Goal: Task Accomplishment & Management: Complete application form

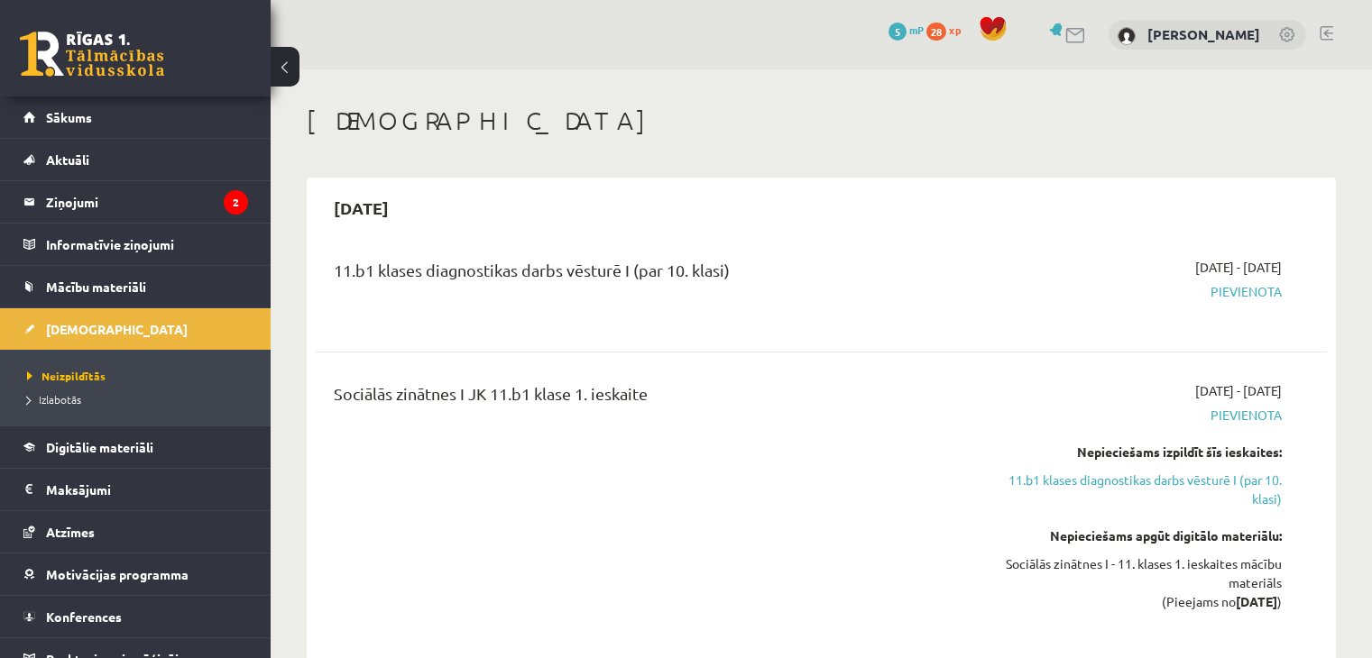
scroll to position [721, 0]
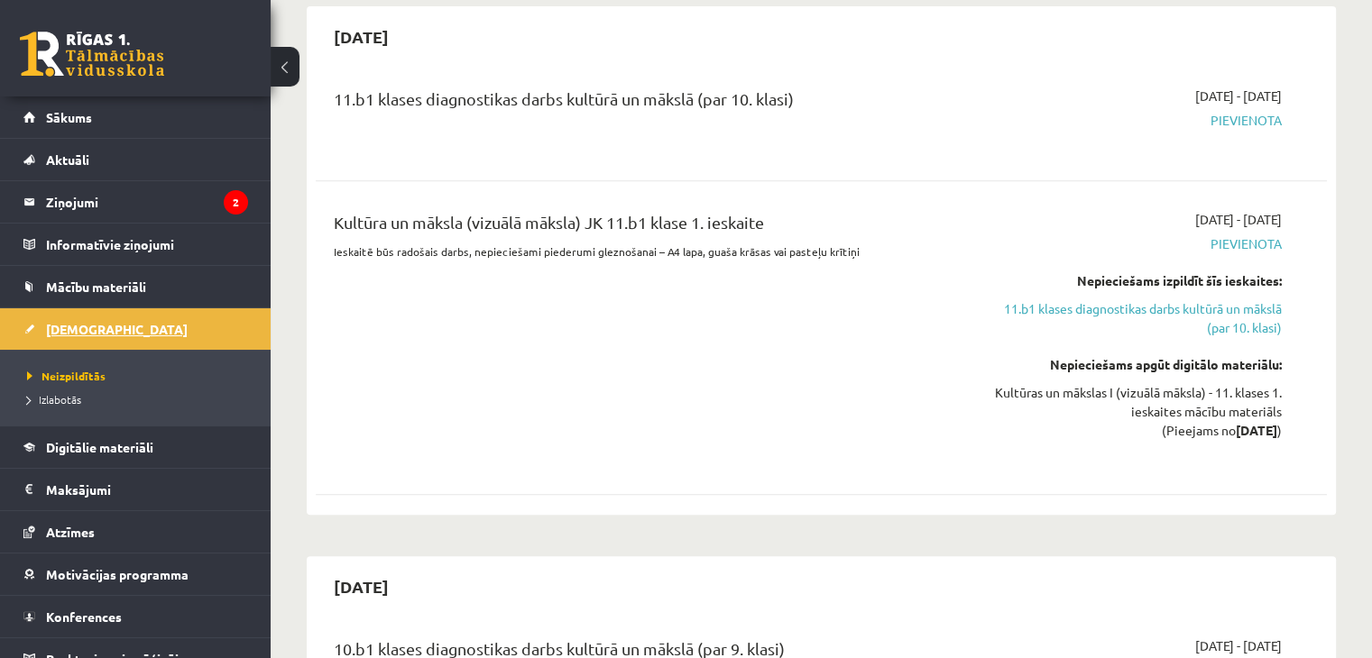
click at [96, 326] on span "[DEMOGRAPHIC_DATA]" at bounding box center [117, 329] width 142 height 16
click at [598, 89] on div "11.b1 klases diagnostikas darbs kultūrā un mākslā (par 10. klasi)" at bounding box center [645, 103] width 623 height 33
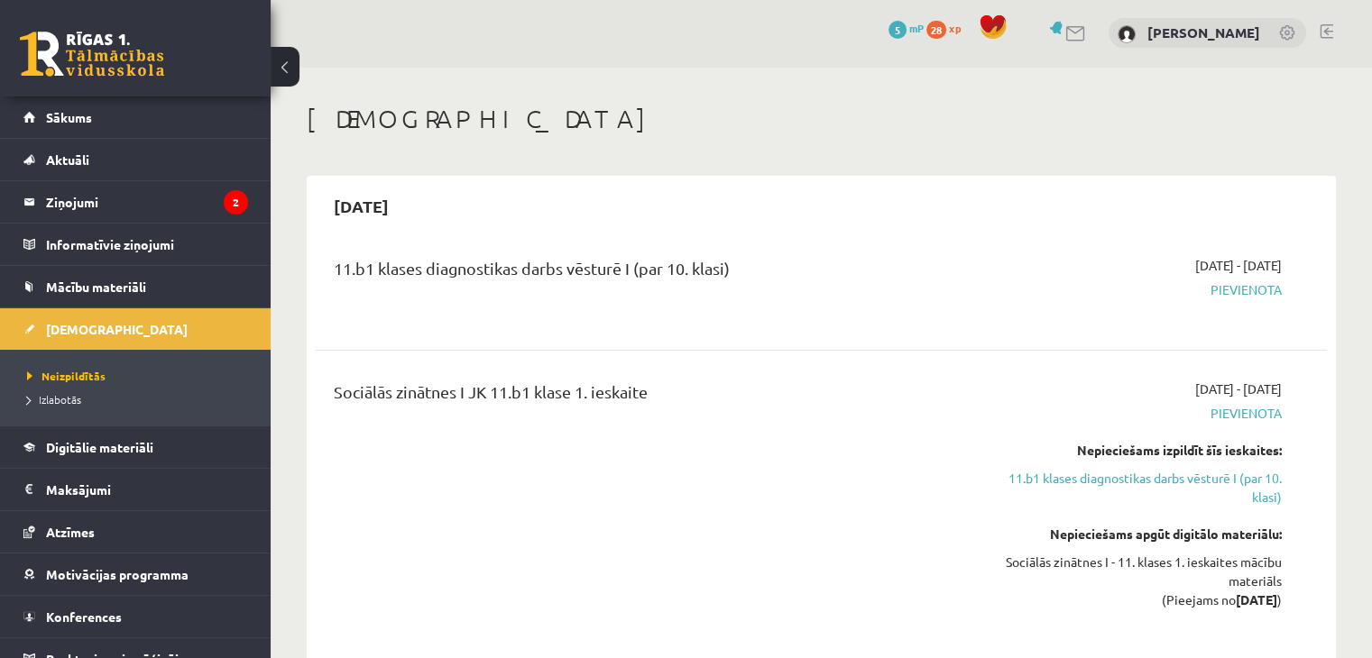
scroll to position [0, 0]
click at [1252, 289] on span "Pievienota" at bounding box center [1133, 291] width 298 height 19
click at [565, 283] on div "11.b1 klases diagnostikas darbs vēsturē I (par 10. klasi)" at bounding box center [645, 274] width 623 height 33
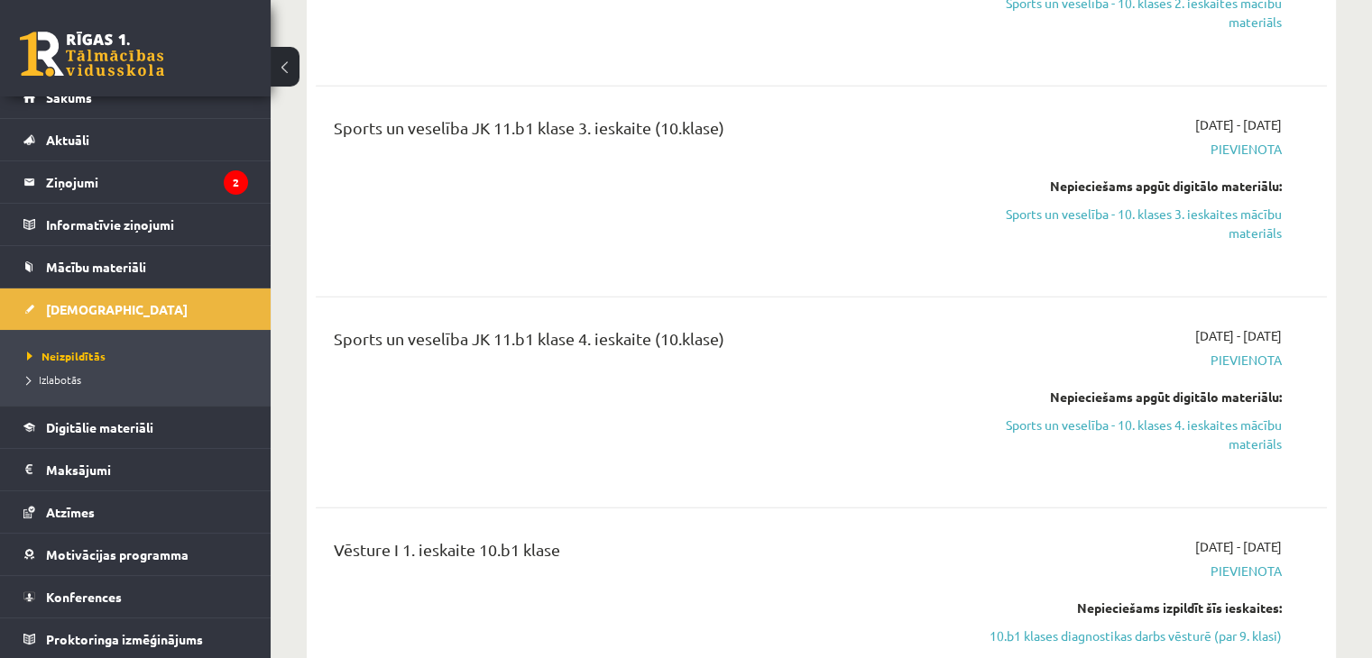
scroll to position [5591, 0]
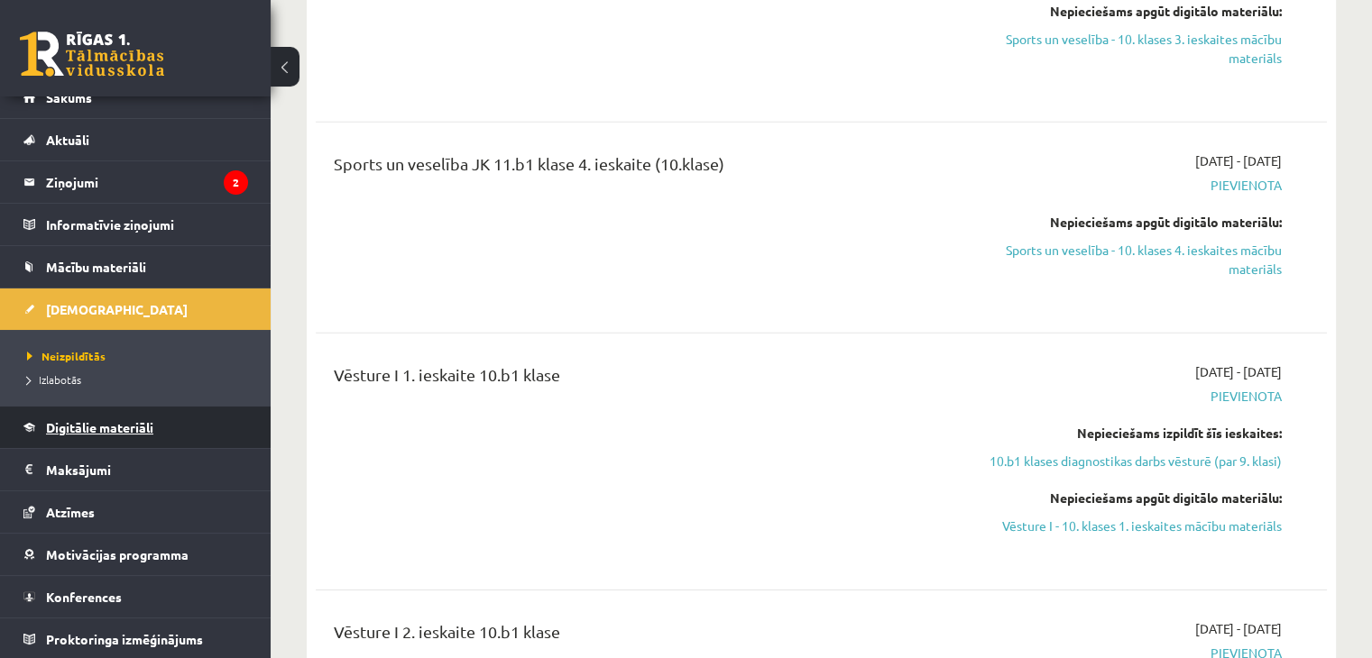
click at [103, 419] on span "Digitālie materiāli" at bounding box center [99, 427] width 107 height 16
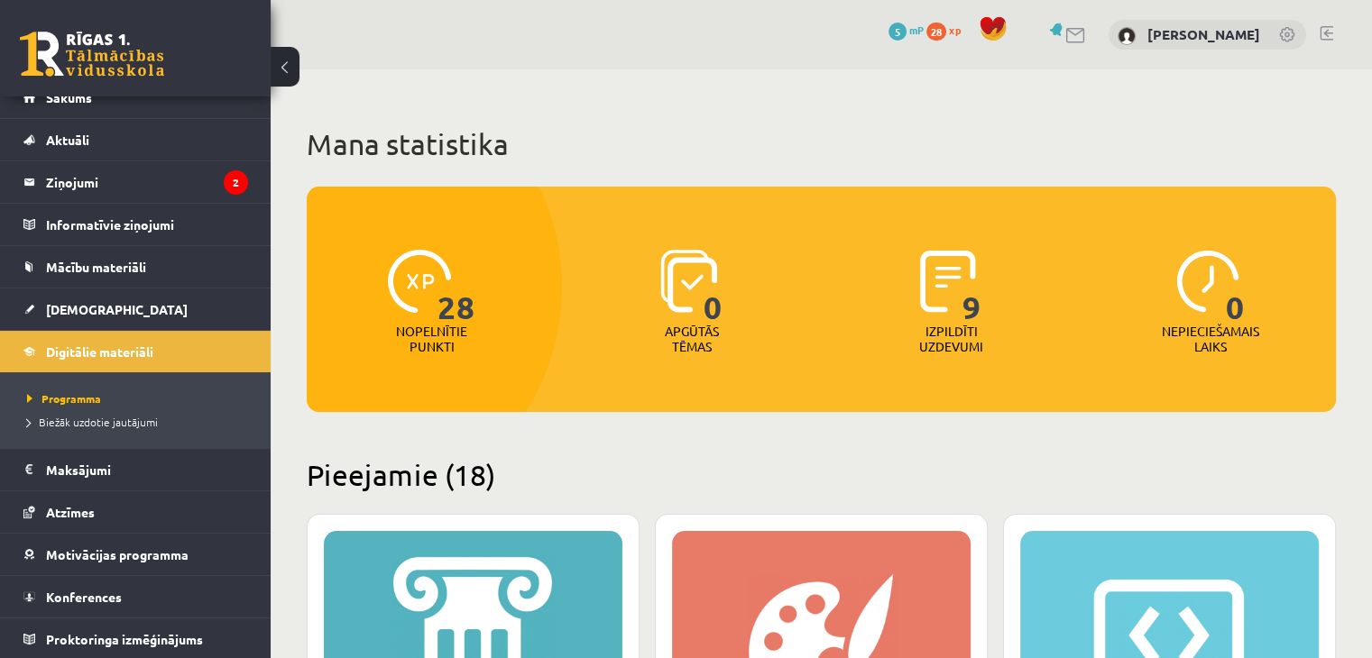
click at [934, 265] on img at bounding box center [948, 281] width 56 height 63
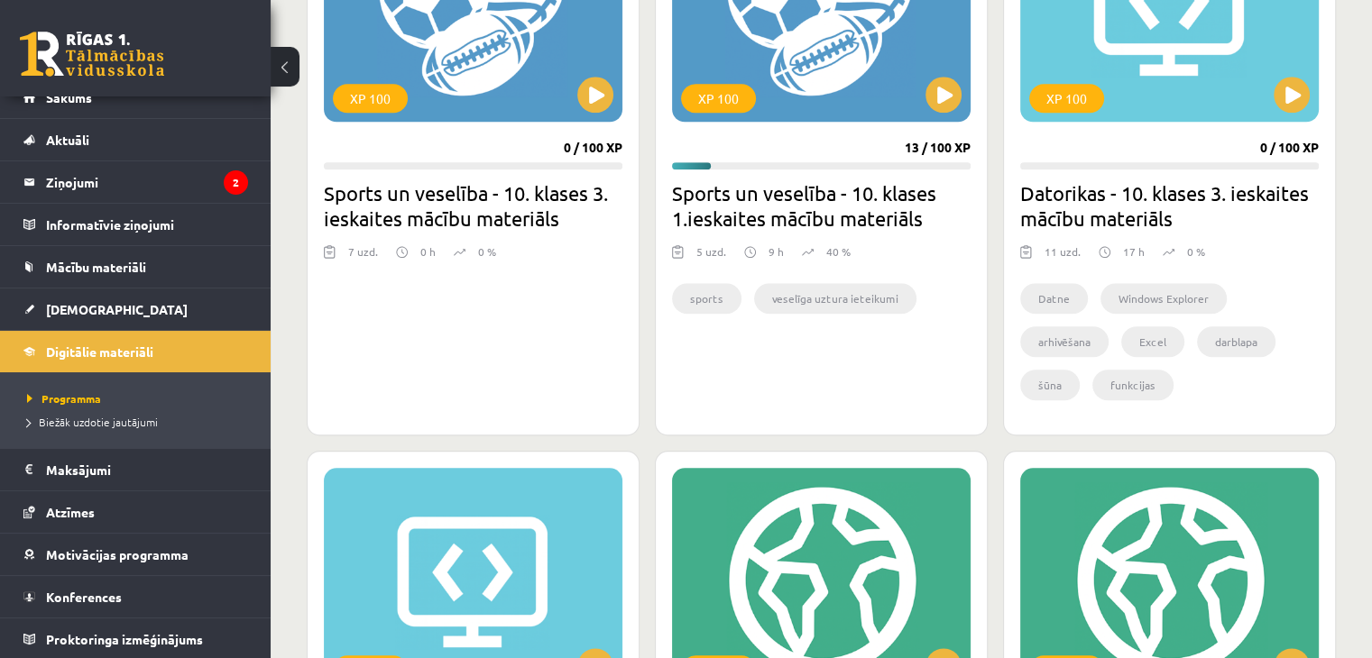
scroll to position [2344, 0]
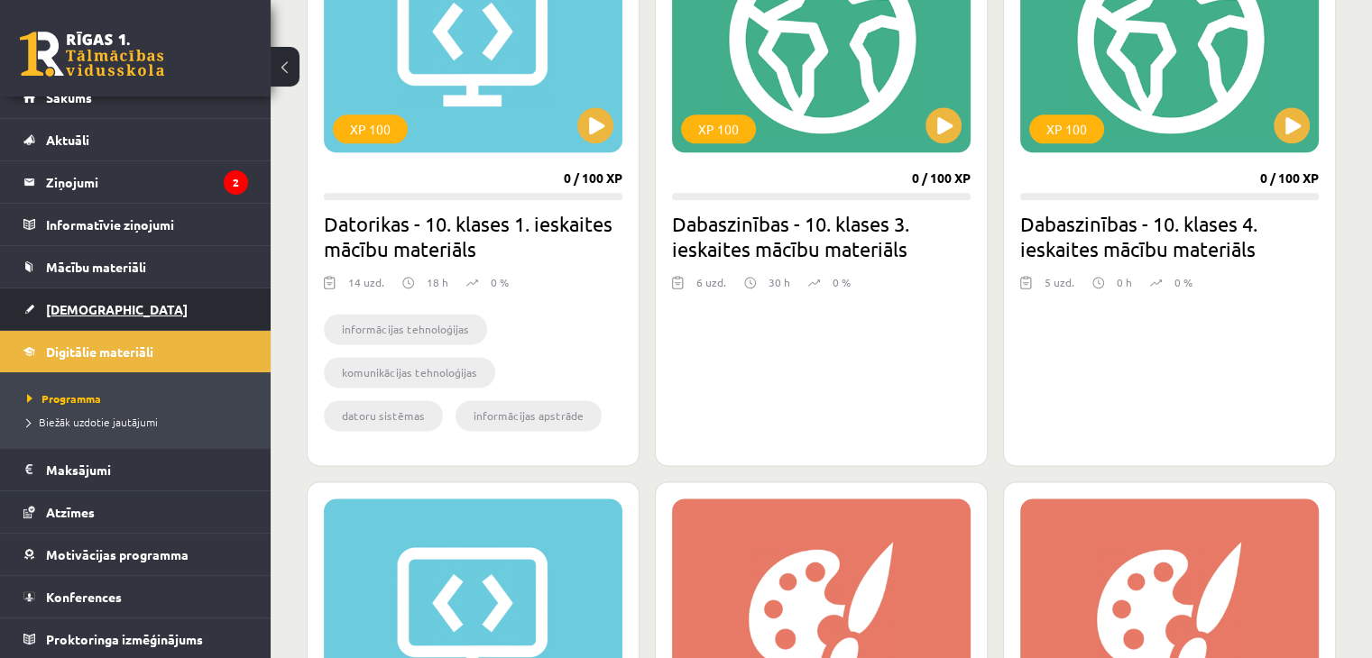
click at [71, 312] on span "[DEMOGRAPHIC_DATA]" at bounding box center [117, 309] width 142 height 16
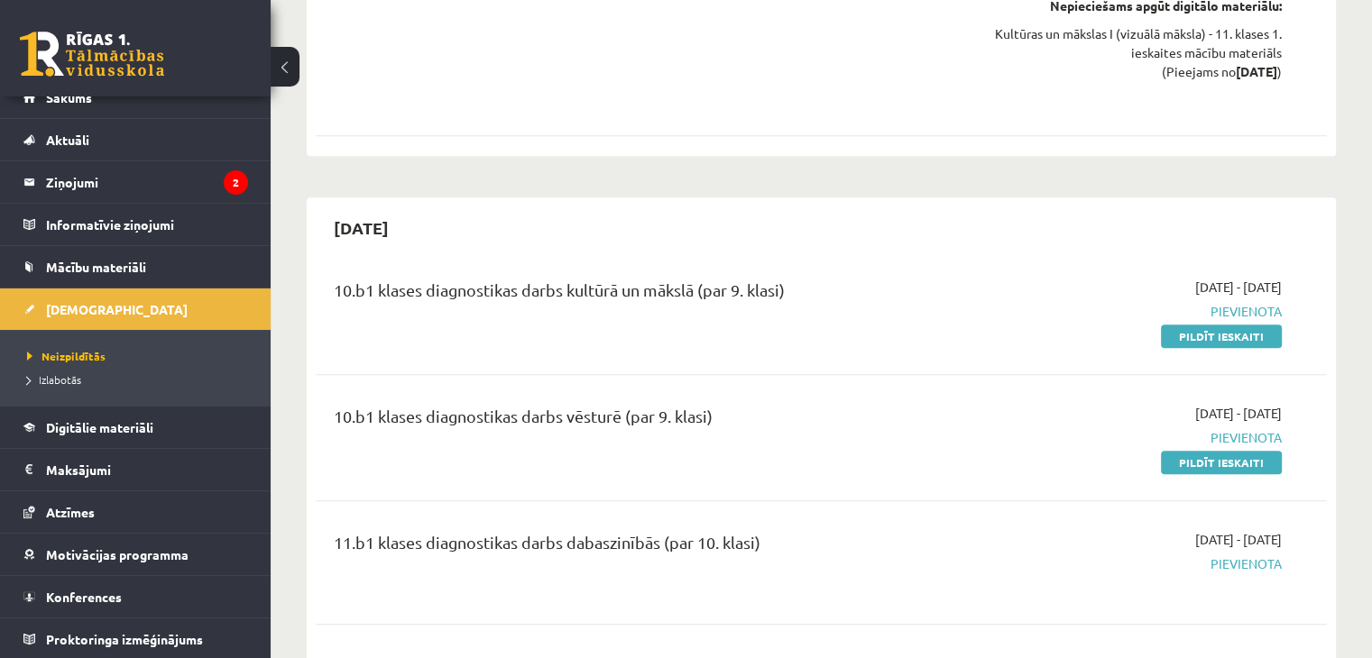
scroll to position [1082, 0]
click at [1241, 461] on link "Pildīt ieskaiti" at bounding box center [1221, 460] width 121 height 23
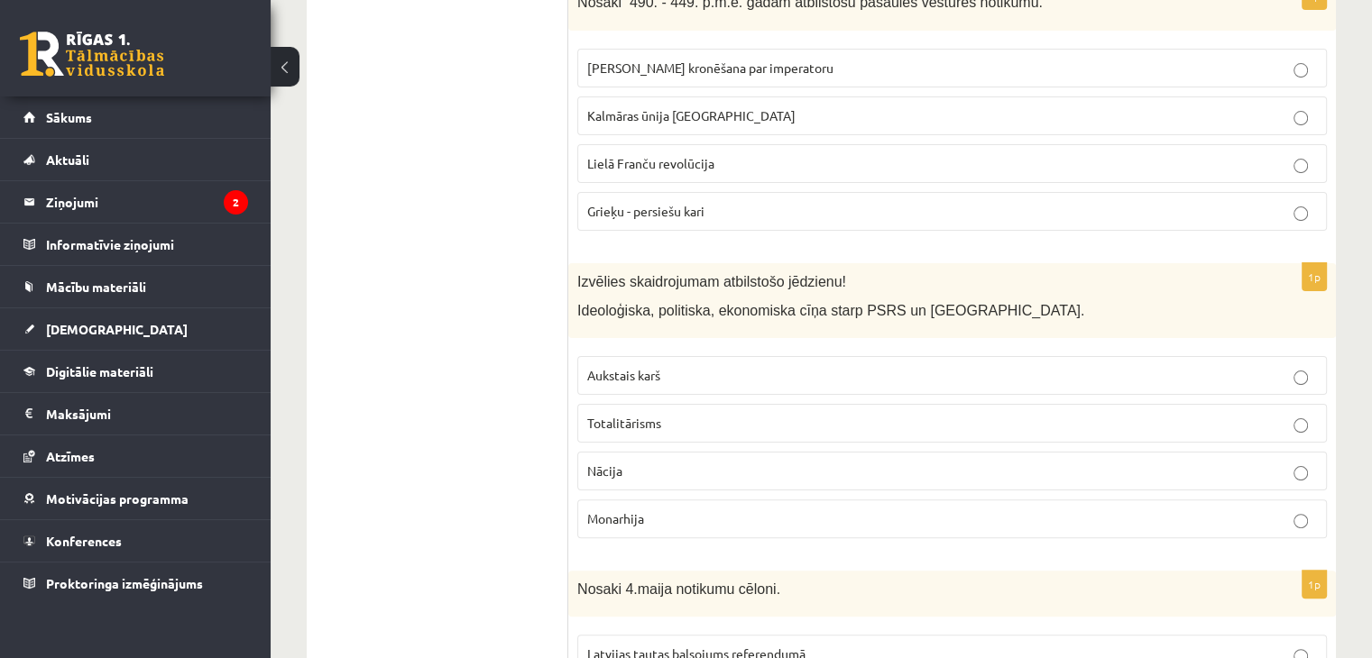
scroll to position [361, 0]
click at [662, 373] on p "Aukstais karš" at bounding box center [951, 374] width 729 height 19
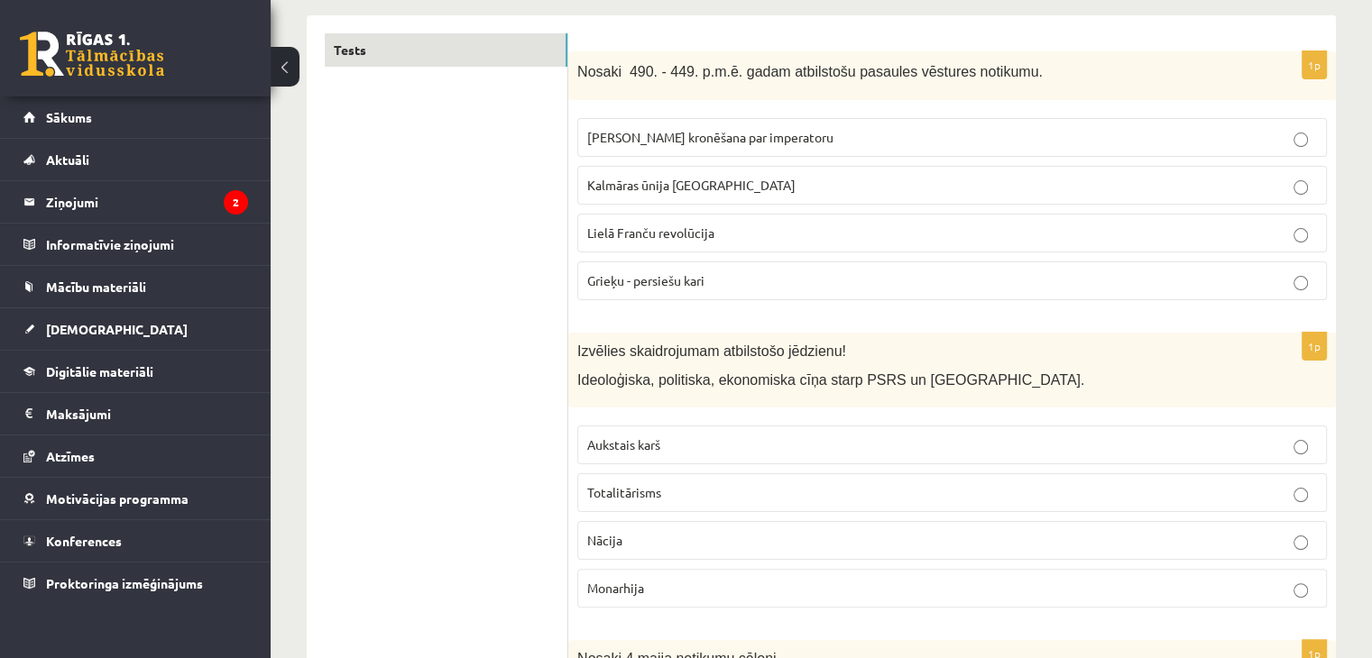
scroll to position [180, 0]
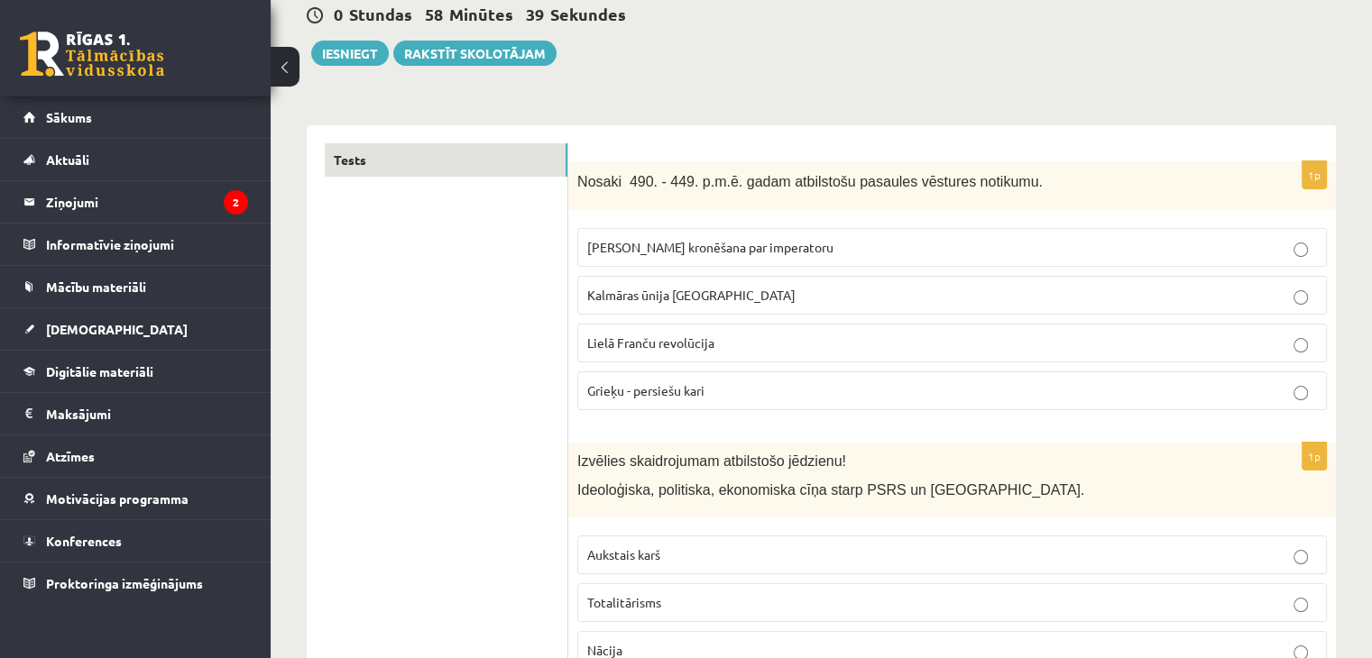
click at [712, 396] on p "Grieķu - persiešu kari" at bounding box center [951, 390] width 729 height 19
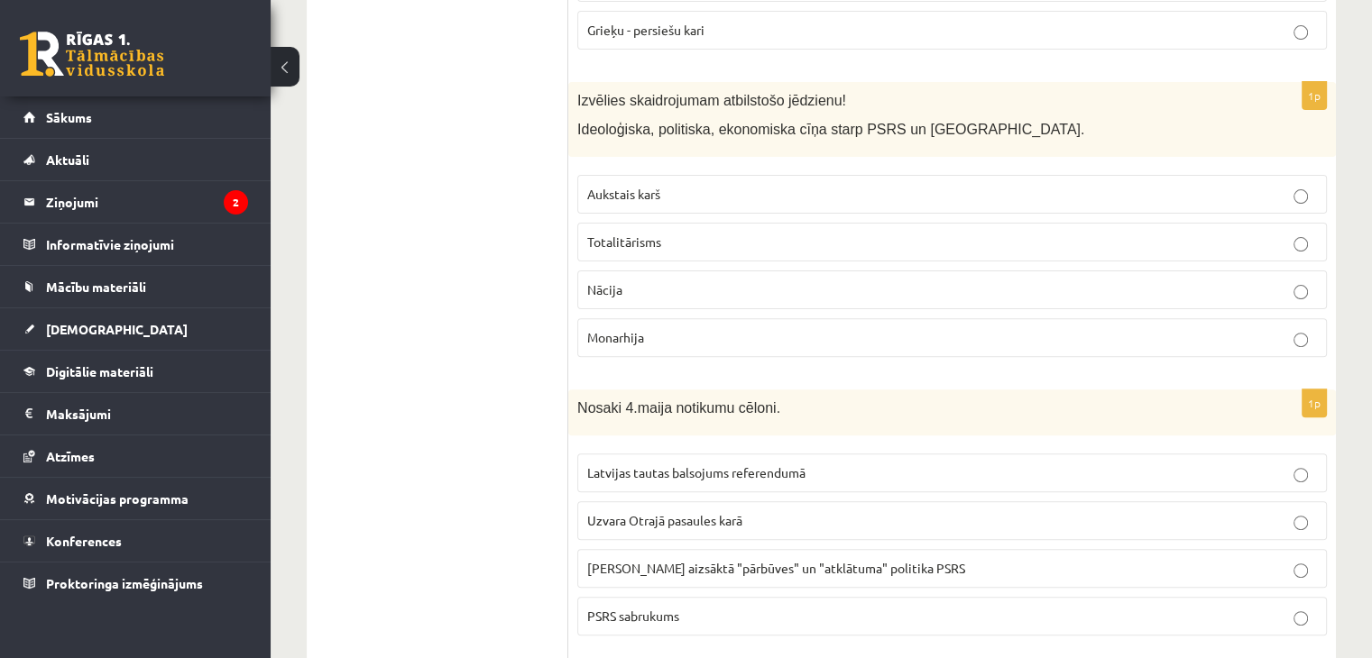
scroll to position [721, 0]
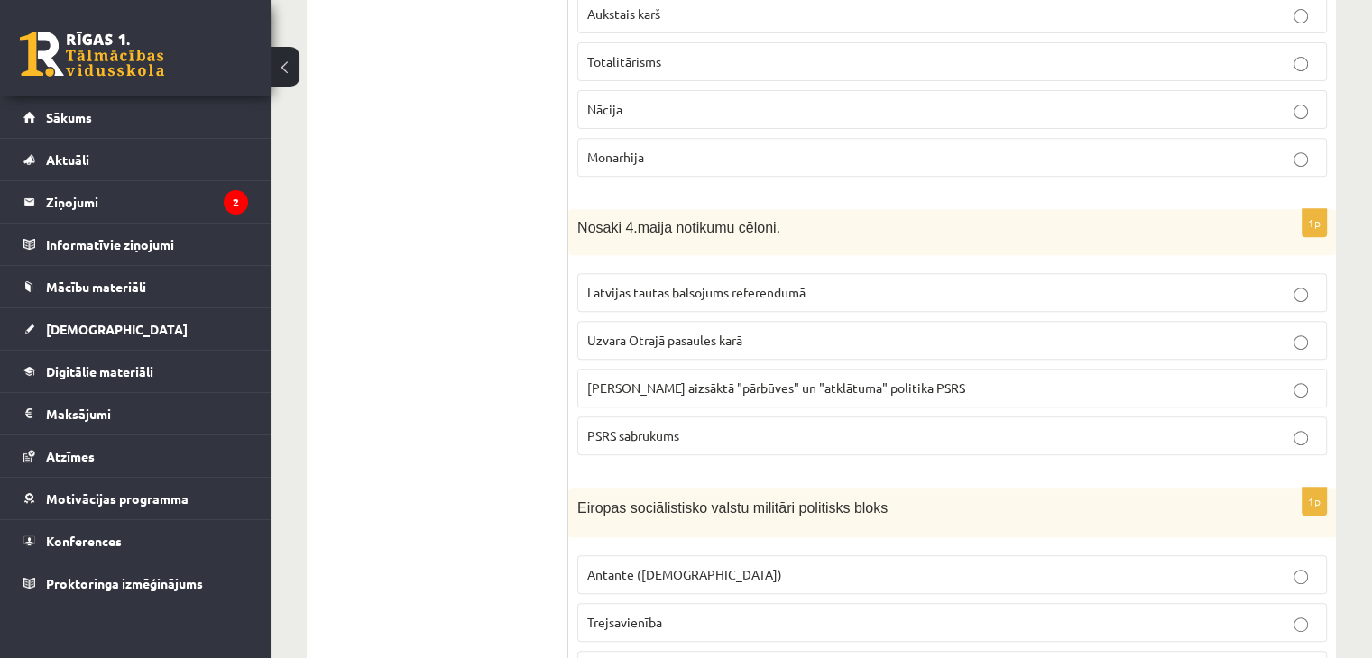
click at [746, 389] on span "Gorbačova aizsāktā "pārbūves" un "atklātuma" politika PSRS" at bounding box center [776, 388] width 378 height 16
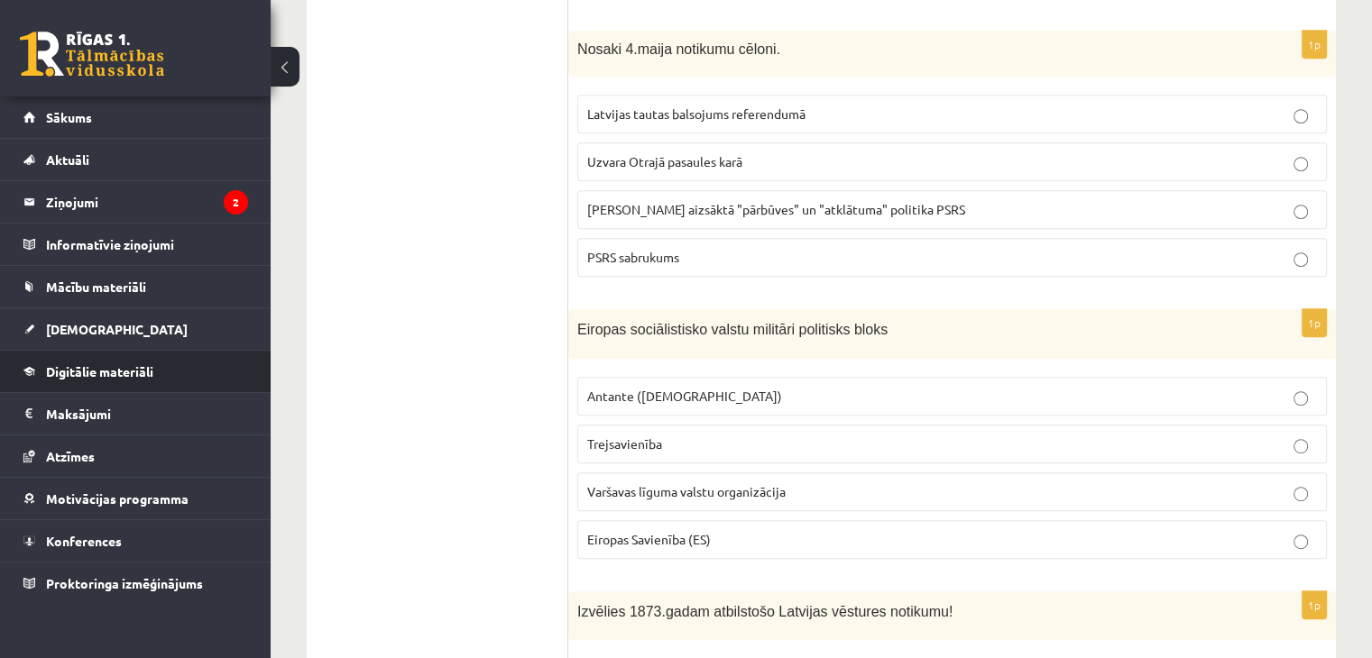
scroll to position [902, 0]
click at [692, 495] on label "Varšavas līguma valstu organizācija" at bounding box center [951, 490] width 749 height 39
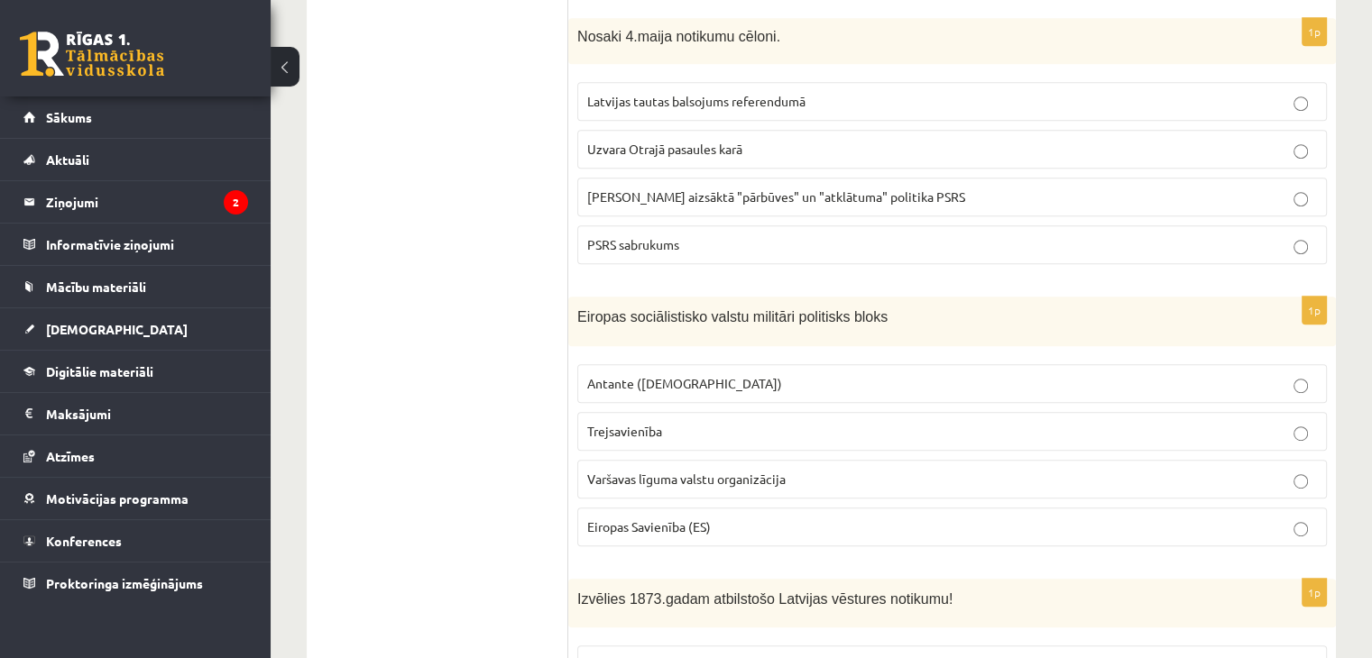
scroll to position [1262, 0]
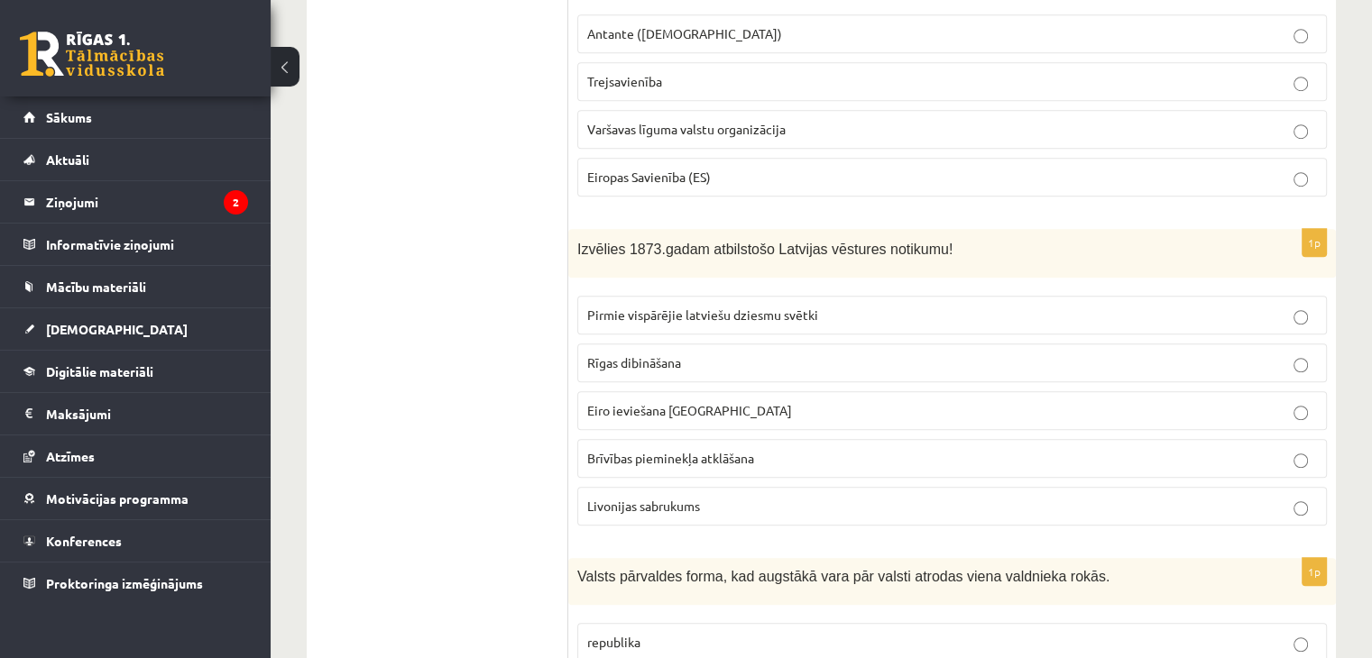
click at [645, 504] on span "Livonijas sabrukums" at bounding box center [643, 506] width 113 height 16
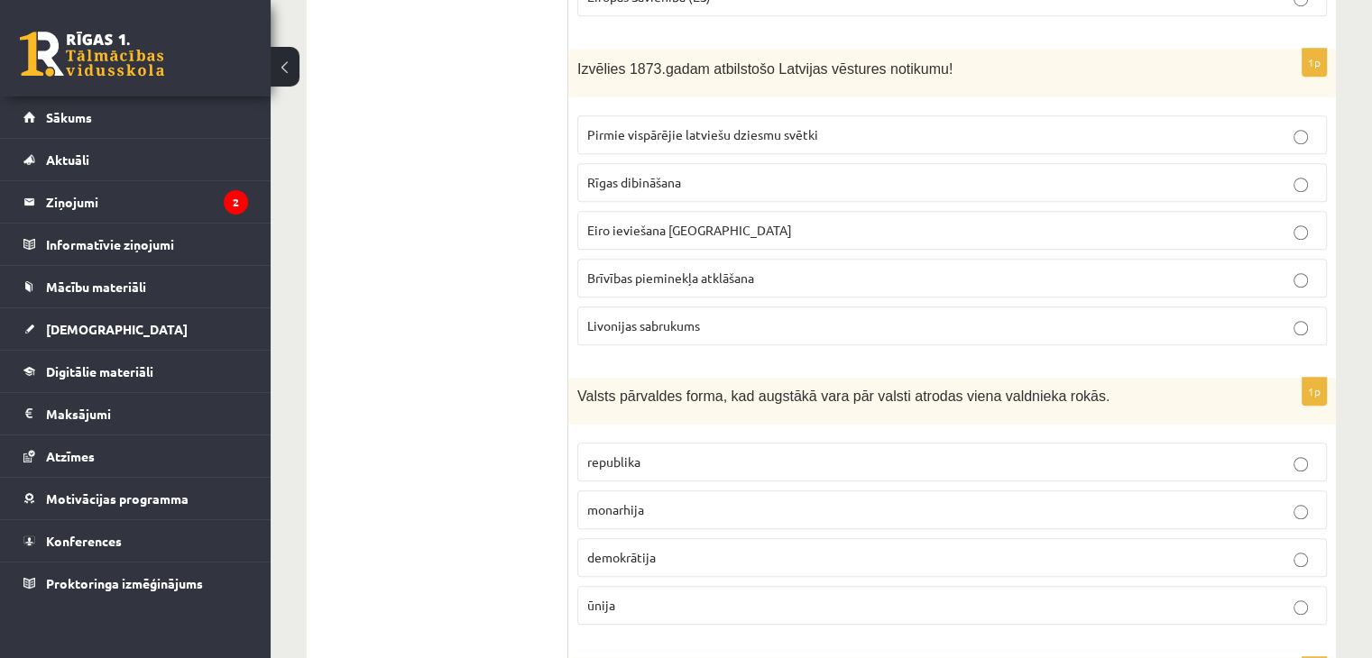
scroll to position [1623, 0]
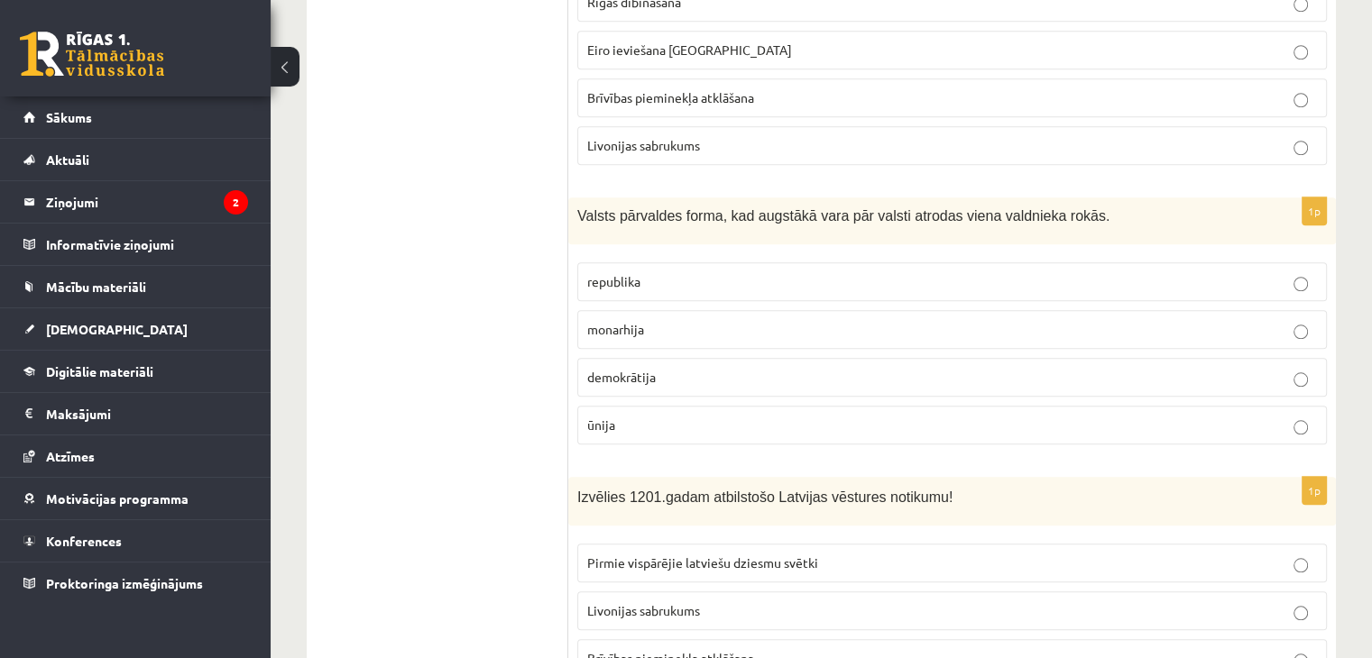
click at [648, 320] on p "monarhija" at bounding box center [951, 329] width 729 height 19
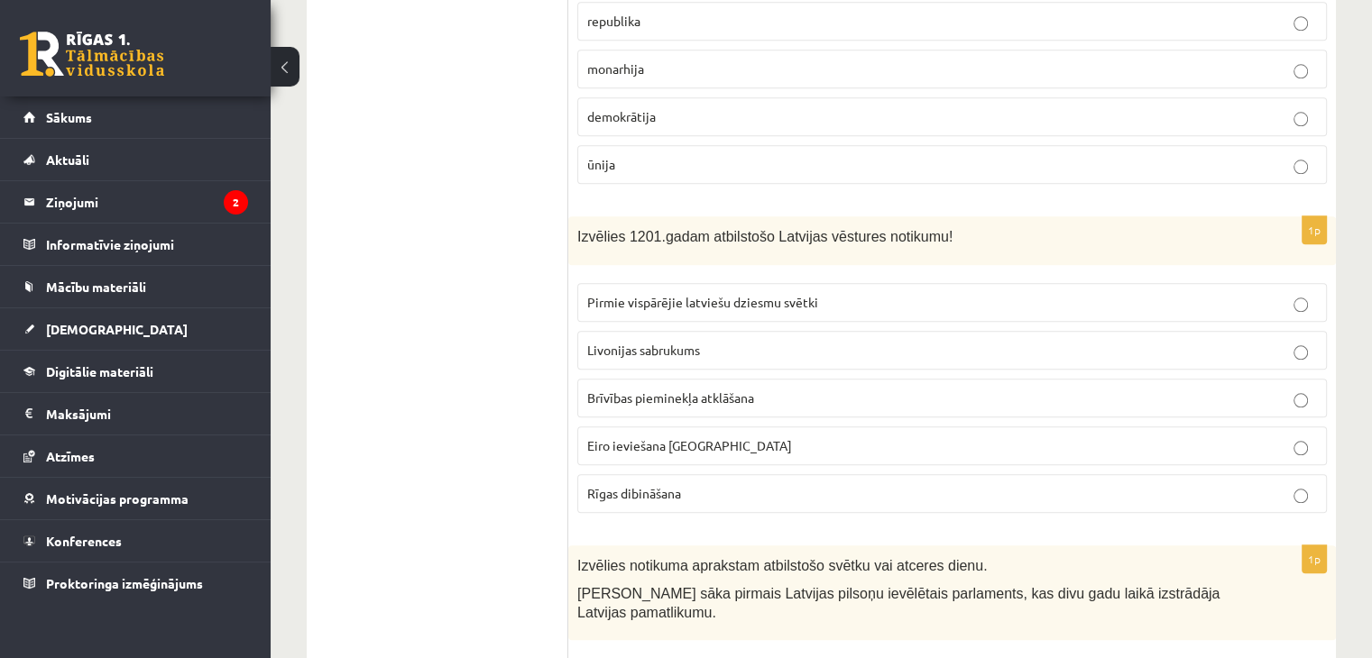
scroll to position [1984, 0]
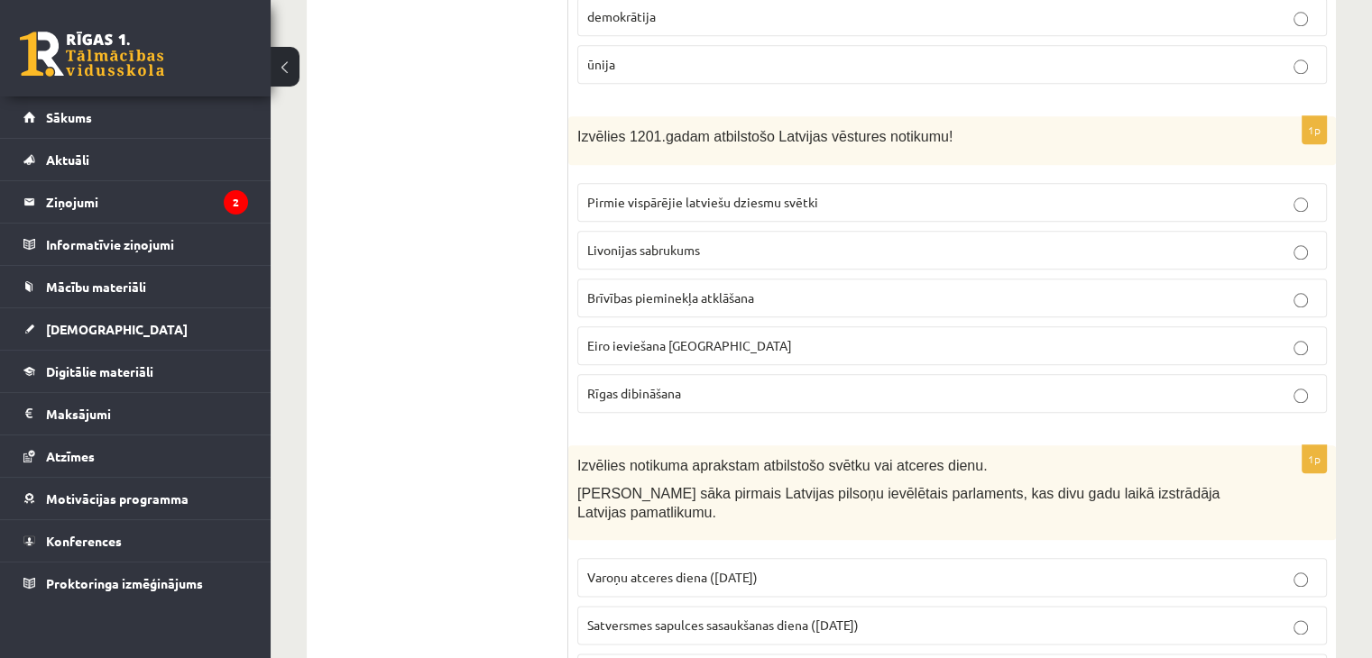
click at [656, 385] on span "Rīgas dibināšana" at bounding box center [634, 393] width 94 height 16
click at [681, 385] on span "Rīgas dibināšana" at bounding box center [634, 393] width 94 height 16
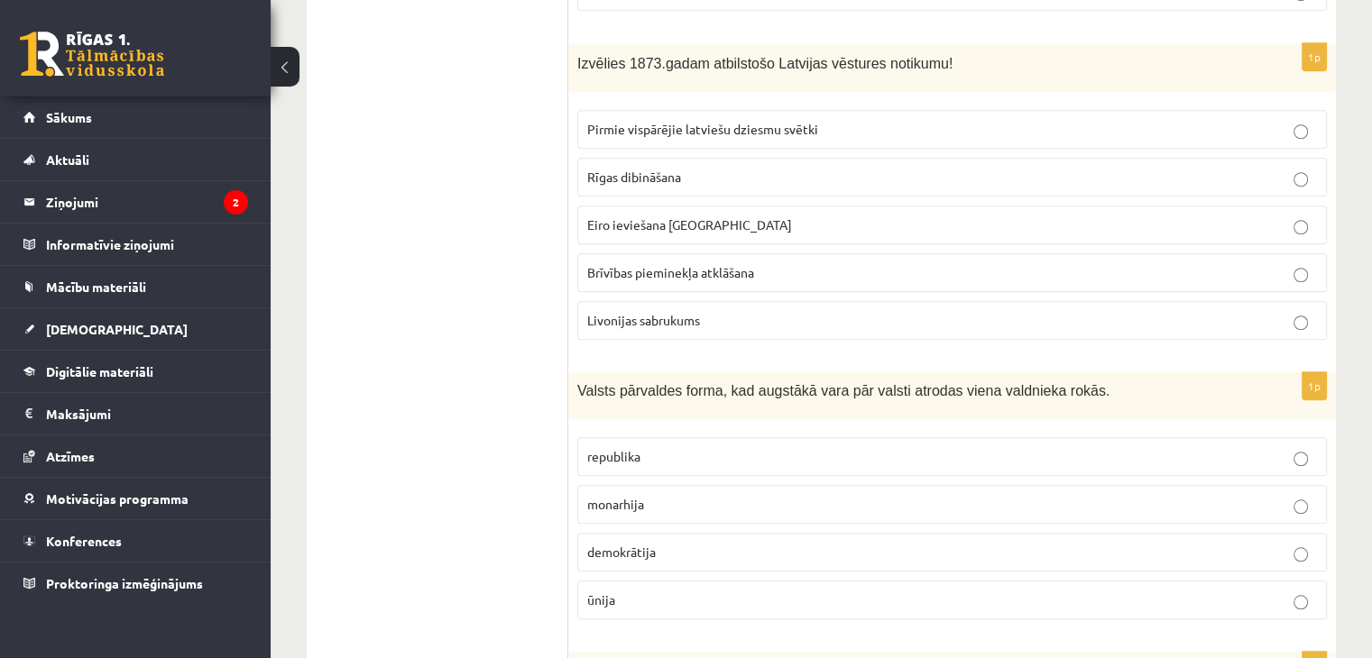
scroll to position [1443, 0]
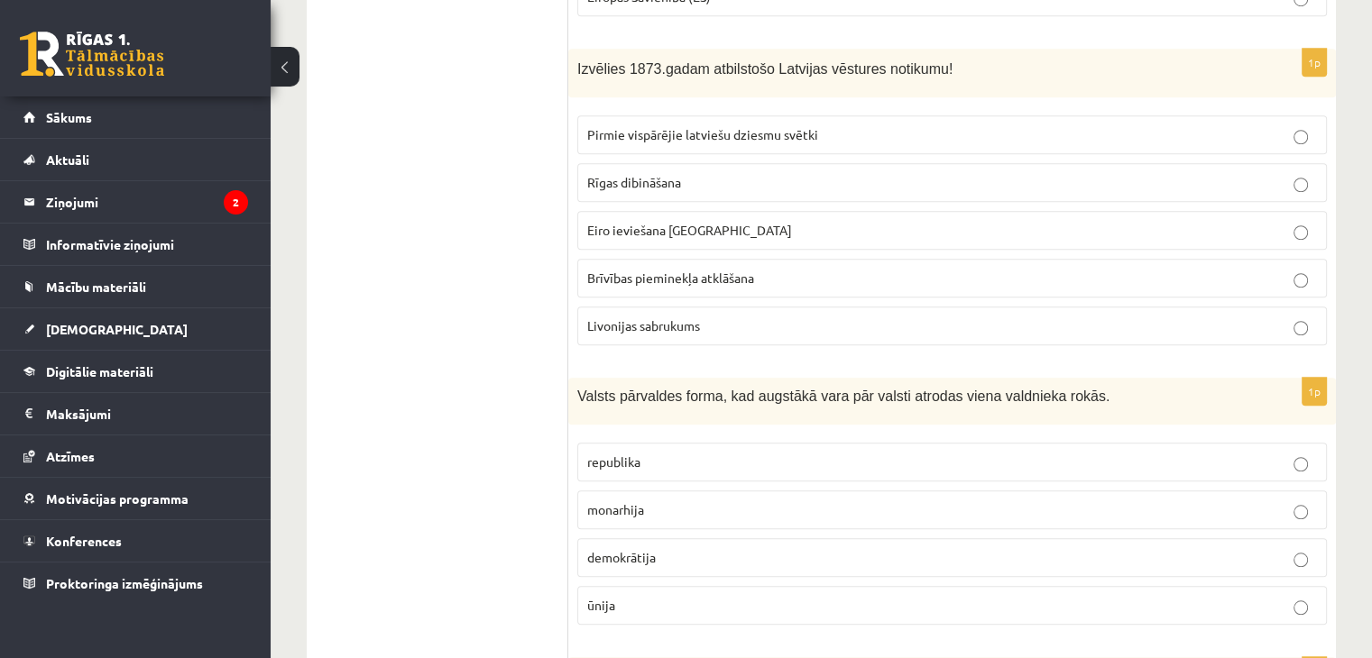
click at [722, 126] on span "Pirmie vispārējie latviešu dziesmu svētki" at bounding box center [702, 134] width 231 height 16
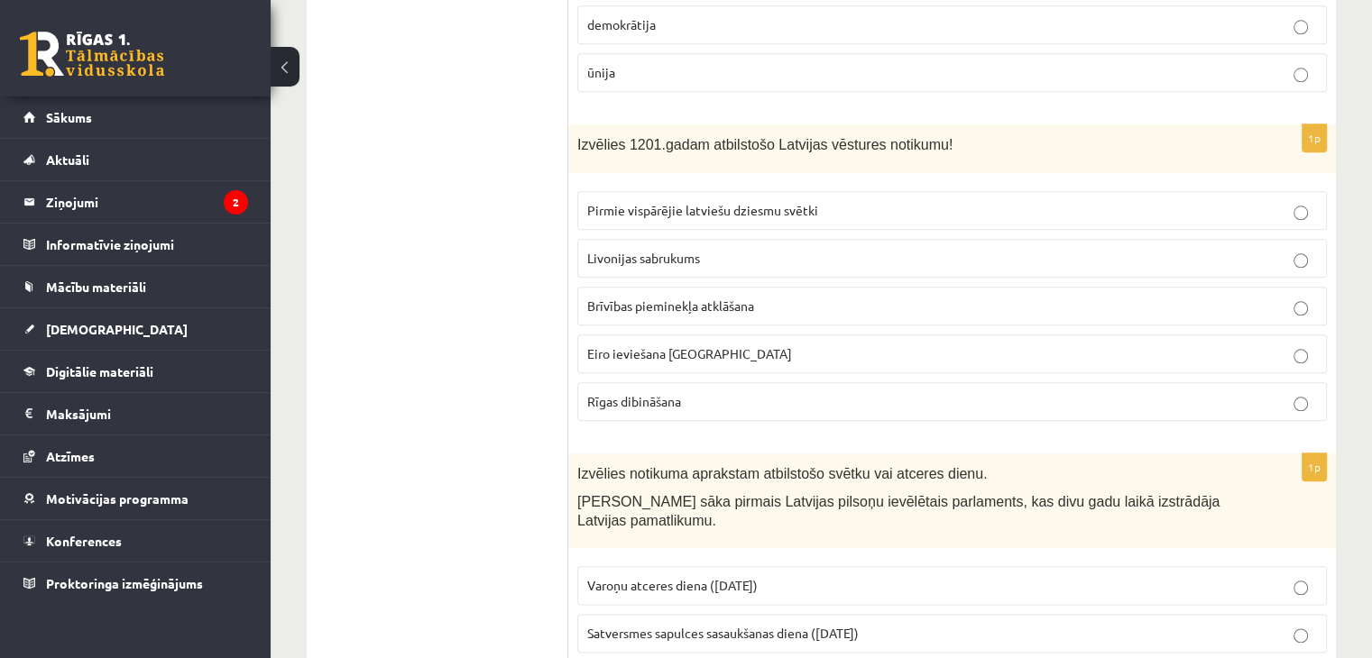
scroll to position [1984, 0]
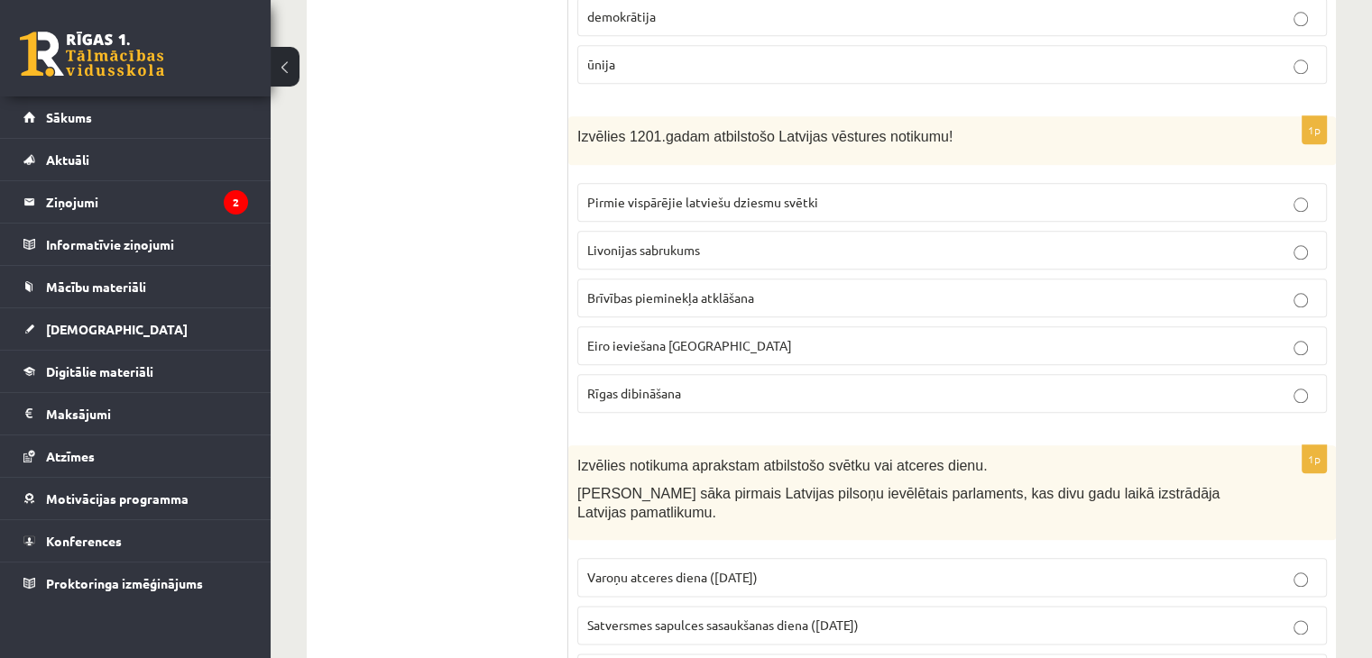
click at [612, 242] on span "Livonijas sabrukums" at bounding box center [643, 250] width 113 height 16
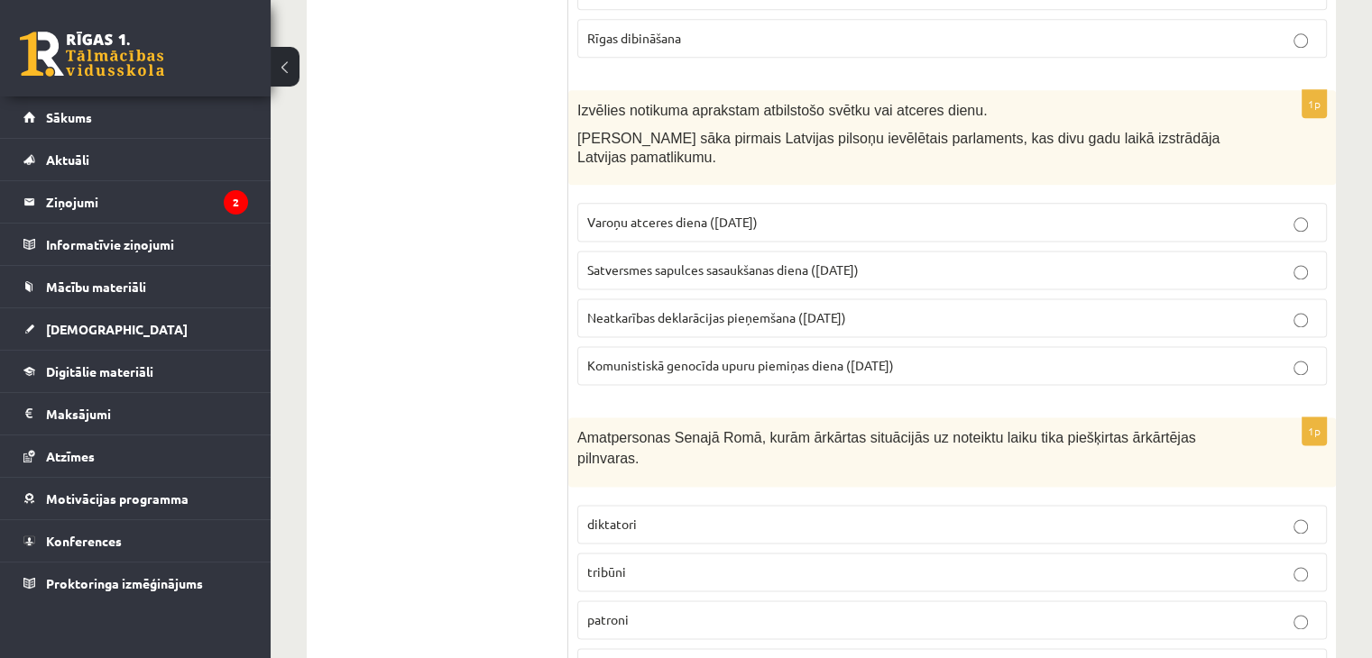
scroll to position [2344, 0]
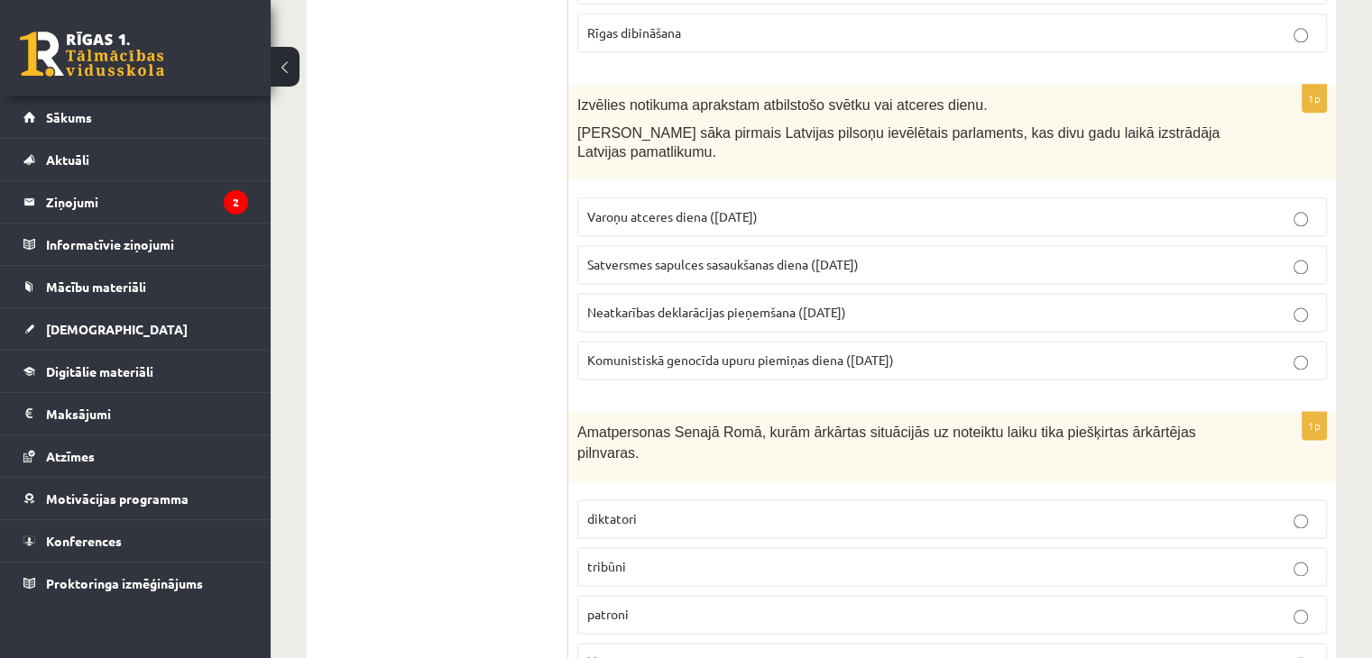
click at [832, 256] on span "Satversmes sapulces sasaukšanas diena (1. maijs)" at bounding box center [722, 264] width 271 height 16
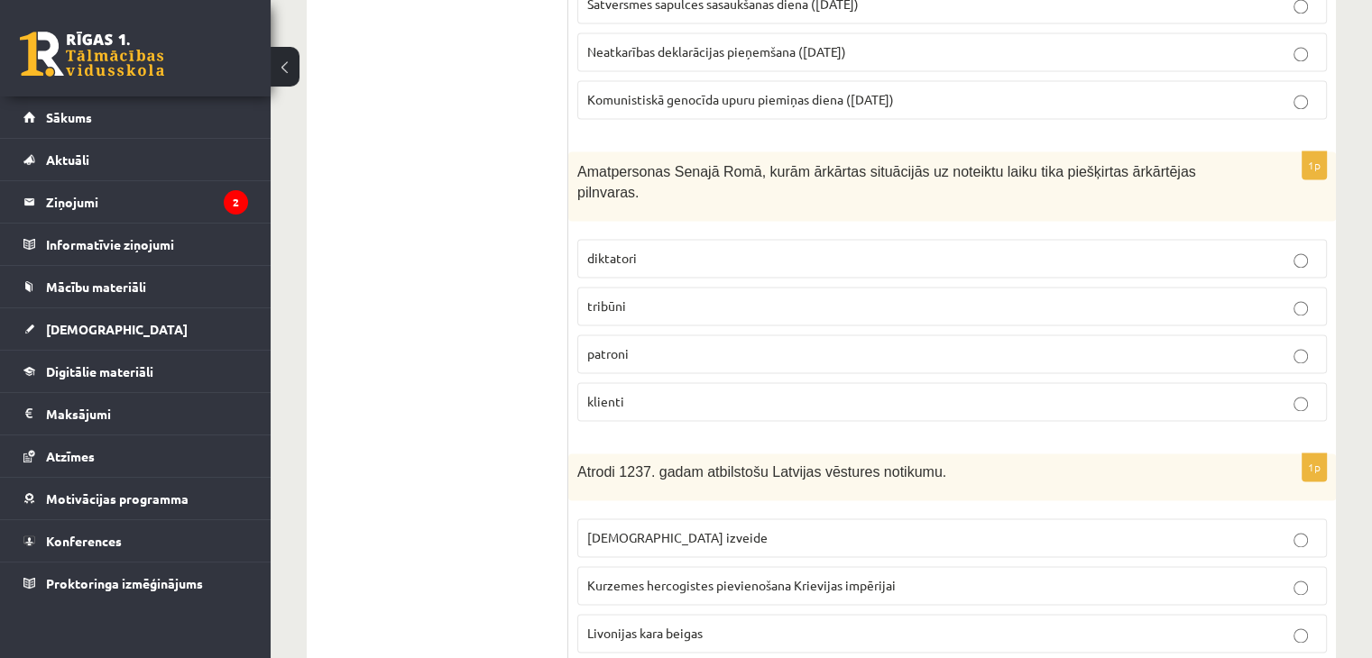
scroll to position [2705, 0]
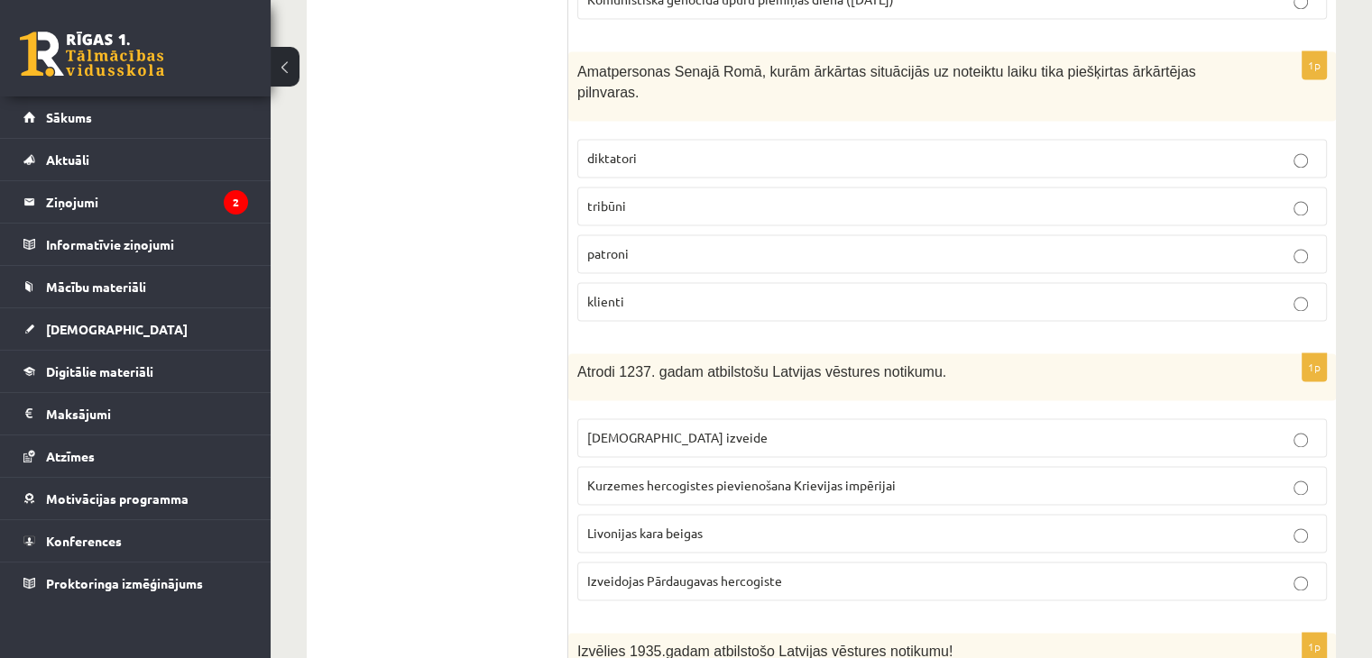
click at [687, 525] on span "Livonijas kara beigas" at bounding box center [644, 533] width 115 height 16
click at [703, 429] on span "Livonijas ordeņa izveide" at bounding box center [677, 437] width 180 height 16
click at [714, 149] on p "diktatori" at bounding box center [951, 158] width 729 height 19
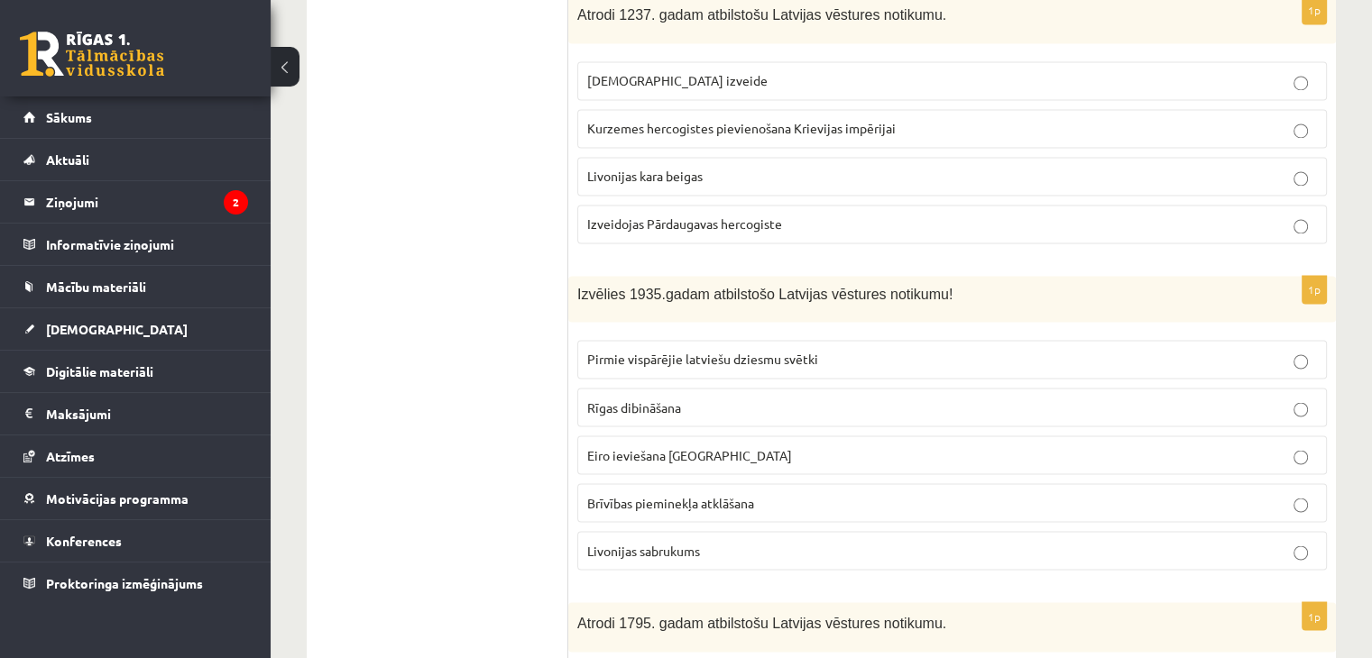
scroll to position [3066, 0]
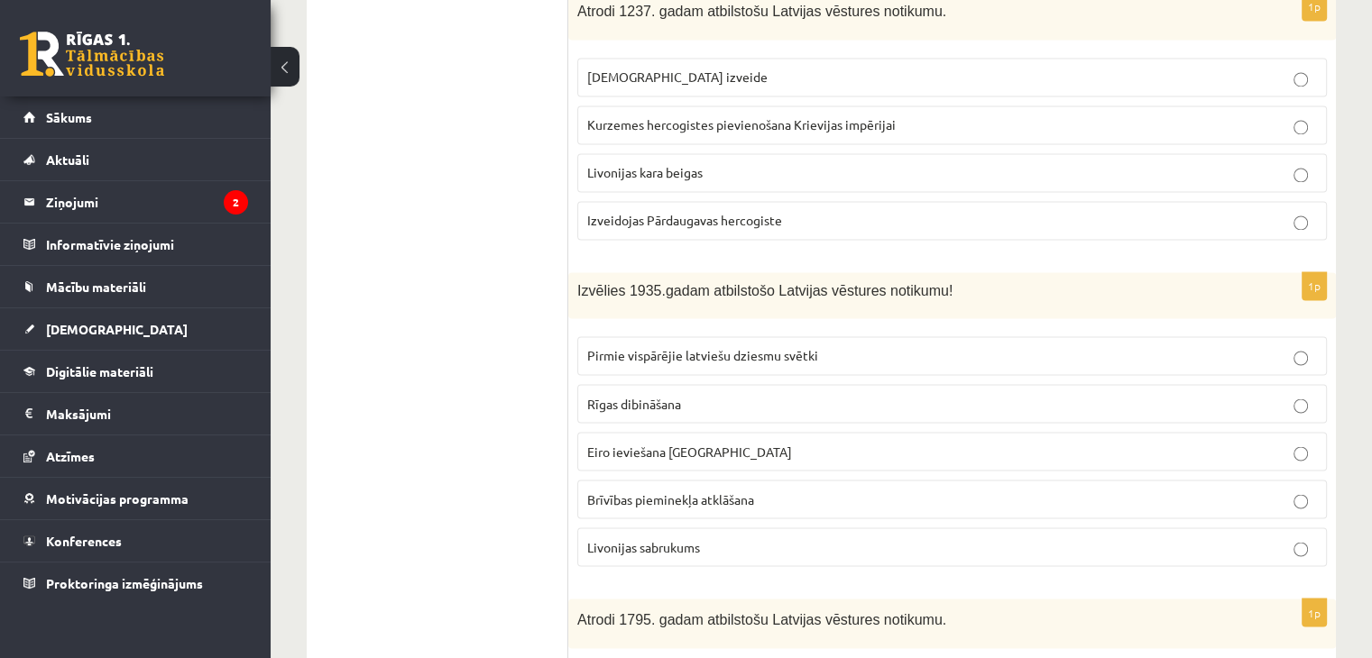
click at [692, 490] on p "Brīvības pieminekļa atklāšana" at bounding box center [951, 499] width 729 height 19
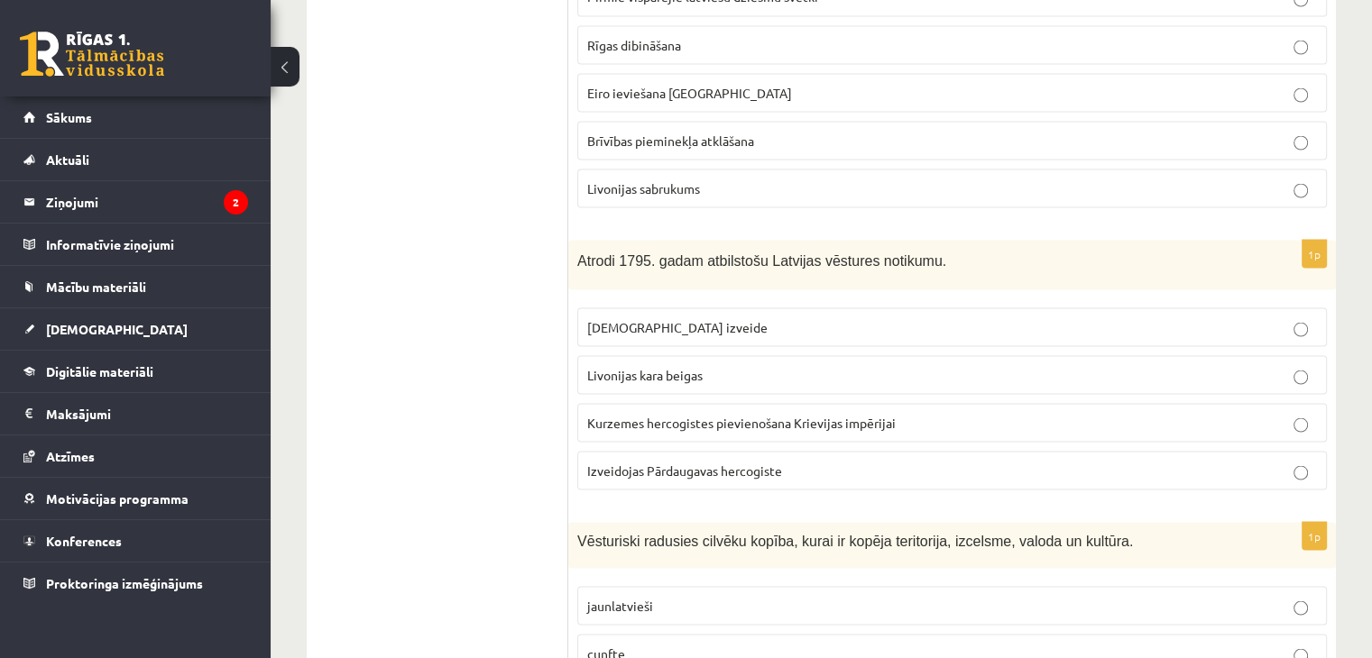
scroll to position [3427, 0]
click at [725, 411] on p "Kurzemes hercogistes pievienošana Krievijas impērijai" at bounding box center [951, 420] width 729 height 19
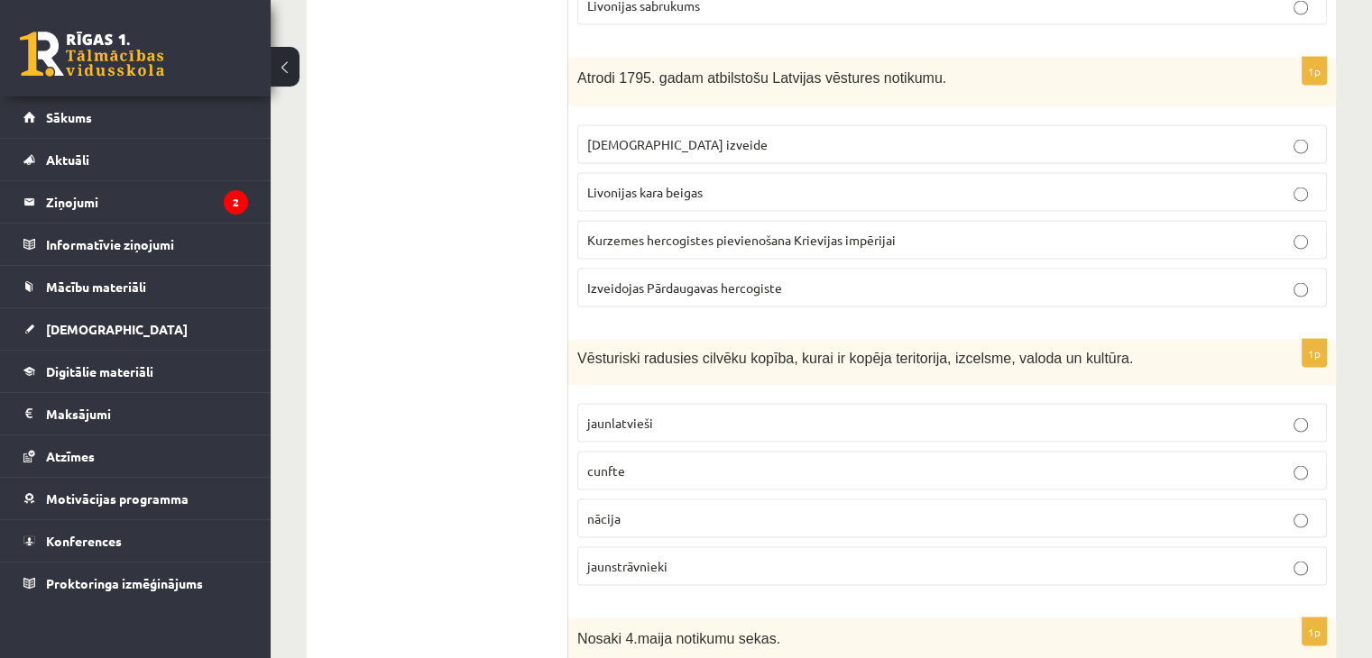
click at [701, 509] on p "nācija" at bounding box center [951, 518] width 729 height 19
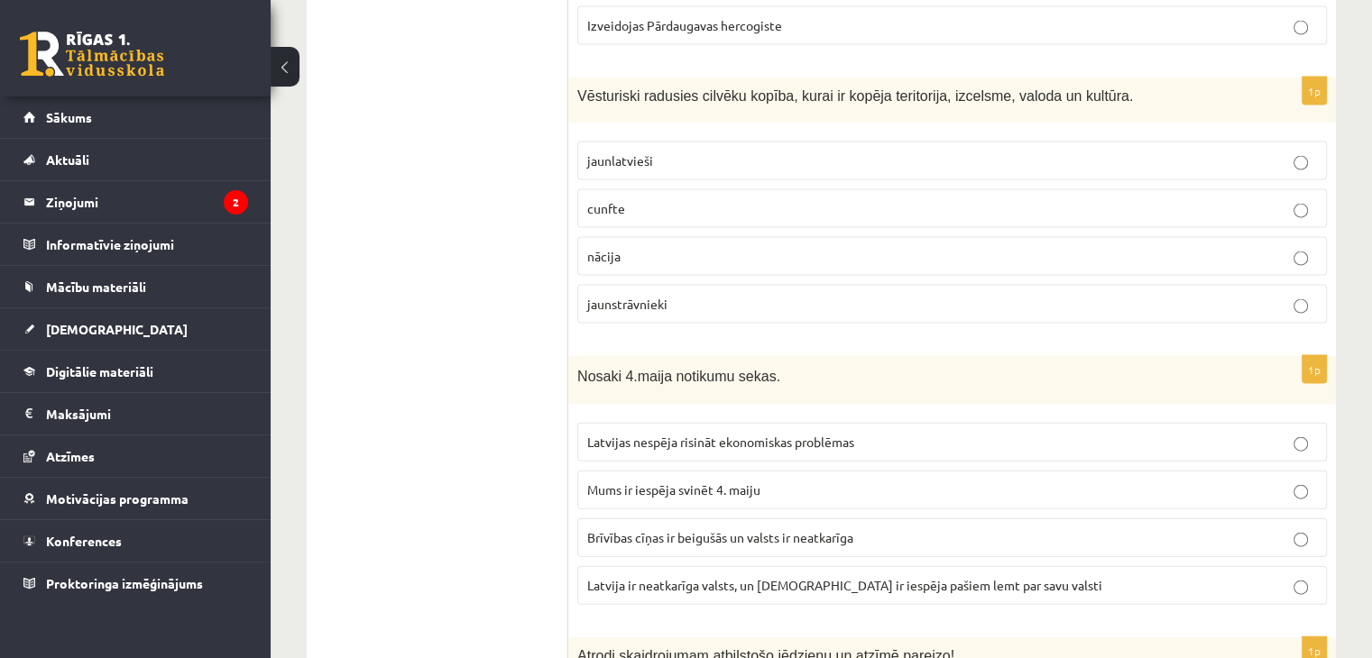
scroll to position [3968, 0]
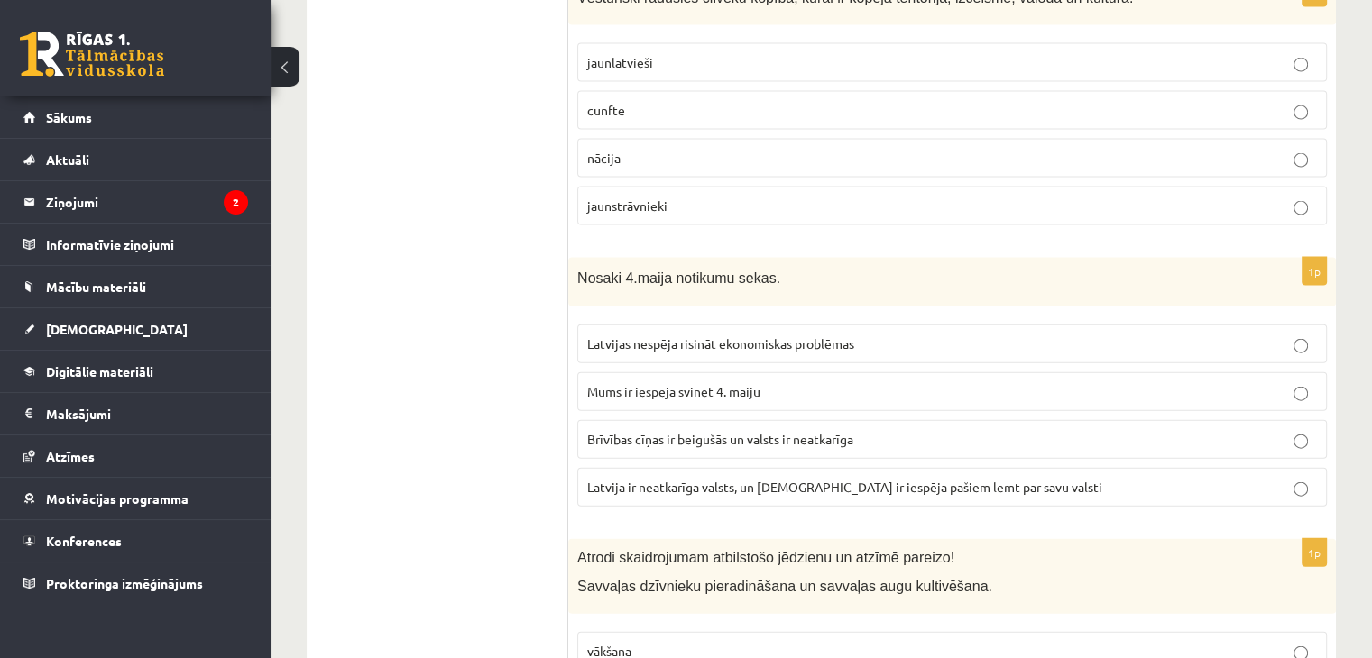
click at [840, 479] on span "Latvija ir neatkarīga valsts, un latviešiem ir iespēja pašiem lemt par savu val…" at bounding box center [844, 487] width 515 height 16
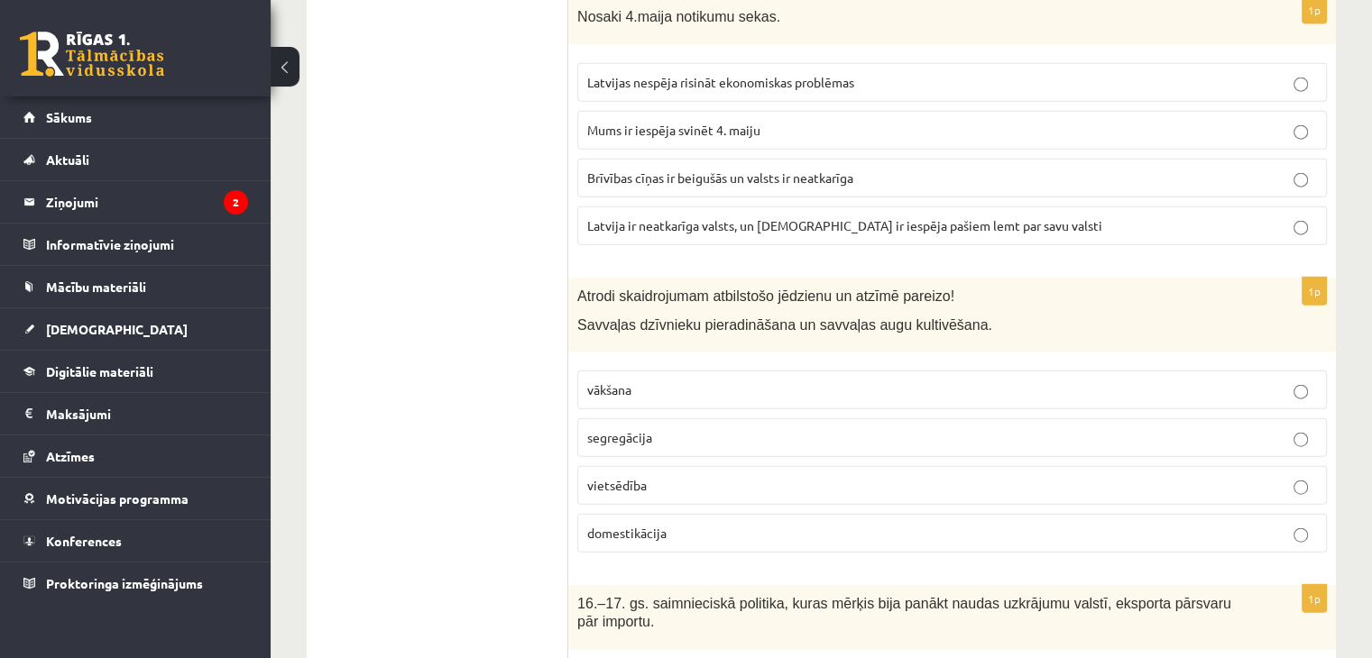
scroll to position [4328, 0]
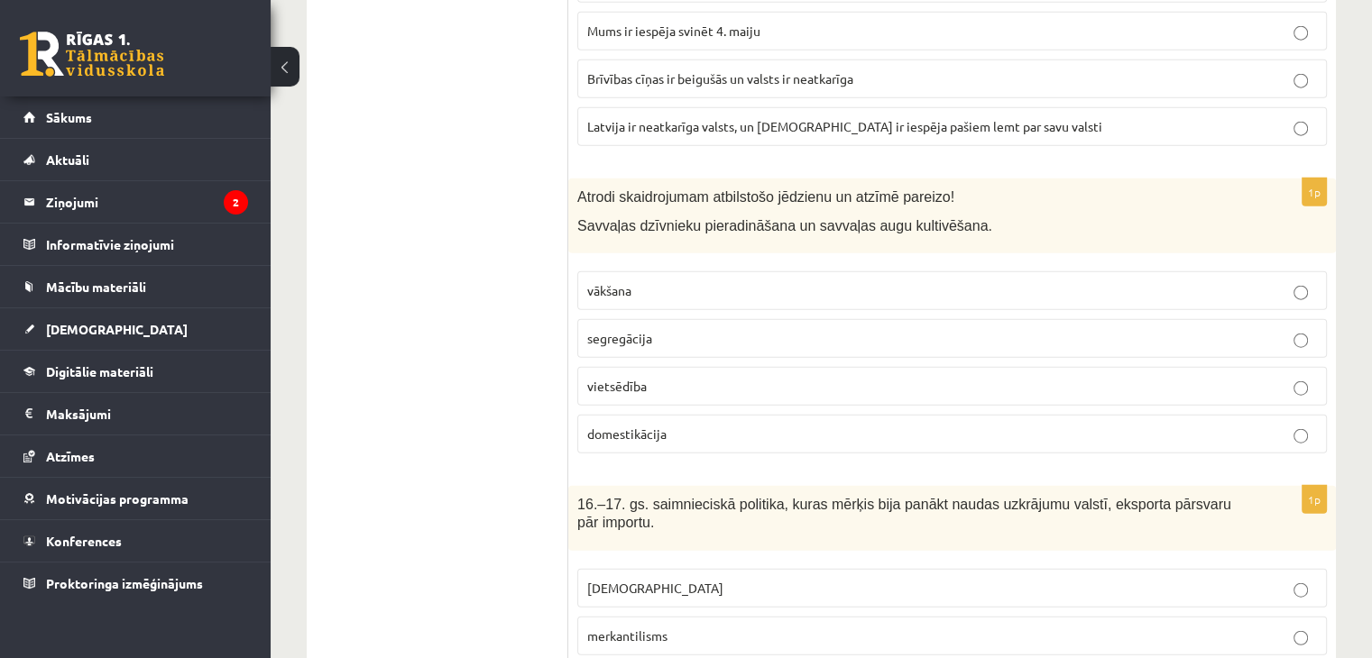
click at [683, 425] on p "domestikācija" at bounding box center [951, 434] width 729 height 19
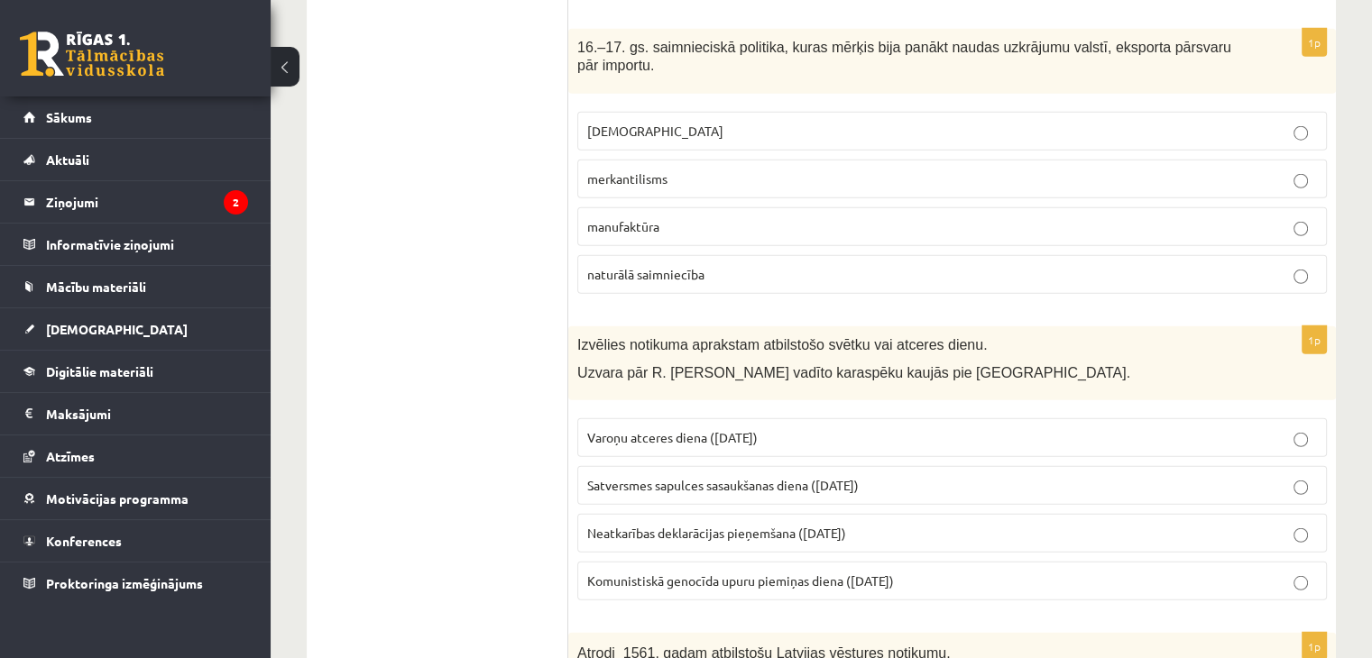
scroll to position [4689, 0]
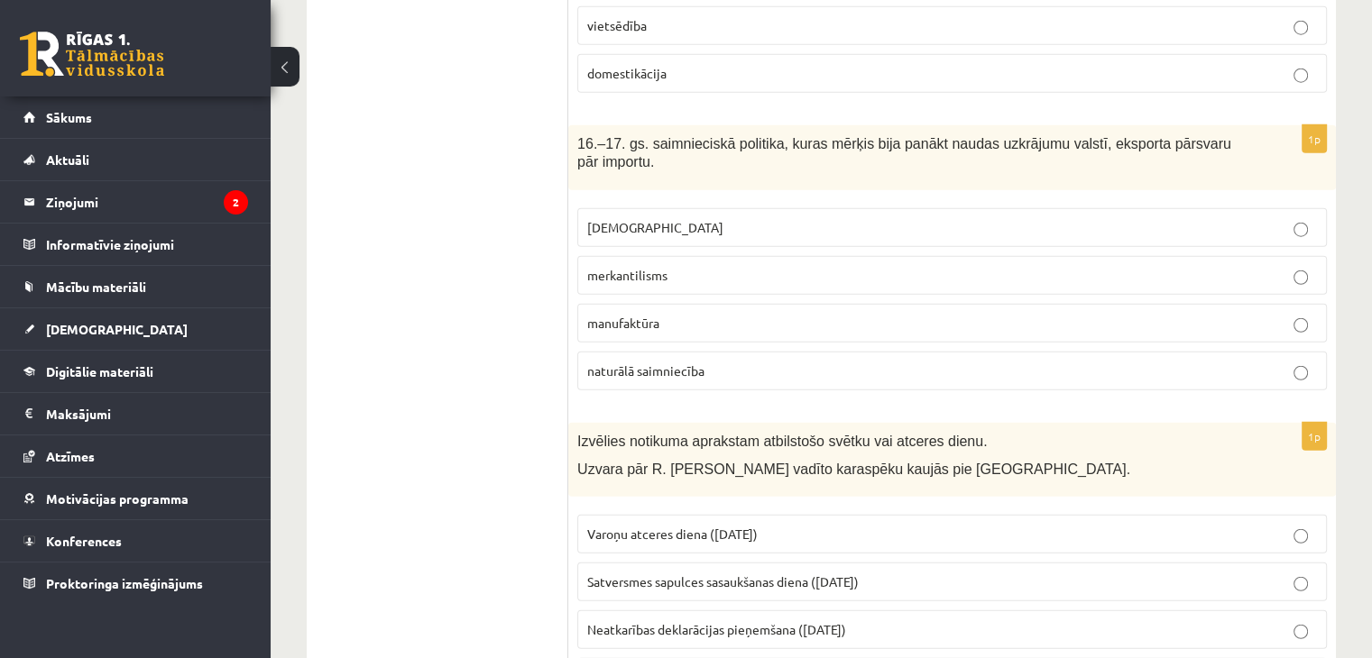
click at [685, 266] on p "merkantilisms" at bounding box center [951, 275] width 729 height 19
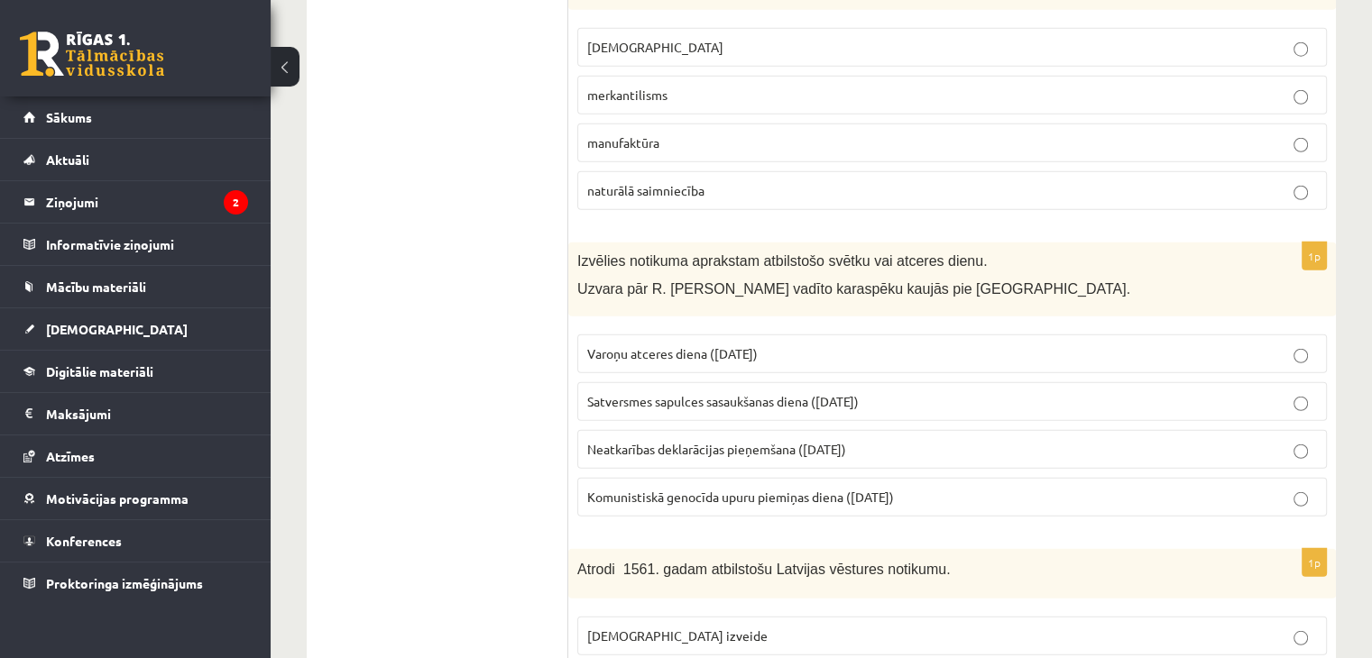
scroll to position [5050, 0]
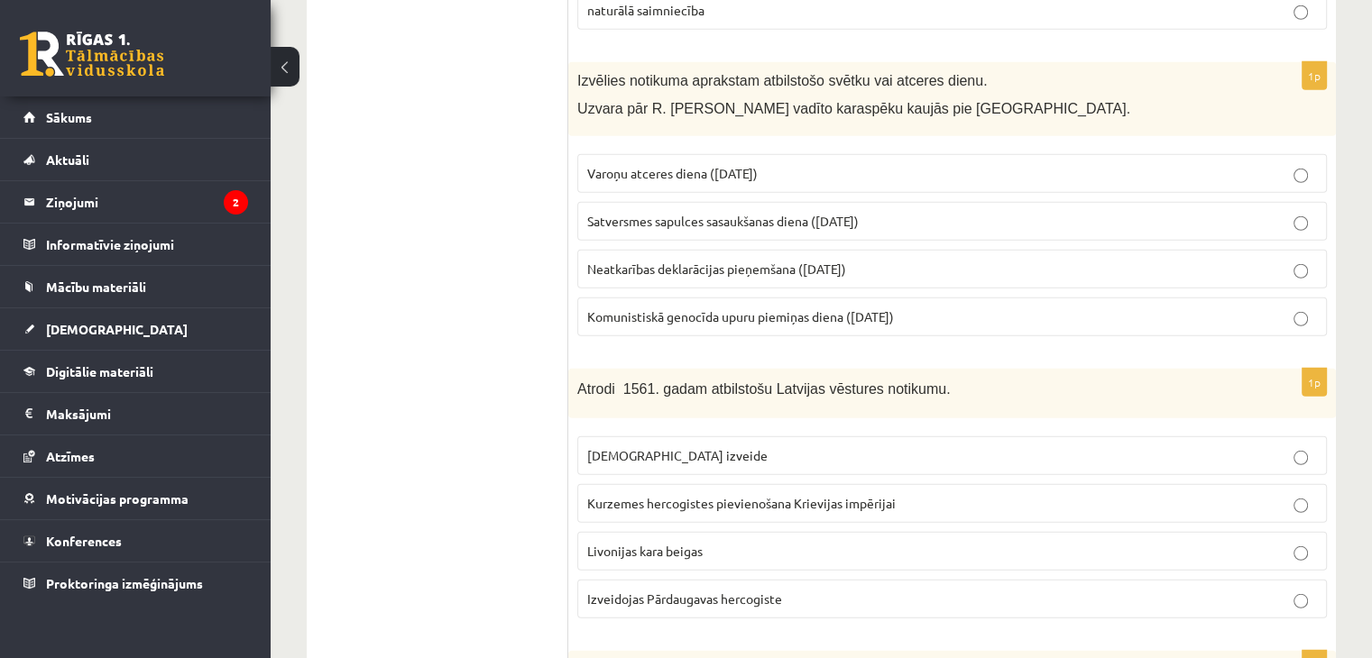
click at [700, 165] on span "Varoņu atceres diena (22. jūnijs)" at bounding box center [672, 173] width 170 height 16
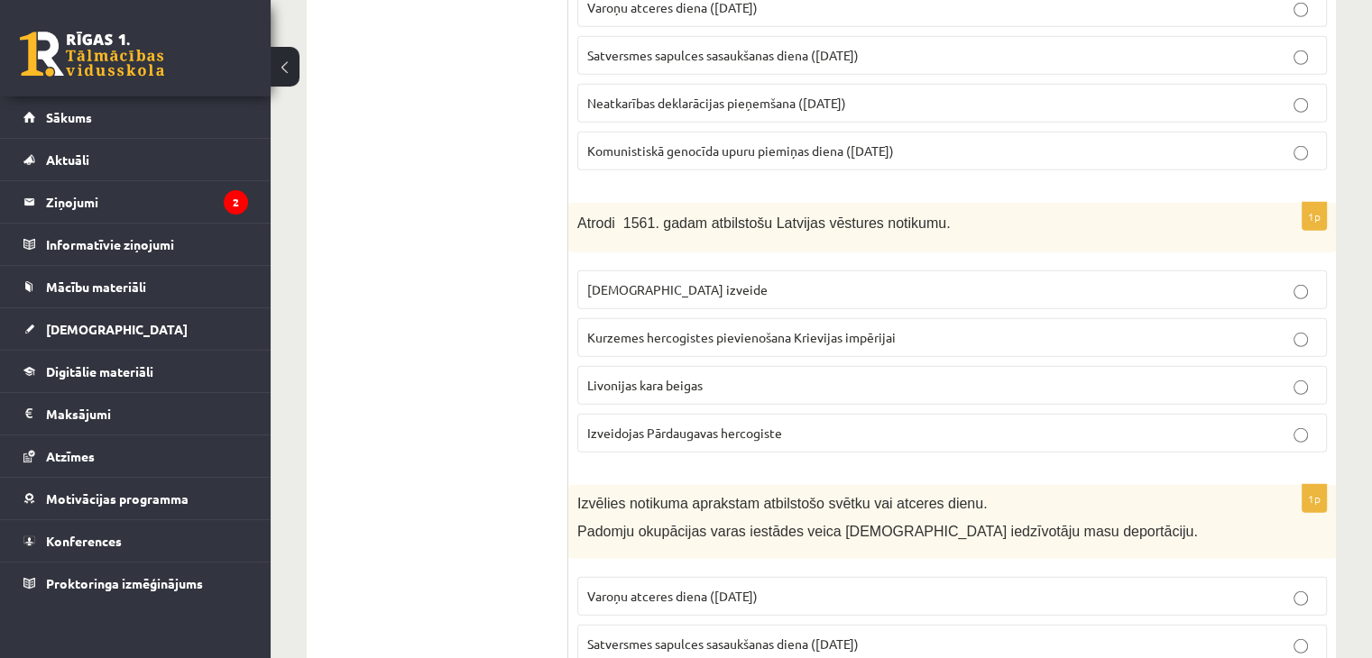
scroll to position [5230, 0]
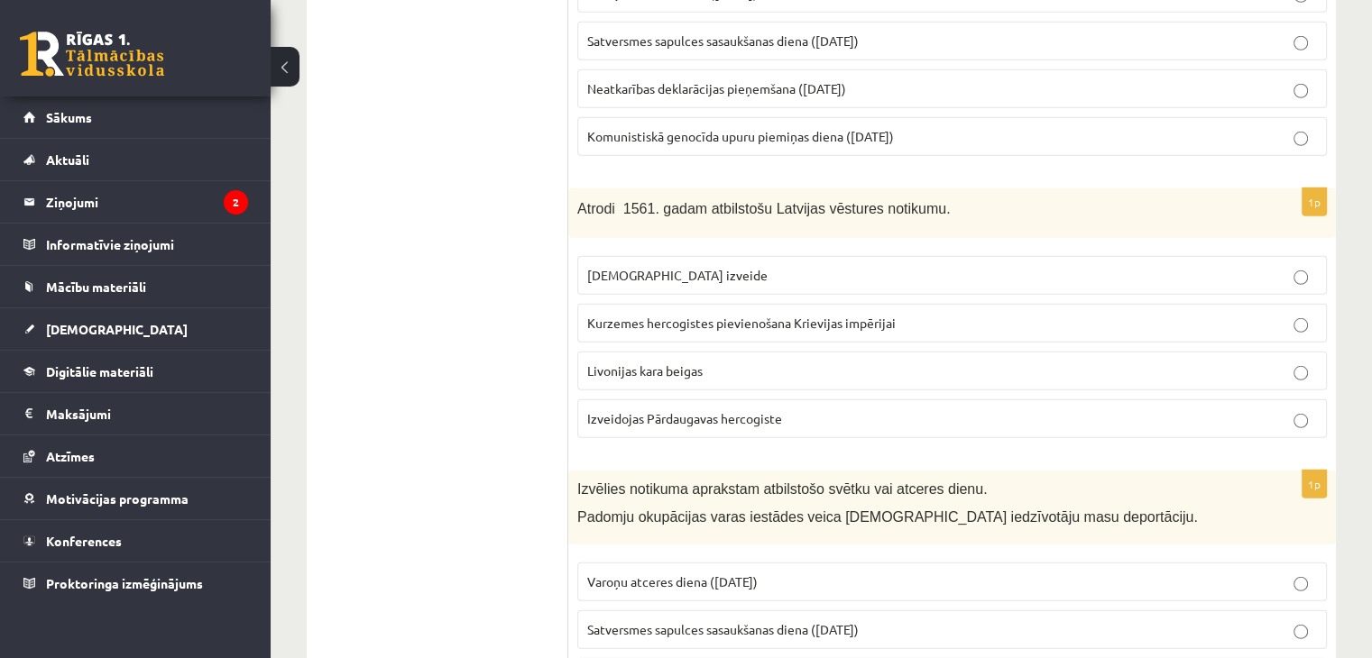
click at [664, 362] on p "Livonijas kara beigas" at bounding box center [951, 371] width 729 height 19
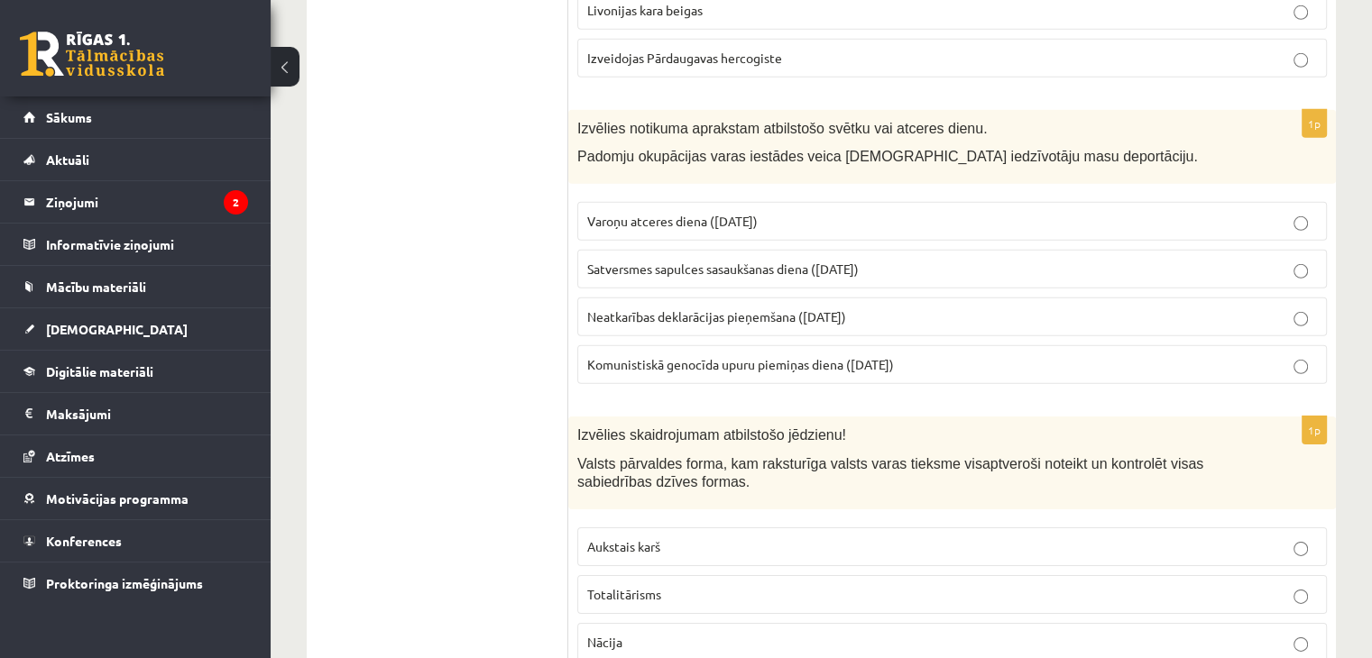
scroll to position [5410, 0]
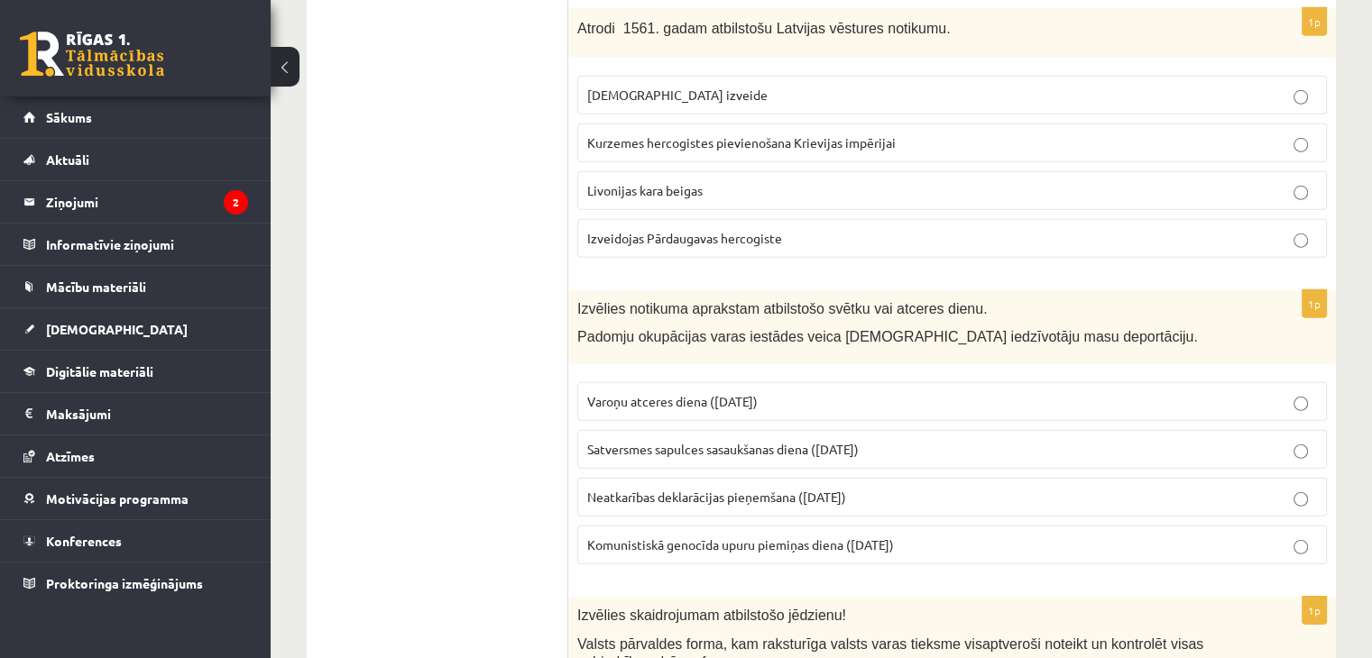
click at [709, 537] on span "Komunistiskā genocīda upuru piemiņas diena (25. marts)" at bounding box center [740, 545] width 307 height 16
click at [601, 537] on span "Komunistiskā genocīda upuru piemiņas diena (25. marts)" at bounding box center [740, 545] width 307 height 16
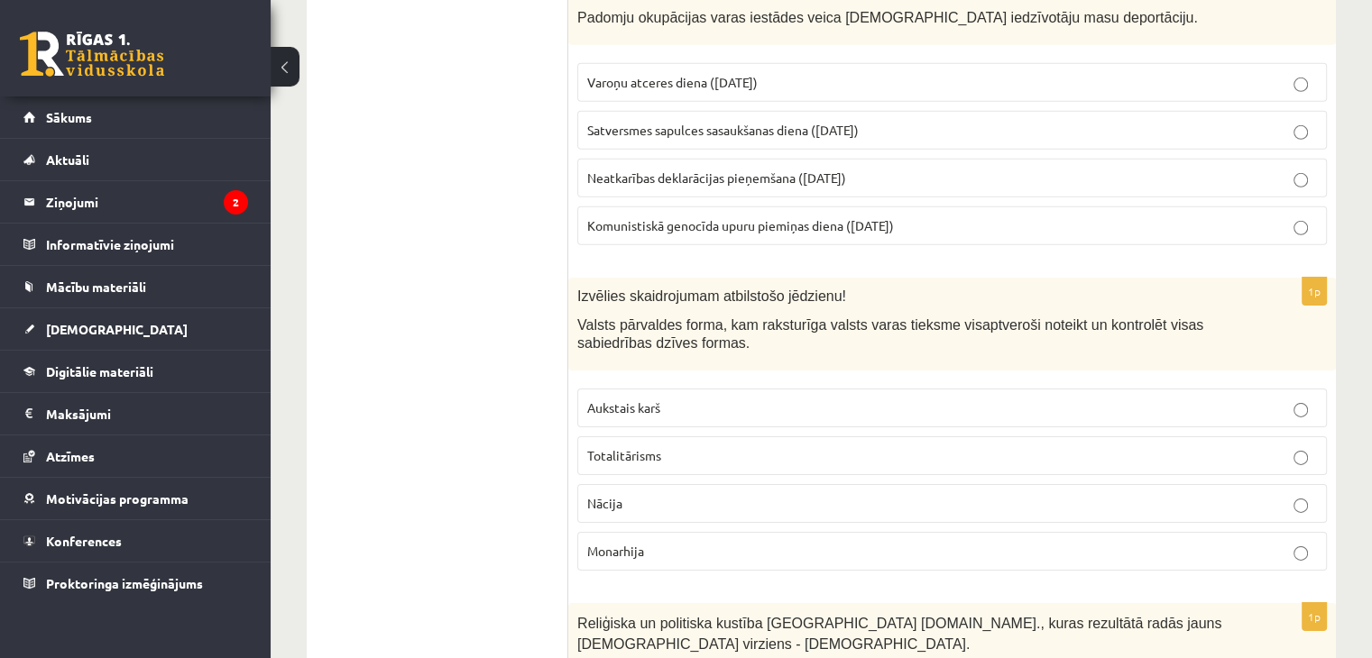
scroll to position [5771, 0]
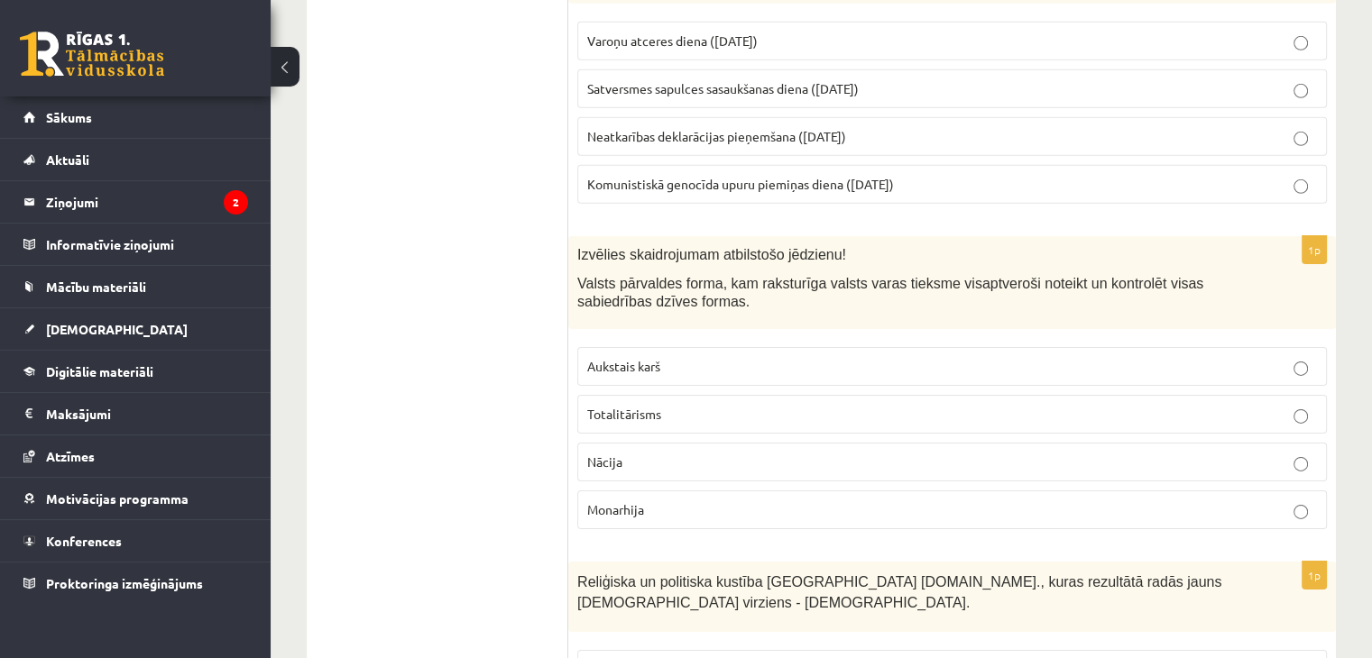
click at [677, 395] on label "Totalitārisms" at bounding box center [951, 414] width 749 height 39
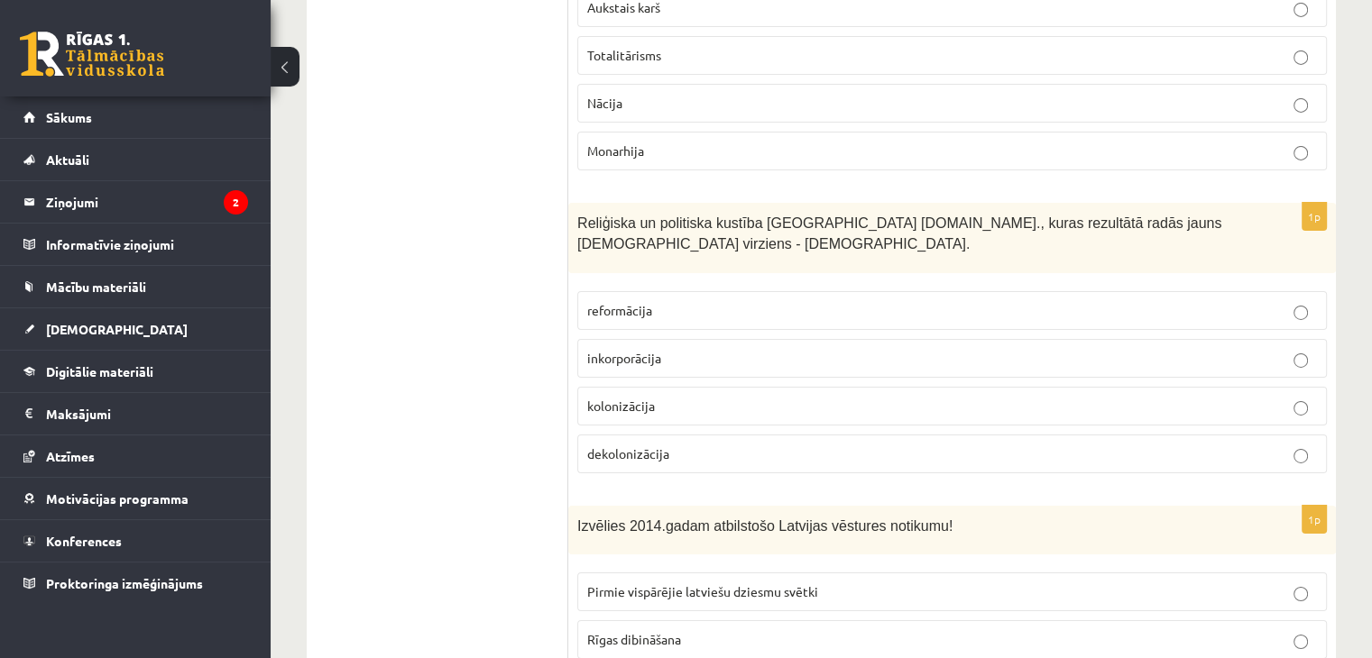
scroll to position [6132, 0]
click at [657, 299] on p "reformācija" at bounding box center [951, 308] width 729 height 19
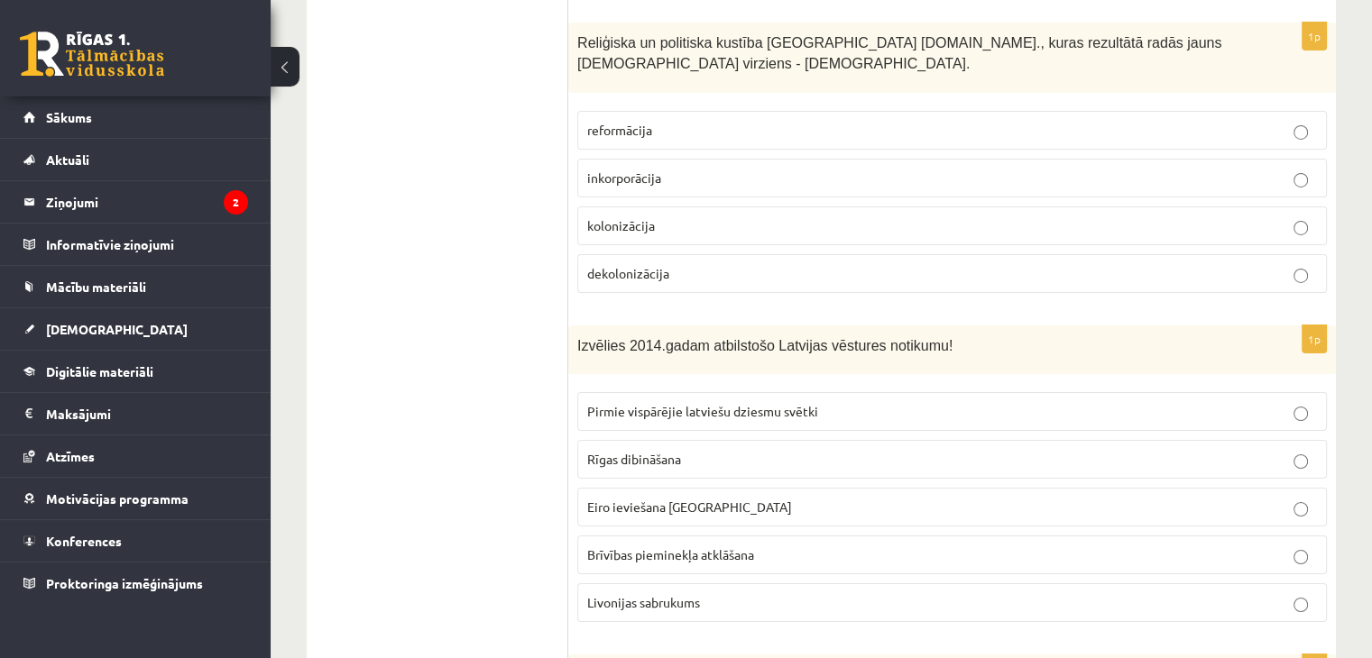
scroll to position [6312, 0]
click at [650, 497] on span "Eiro ieviešana Latvijā" at bounding box center [689, 505] width 205 height 16
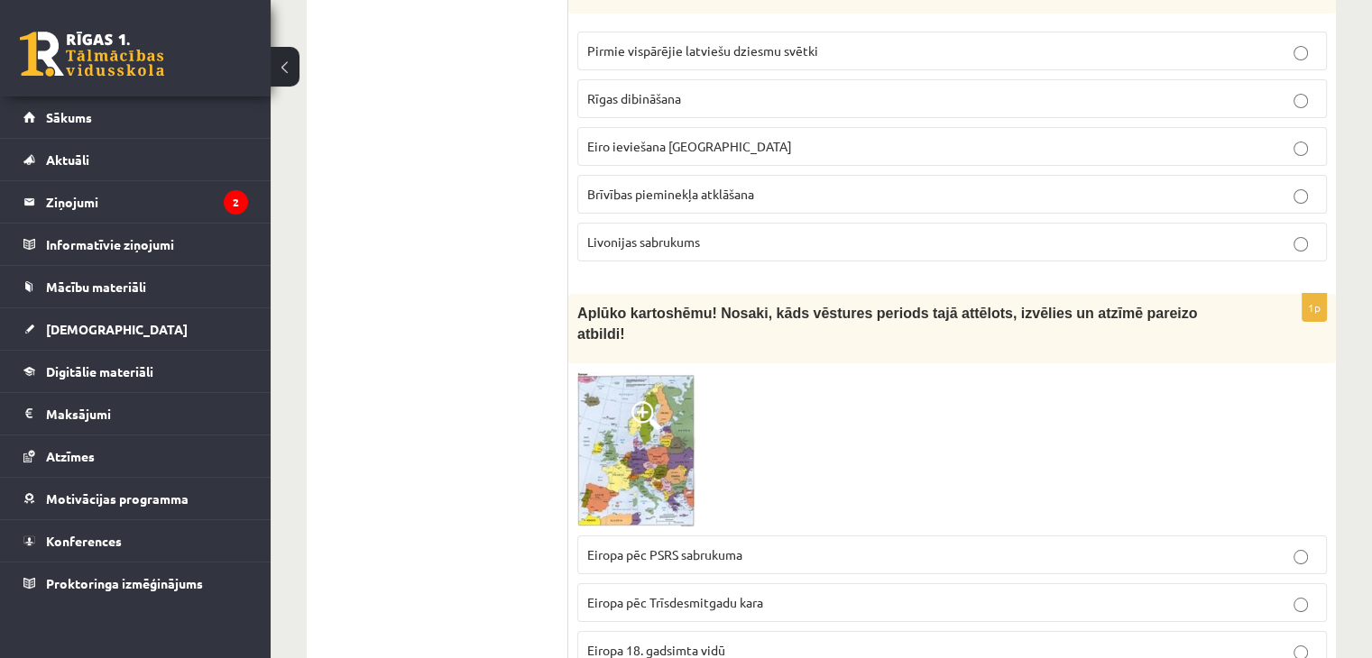
scroll to position [6673, 0]
click at [622, 371] on img at bounding box center [636, 448] width 118 height 154
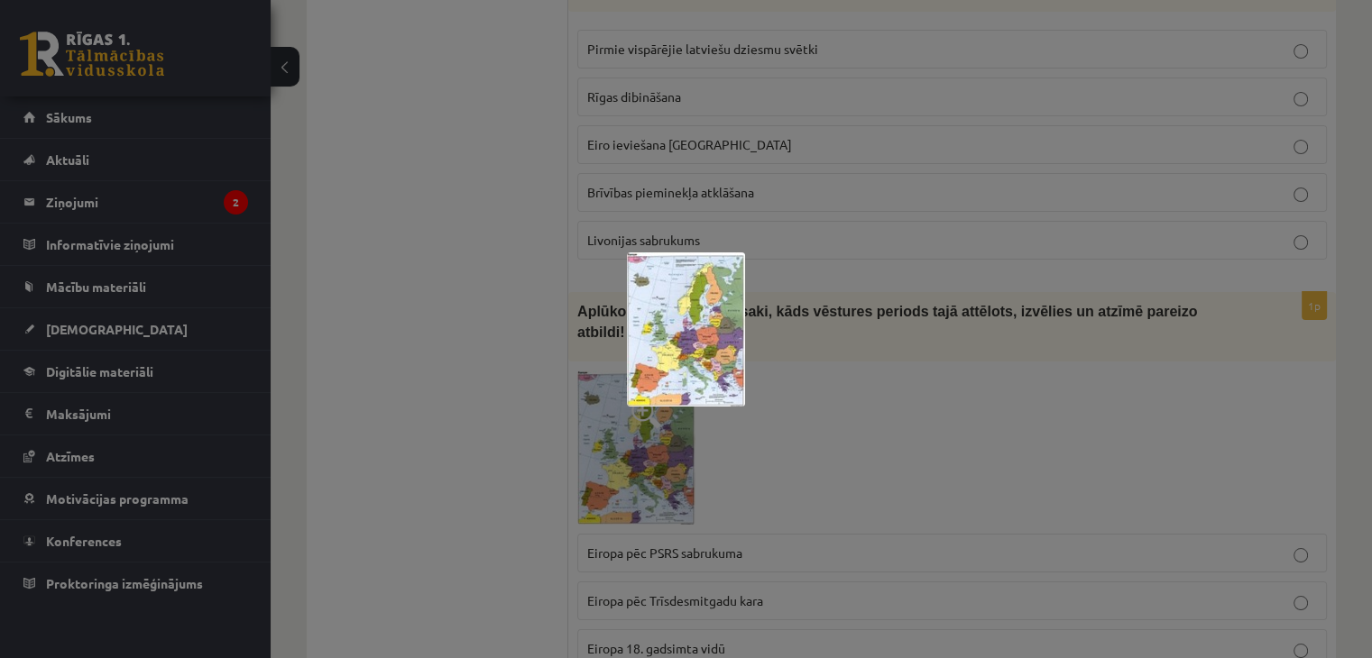
click at [754, 326] on div at bounding box center [686, 329] width 1372 height 658
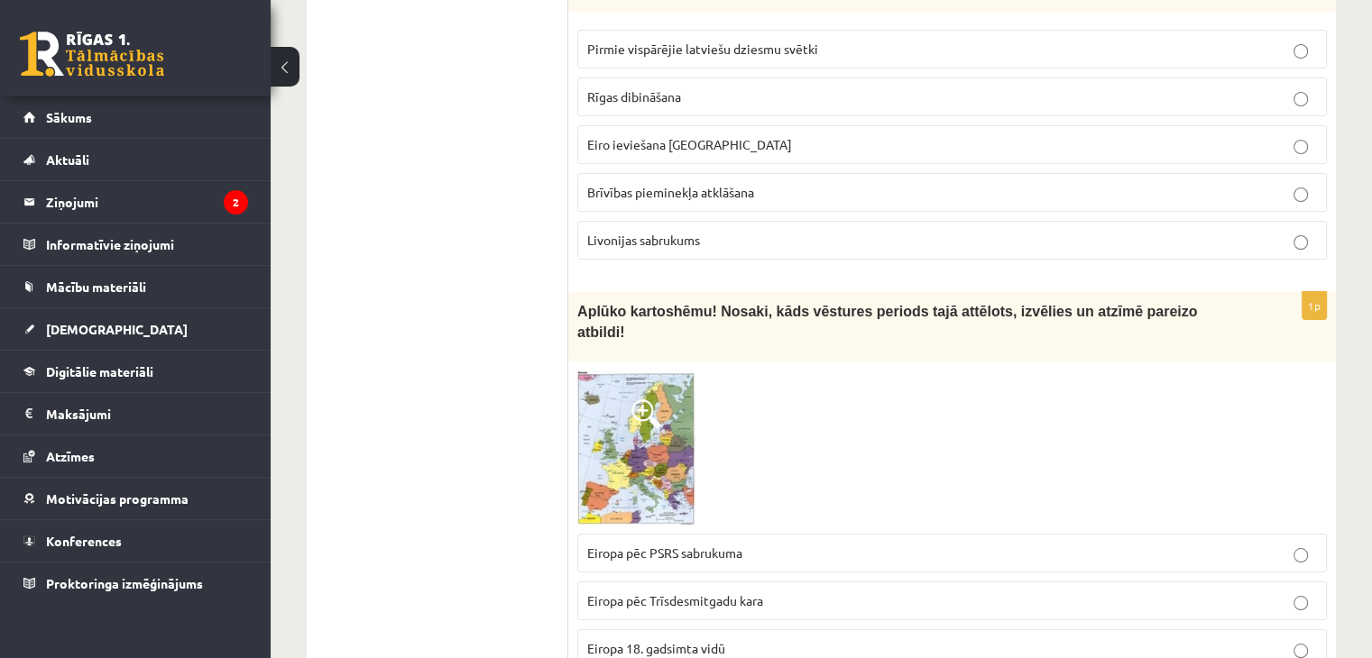
scroll to position [6853, 0]
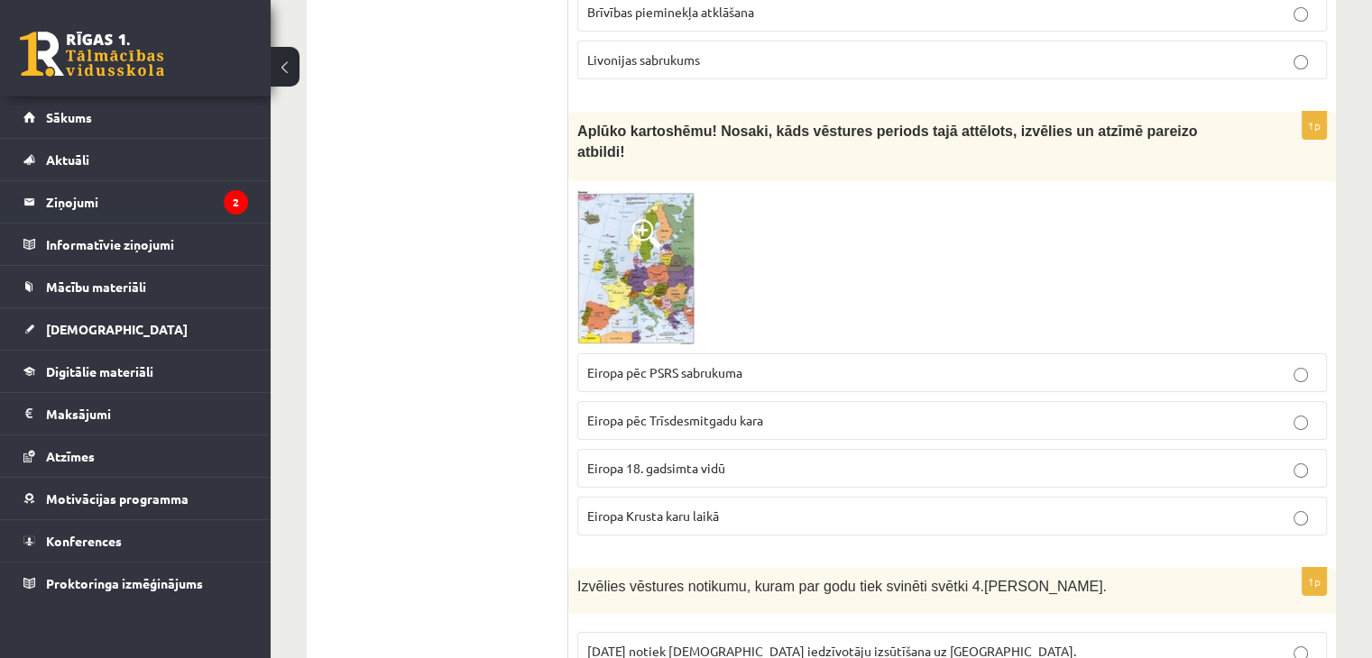
click at [653, 199] on img at bounding box center [636, 267] width 118 height 154
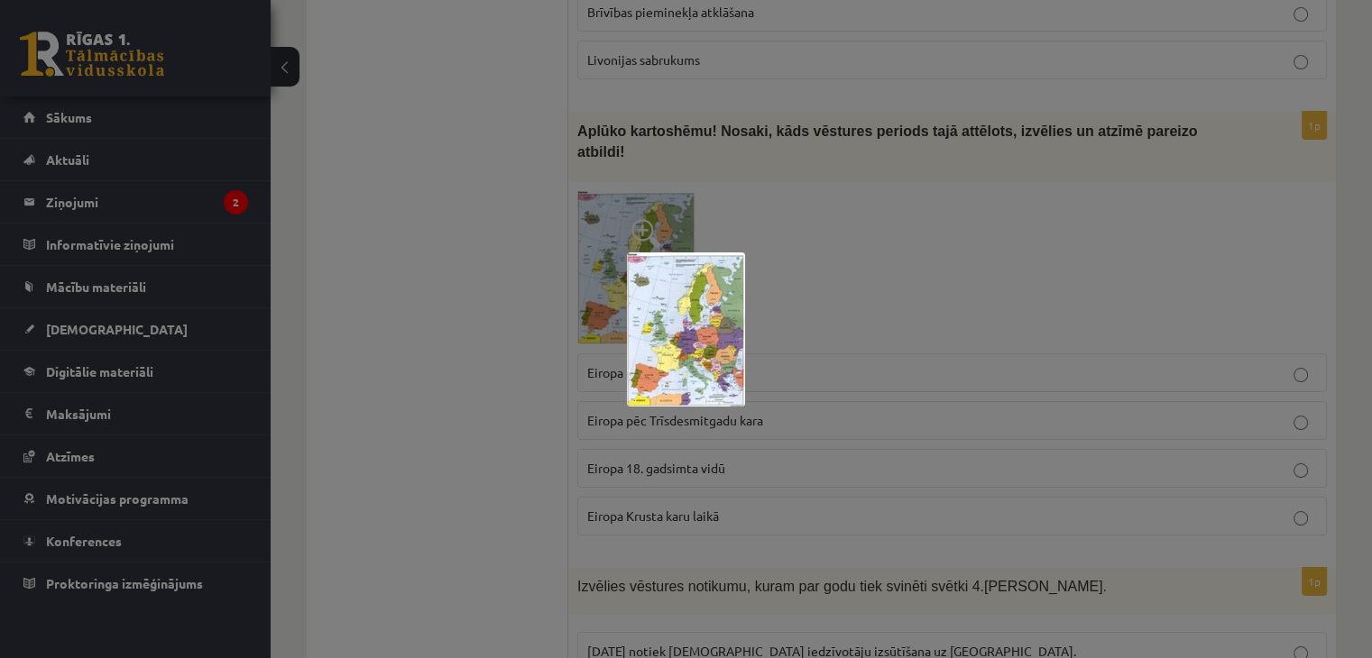
click at [682, 310] on img at bounding box center [686, 329] width 118 height 154
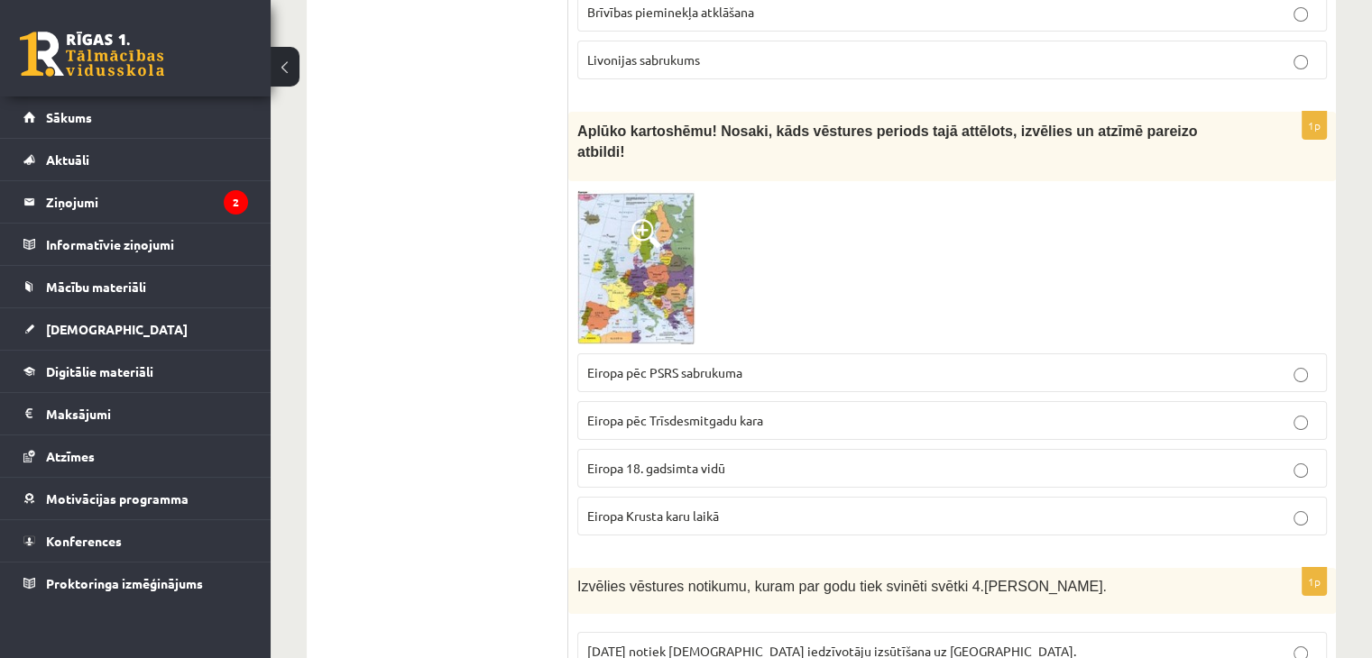
click at [648, 364] on span "Eiropa pēc PSRS sabrukuma" at bounding box center [664, 372] width 155 height 16
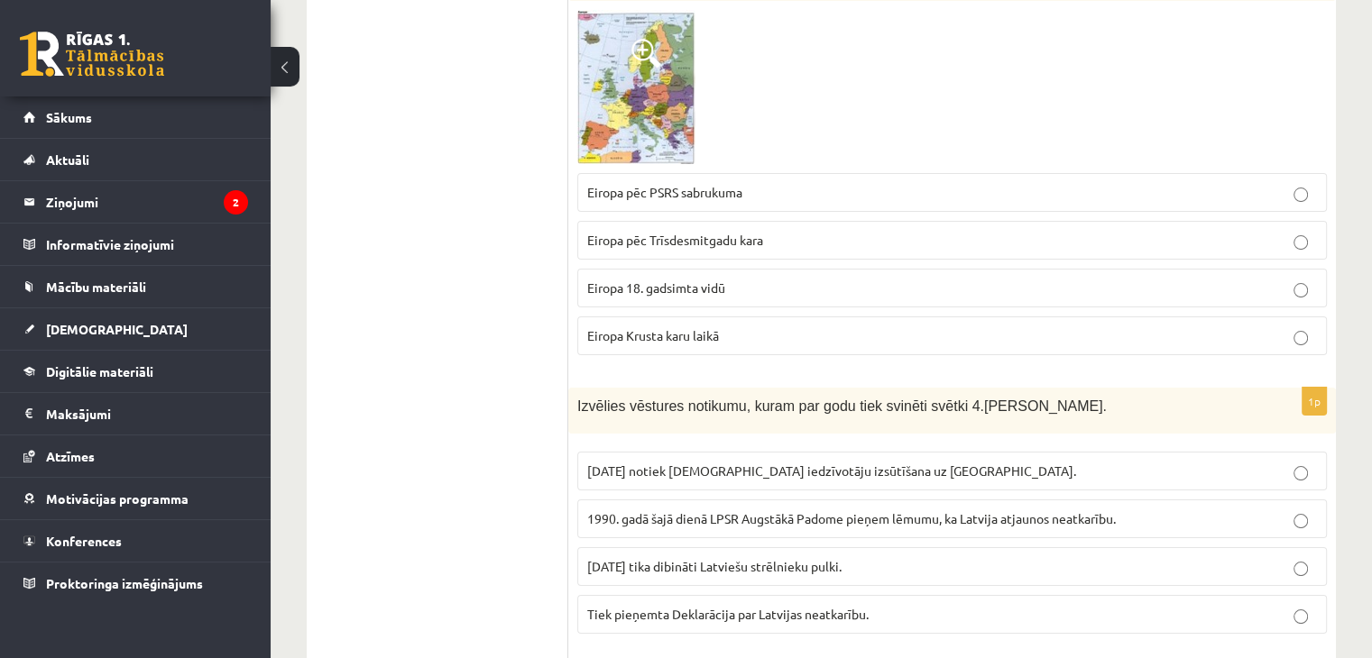
scroll to position [7214, 0]
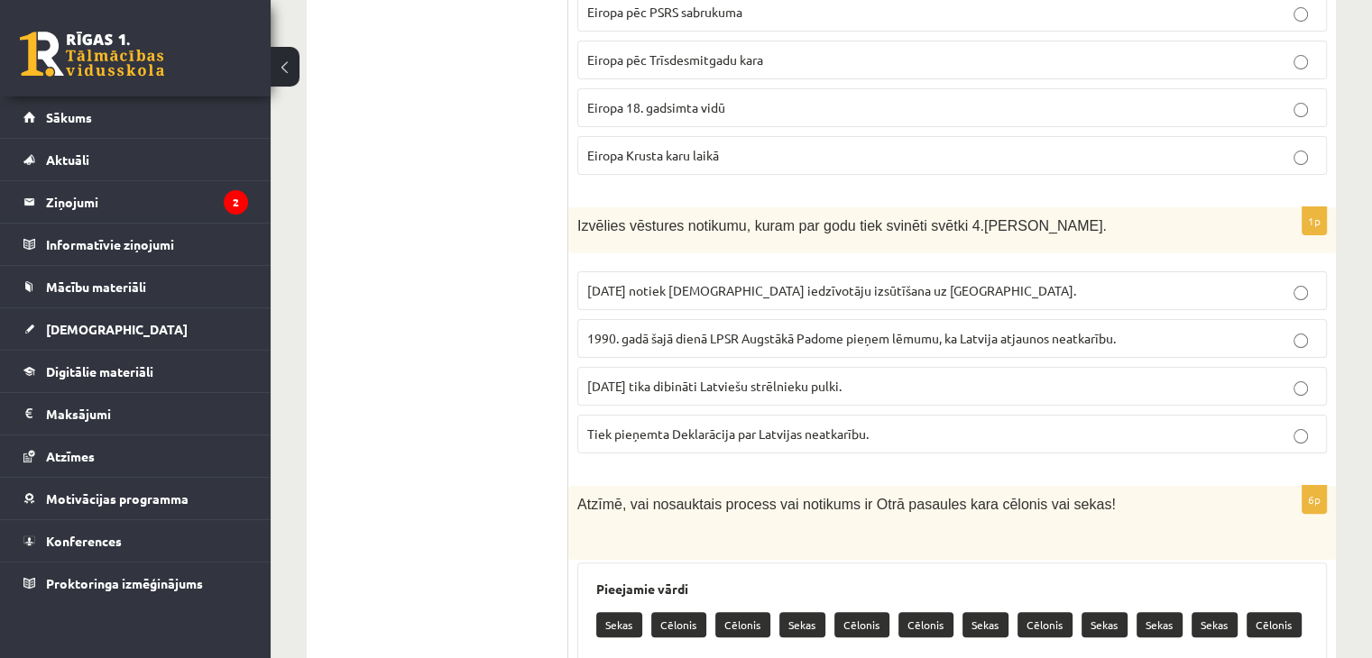
click at [812, 426] on span "Tiek pieņemta Deklarācija par Latvijas neatkarību." at bounding box center [727, 434] width 281 height 16
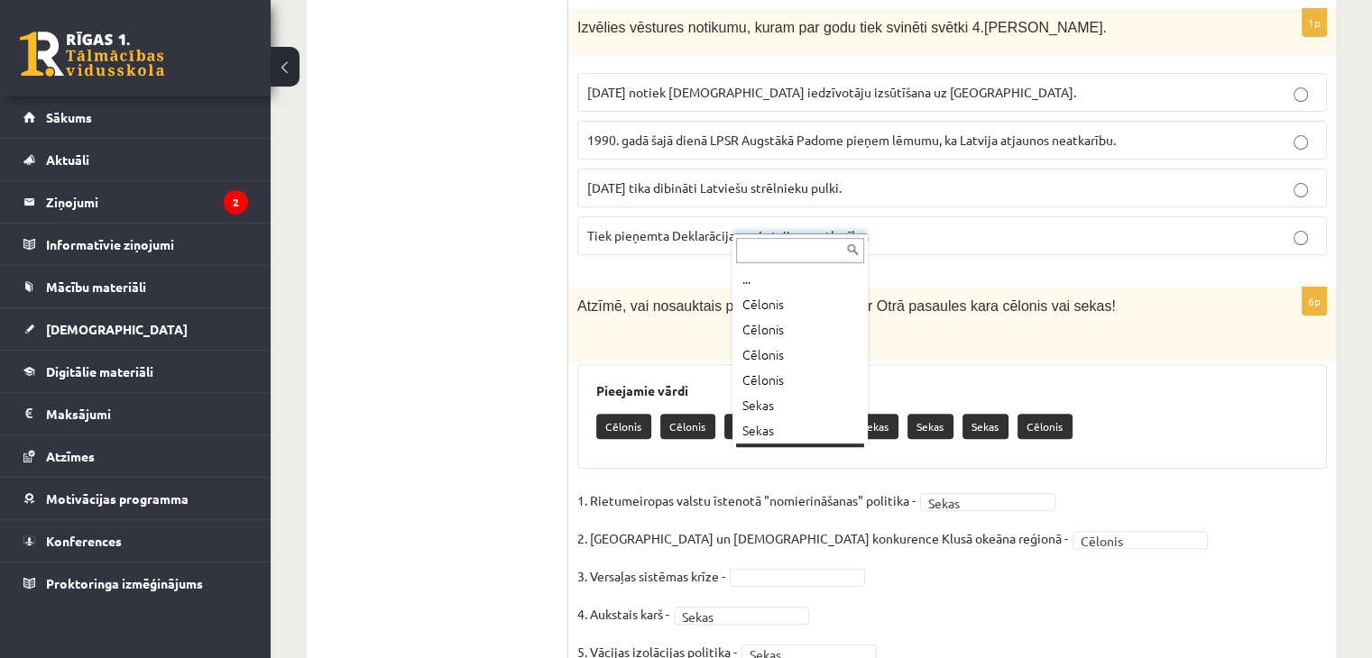
scroll to position [22, 0]
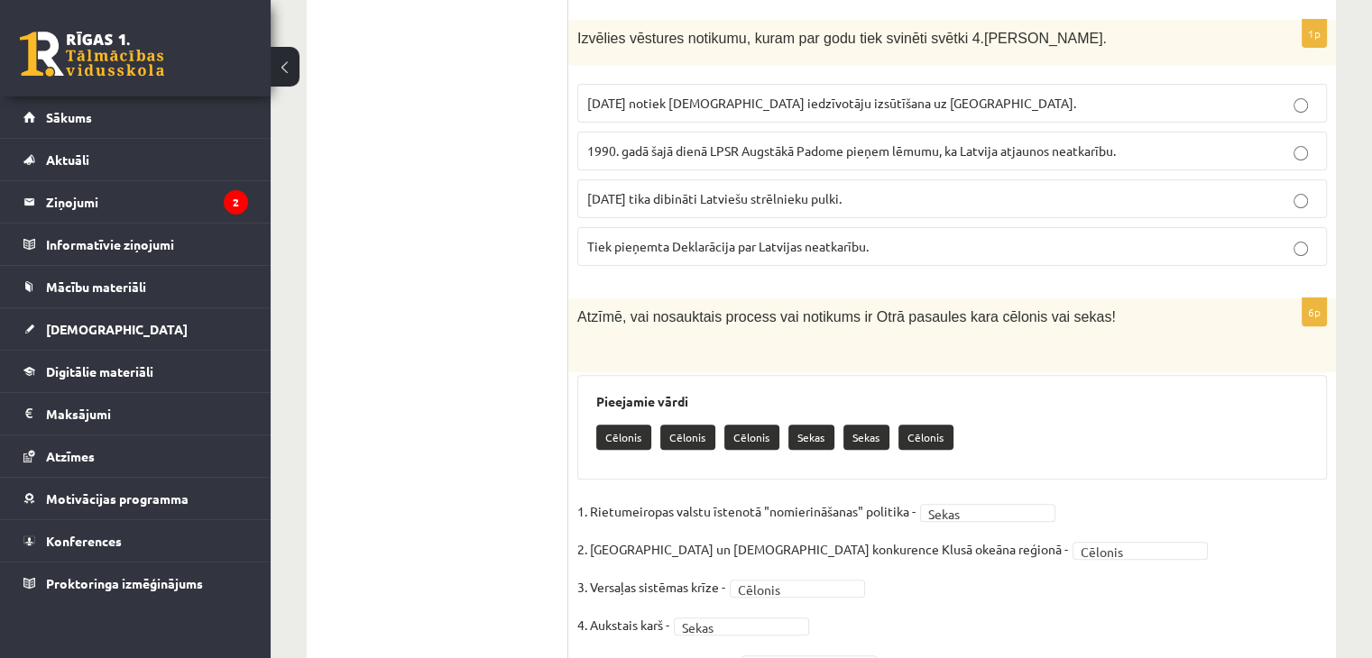
scroll to position [7412, 0]
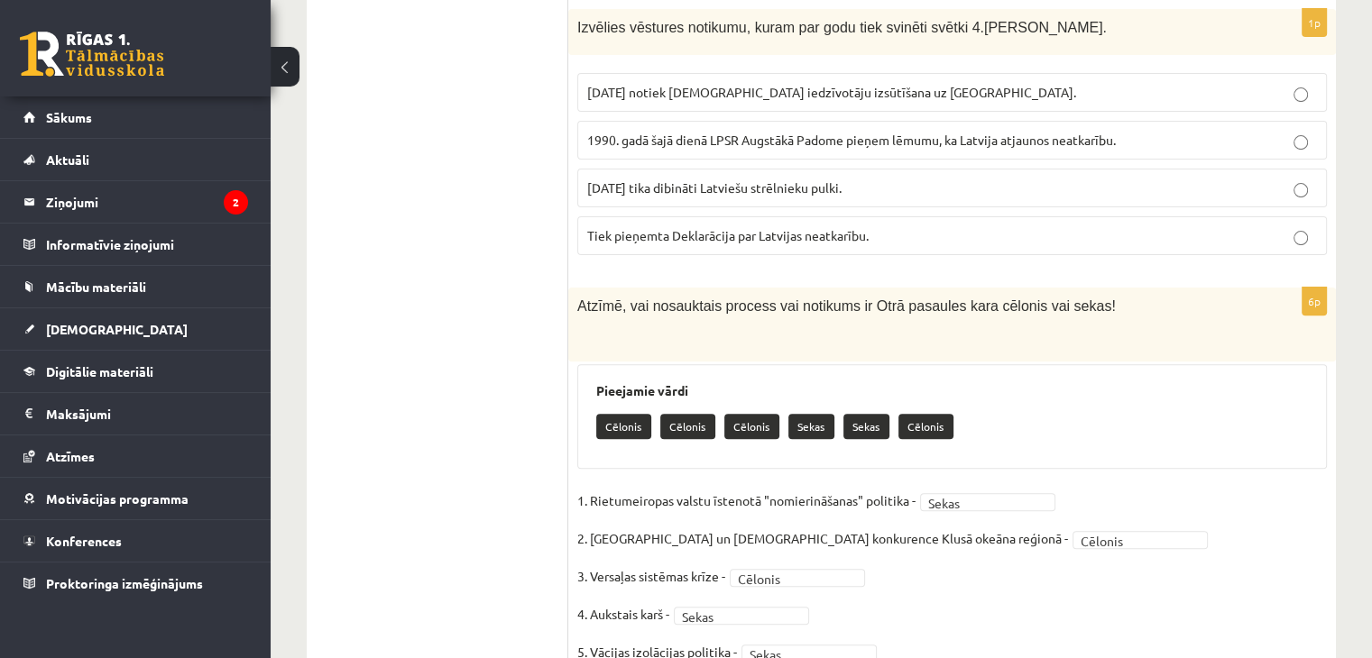
drag, startPoint x: 496, startPoint y: 628, endPoint x: 786, endPoint y: 585, distance: 293.4
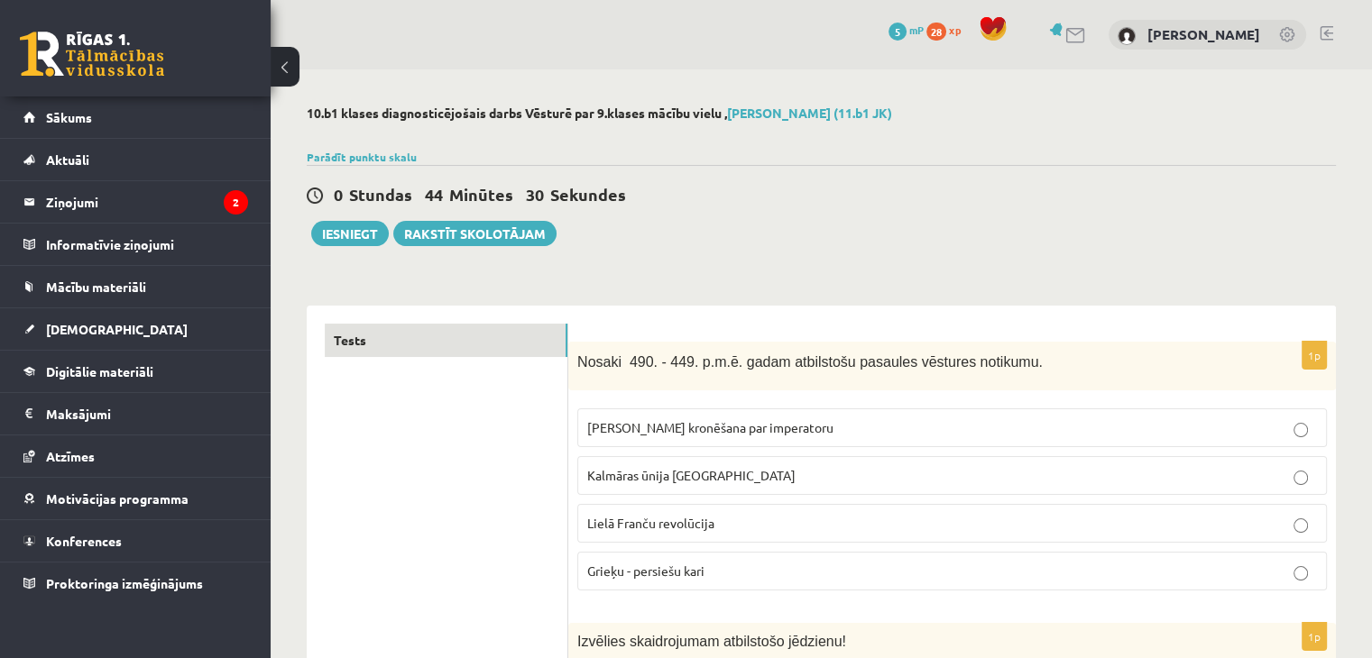
scroll to position [0, 0]
click at [390, 160] on link "Parādīt punktu skalu" at bounding box center [362, 157] width 110 height 14
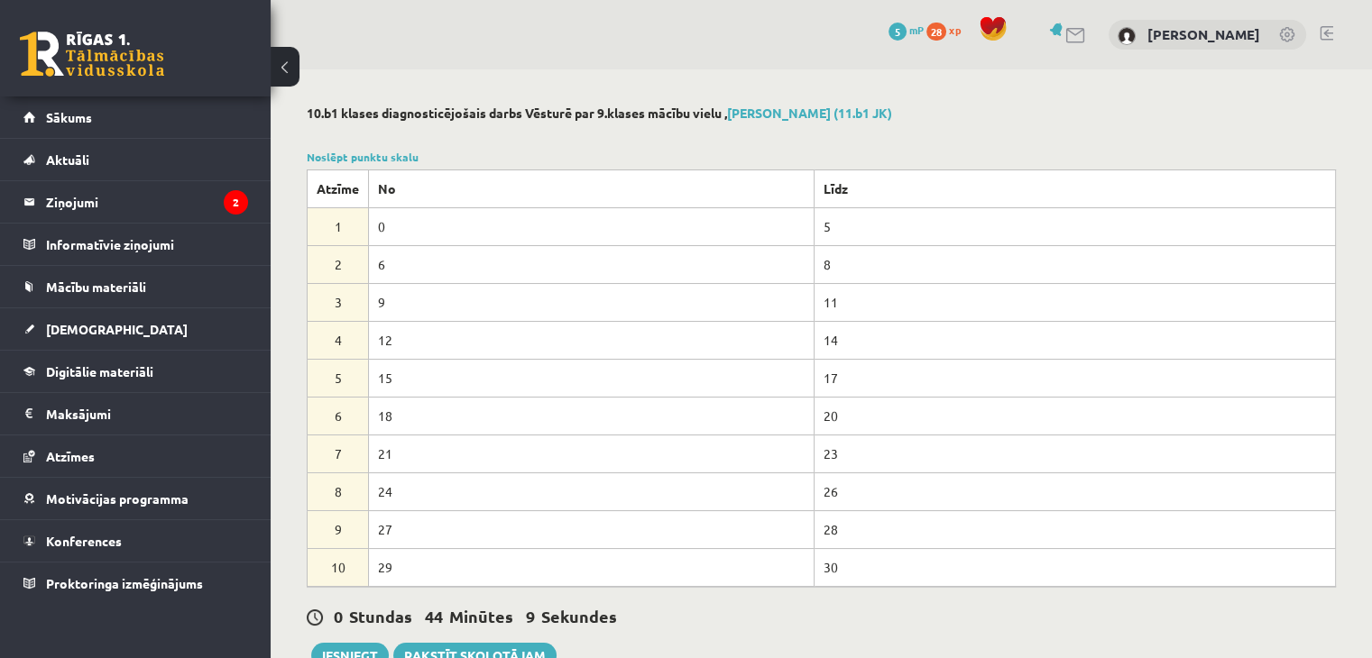
click at [768, 606] on div "0 Stundas 44 Minūtes 9 Sekundes" at bounding box center [821, 617] width 1029 height 23
click at [1017, 116] on h2 "10.b1 klases diagnosticējošais darbs Vēsturē par 9.klases mācību vielu , Alvis …" at bounding box center [821, 113] width 1029 height 15
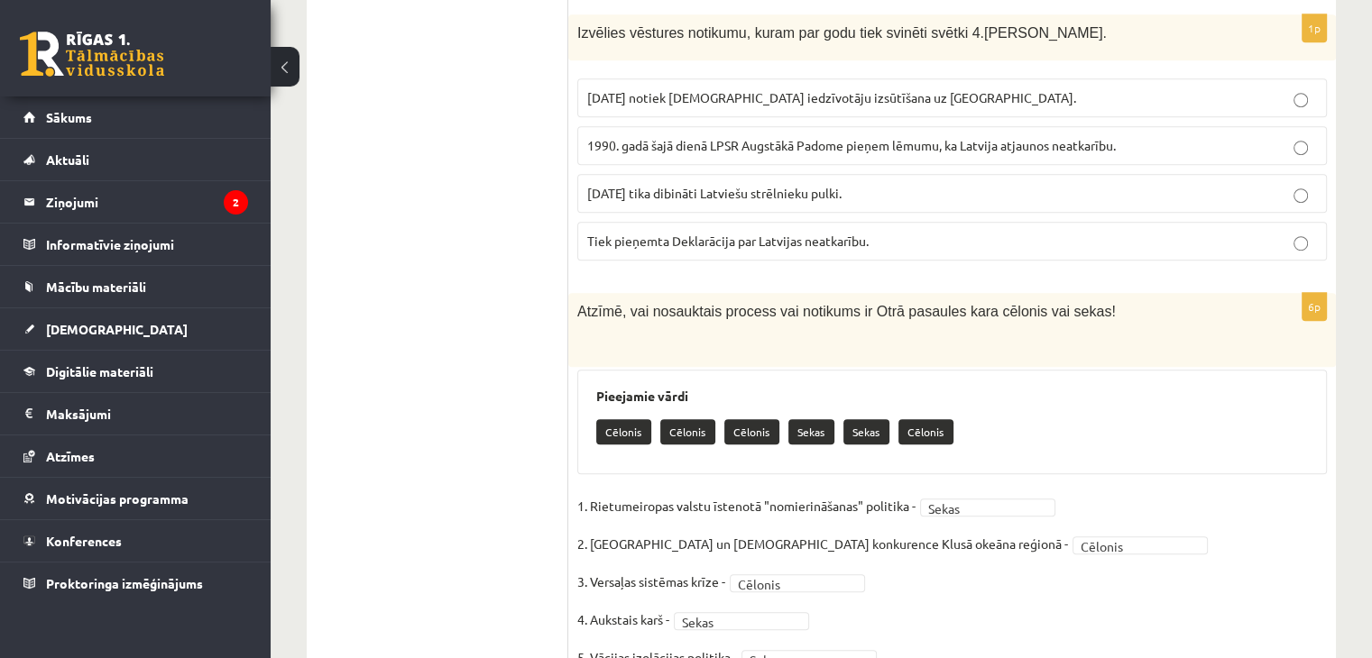
scroll to position [7831, 0]
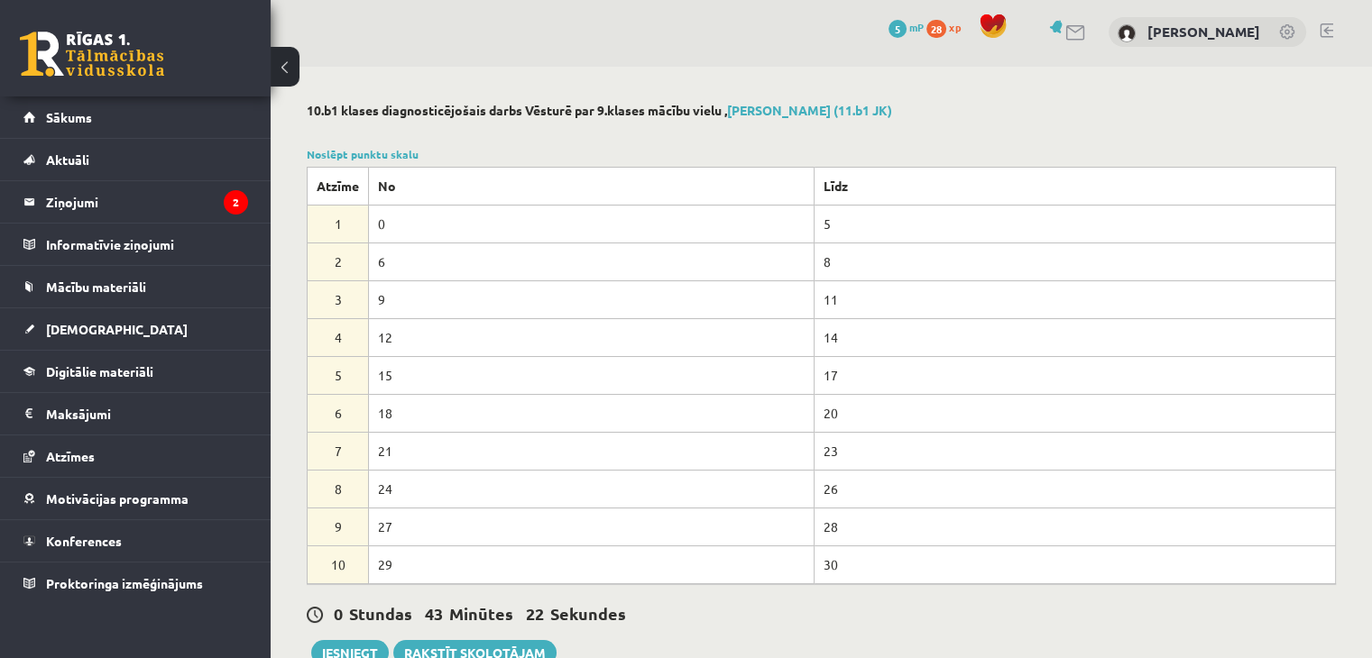
scroll to position [0, 0]
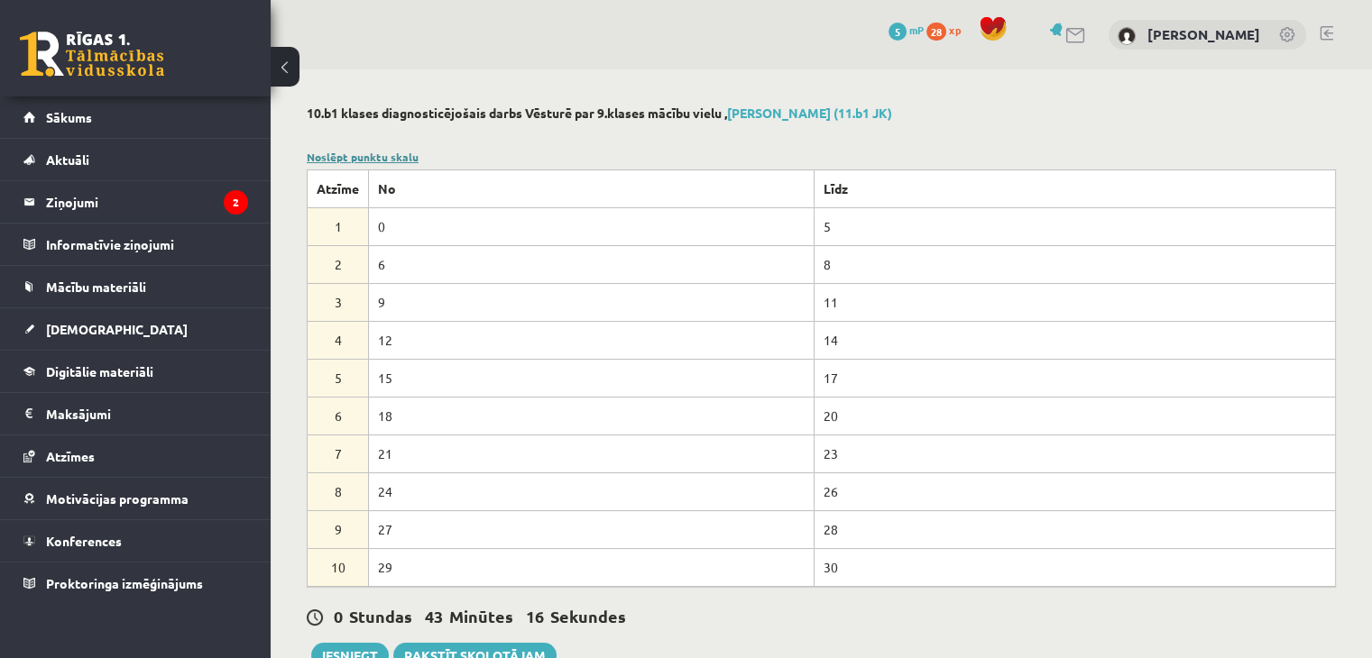
click at [408, 155] on link "Noslēpt punktu skalu" at bounding box center [363, 157] width 112 height 14
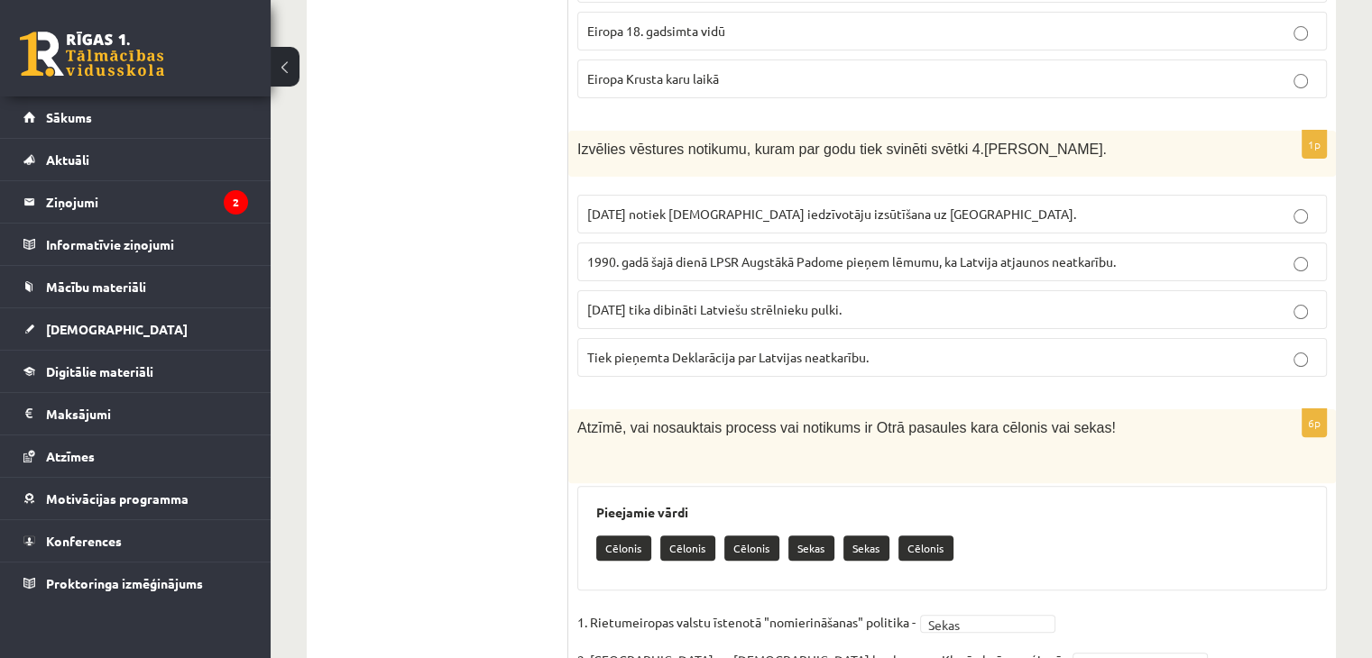
scroll to position [7412, 0]
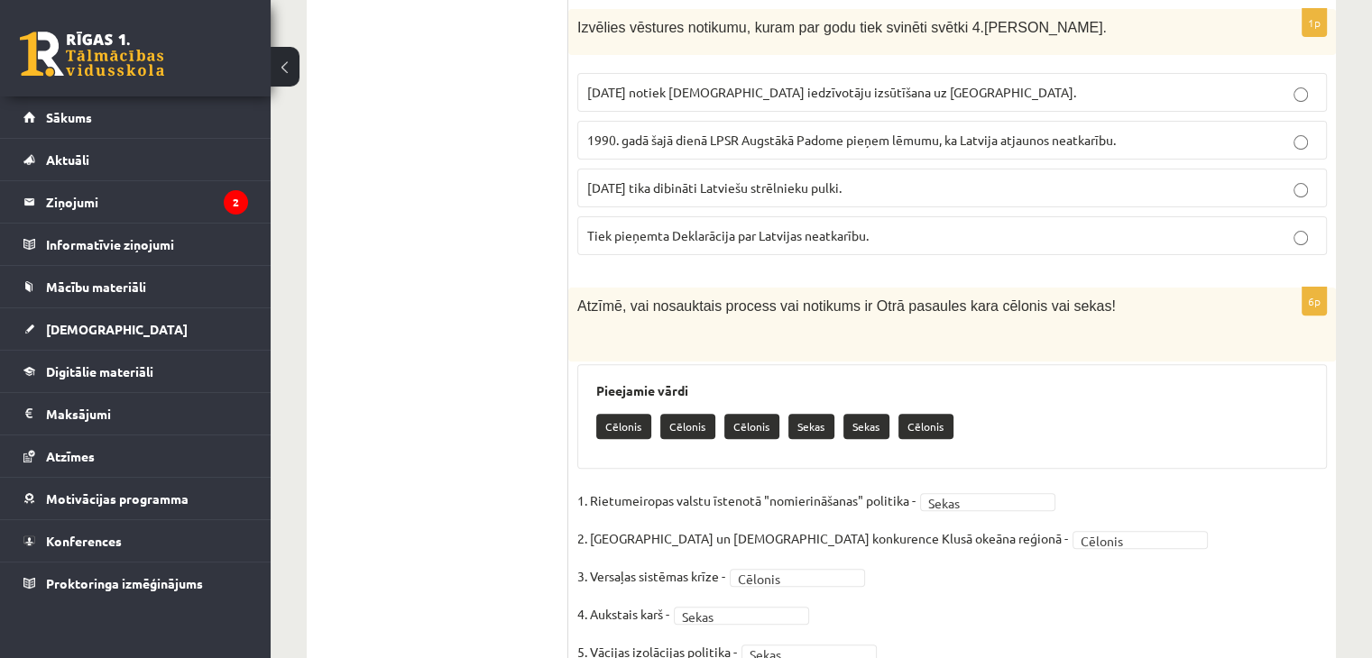
click at [1307, 287] on p "6p" at bounding box center [1313, 301] width 25 height 29
click at [1315, 287] on p "6p" at bounding box center [1313, 301] width 25 height 29
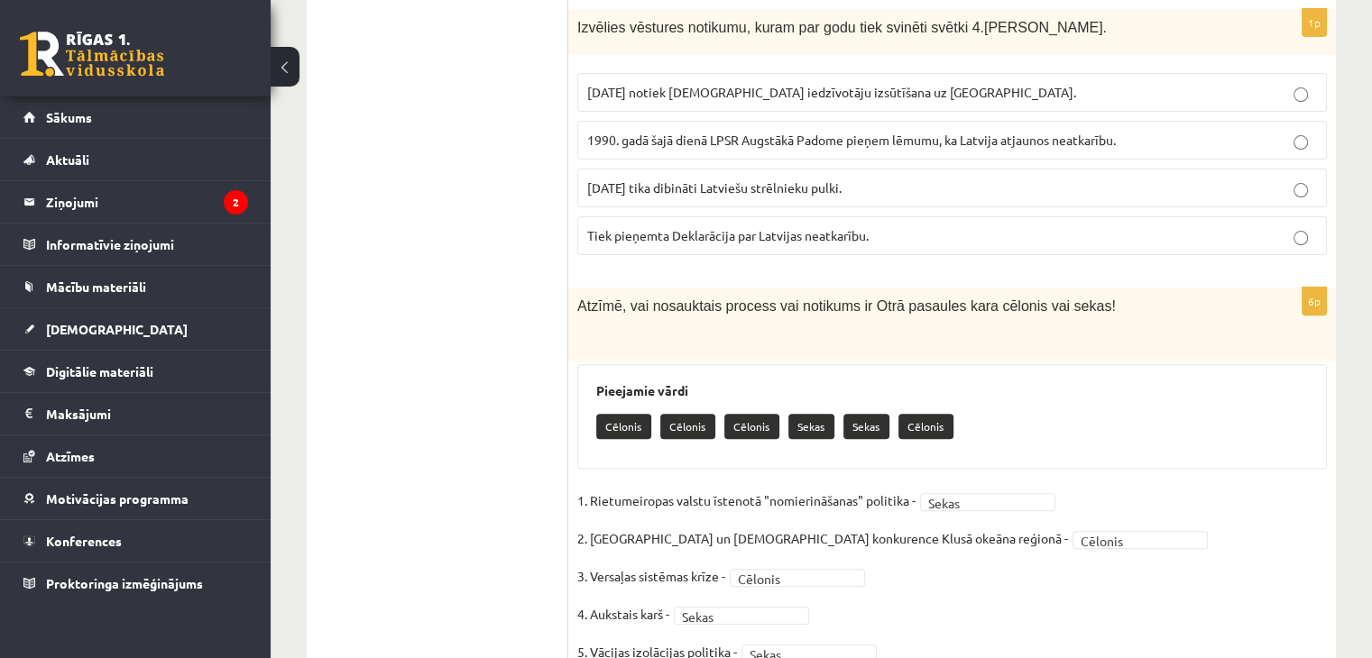
drag, startPoint x: 509, startPoint y: 553, endPoint x: 534, endPoint y: 614, distance: 66.0
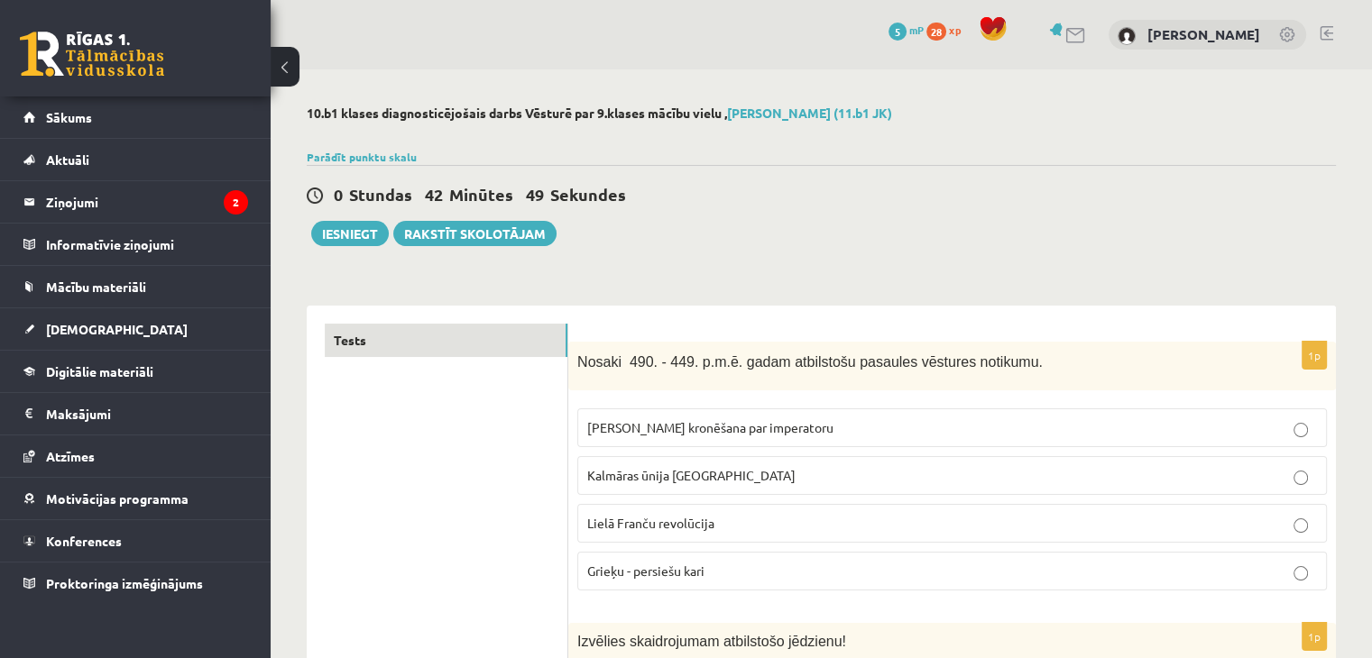
scroll to position [0, 0]
click at [652, 241] on div "0 Stundas 42 Minūtes 48 Sekundes Ieskaite saglabāta! Iesniegt Rakstīt skolotājam" at bounding box center [821, 205] width 1029 height 81
click at [654, 241] on div "0 Stundas 42 Minūtes 48 Sekundes Ieskaite saglabāta! Iesniegt Rakstīt skolotājam" at bounding box center [821, 205] width 1029 height 81
click at [738, 175] on div "0 Stundas 42 Minūtes 47 Sekundes Ieskaite saglabāta! Iesniegt Rakstīt skolotājam" at bounding box center [821, 205] width 1029 height 81
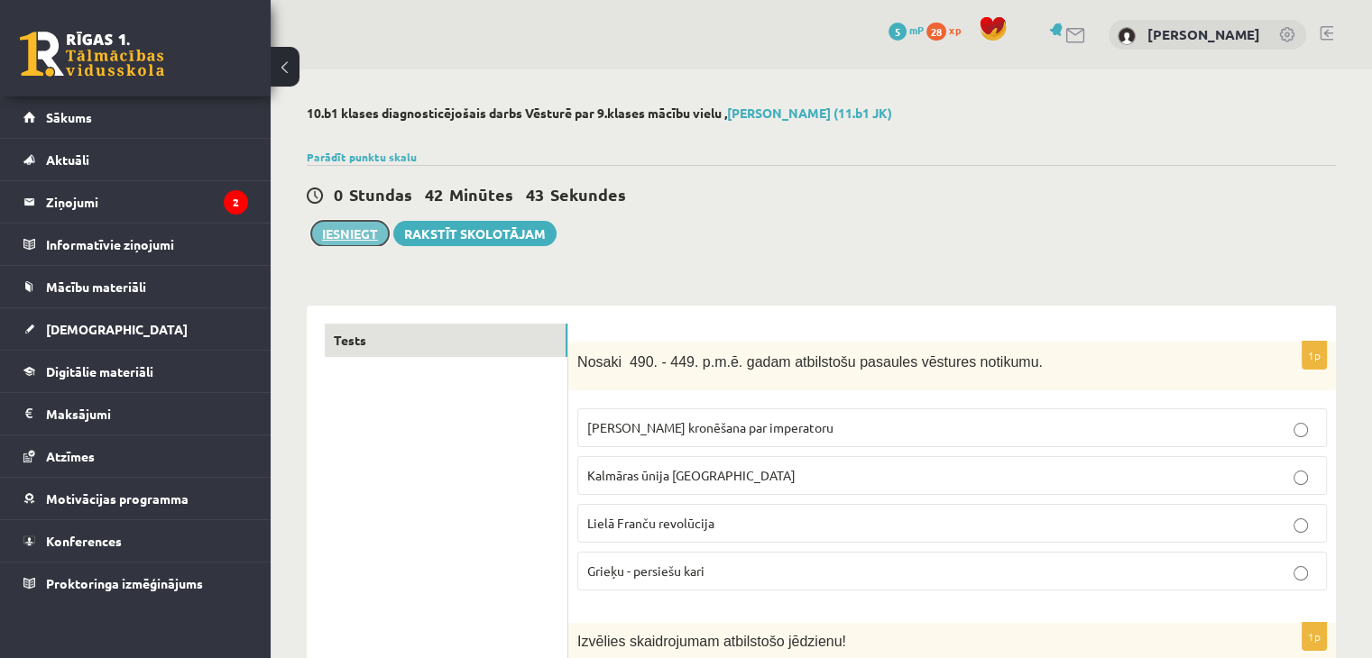
click at [353, 239] on button "Iesniegt" at bounding box center [350, 233] width 78 height 25
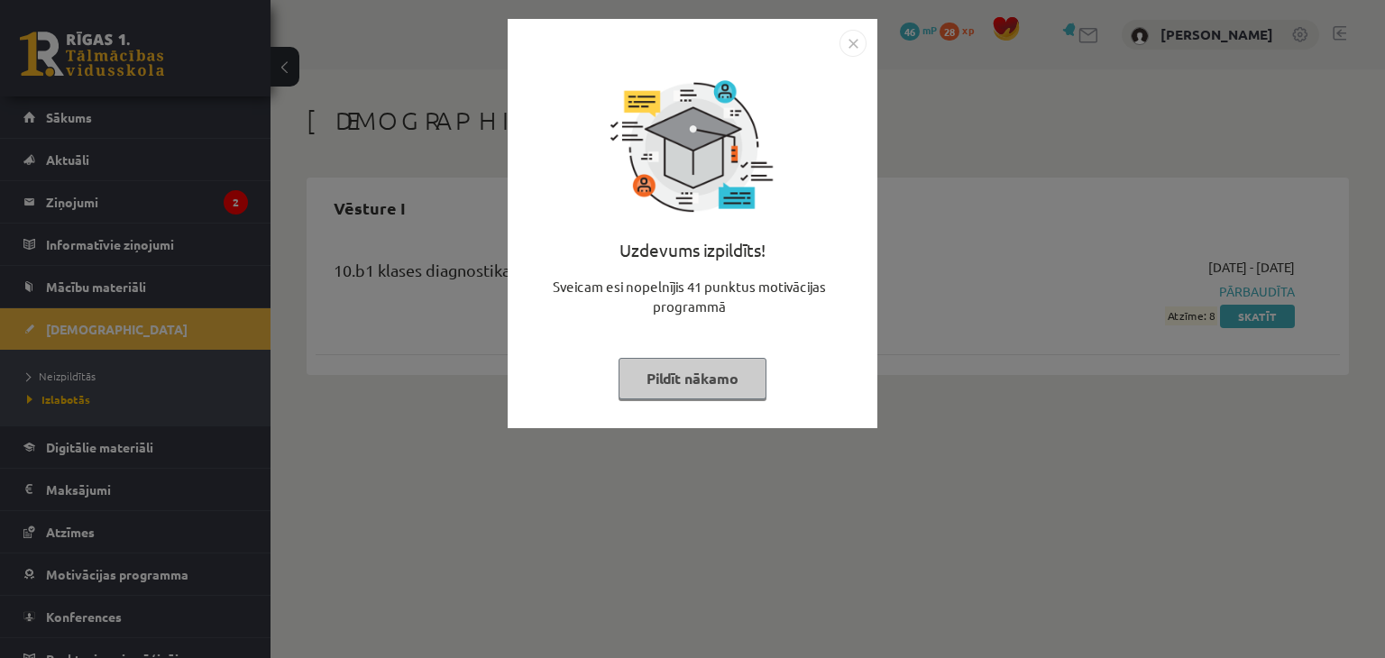
click at [702, 387] on button "Pildīt nākamo" at bounding box center [693, 378] width 148 height 41
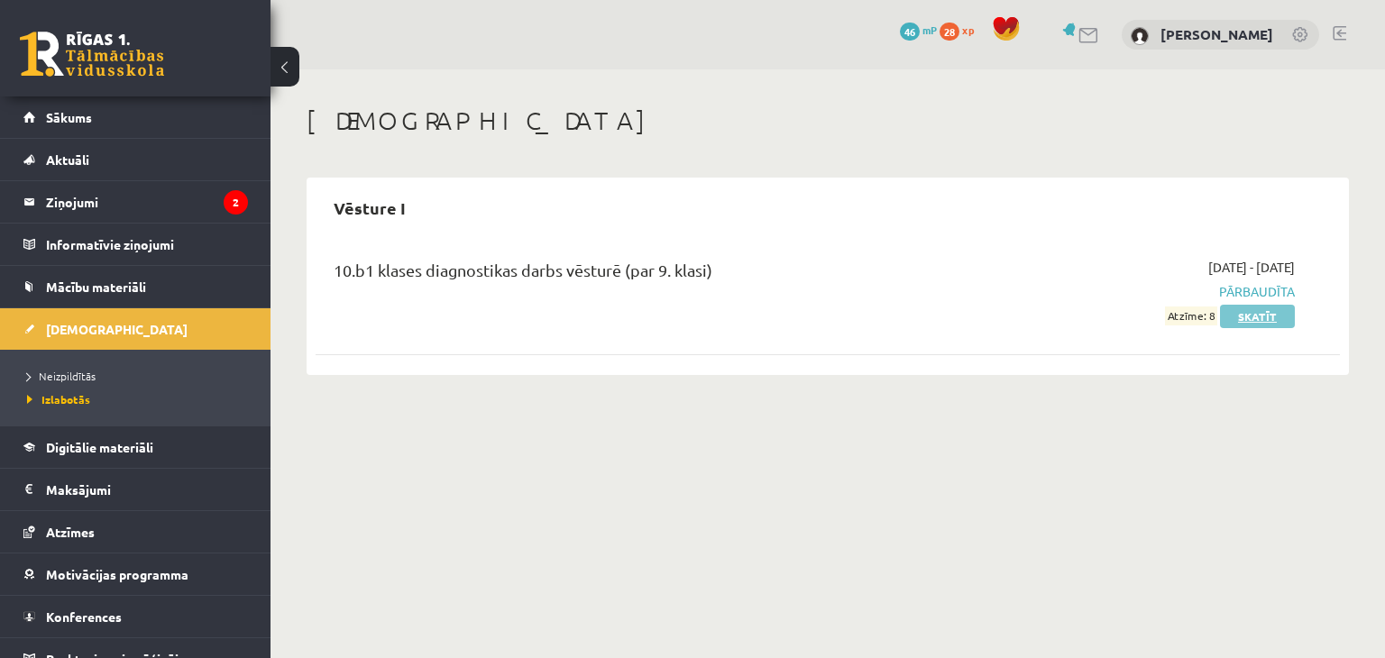
click at [1249, 323] on link "Skatīt" at bounding box center [1257, 316] width 75 height 23
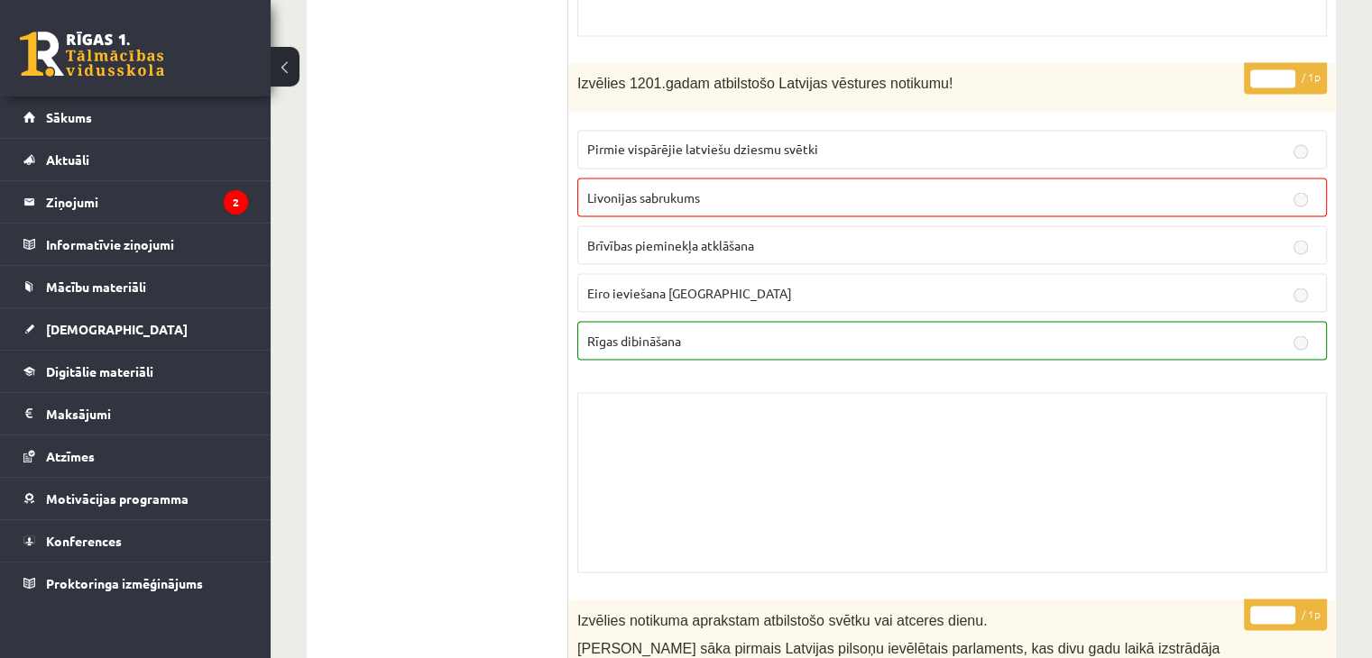
scroll to position [3066, 0]
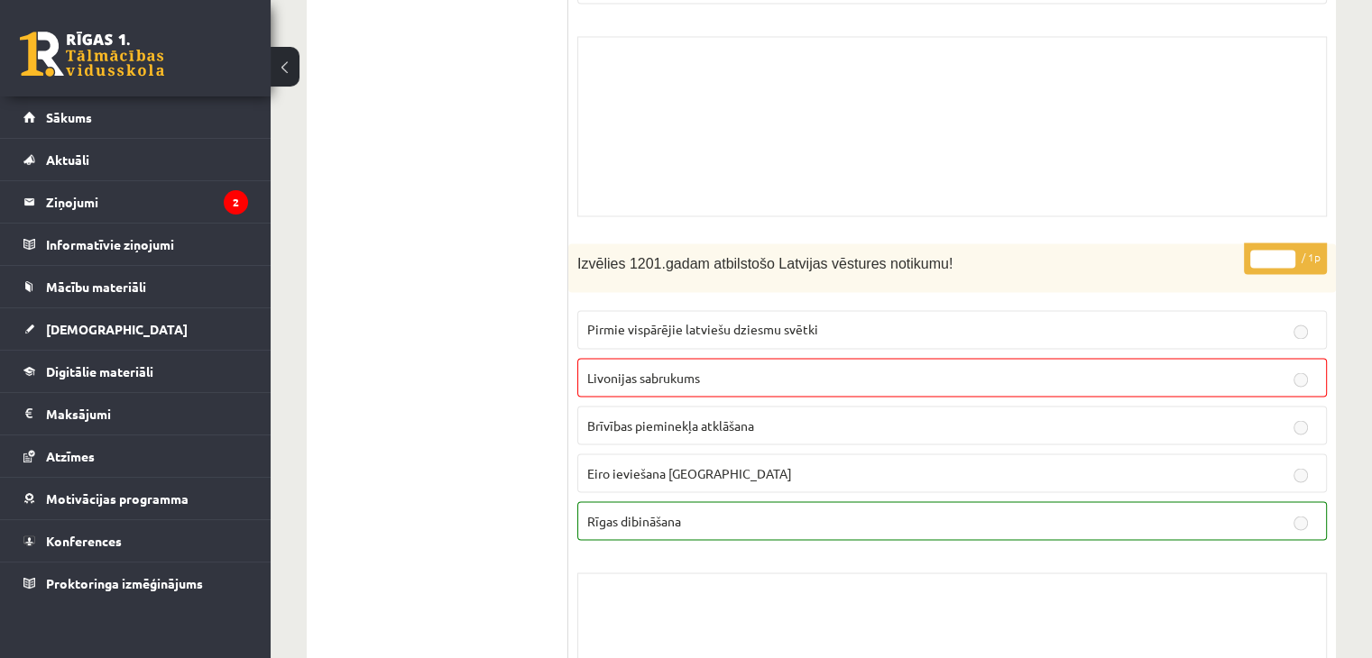
click at [695, 513] on p "Rīgas dibināšana" at bounding box center [951, 520] width 729 height 19
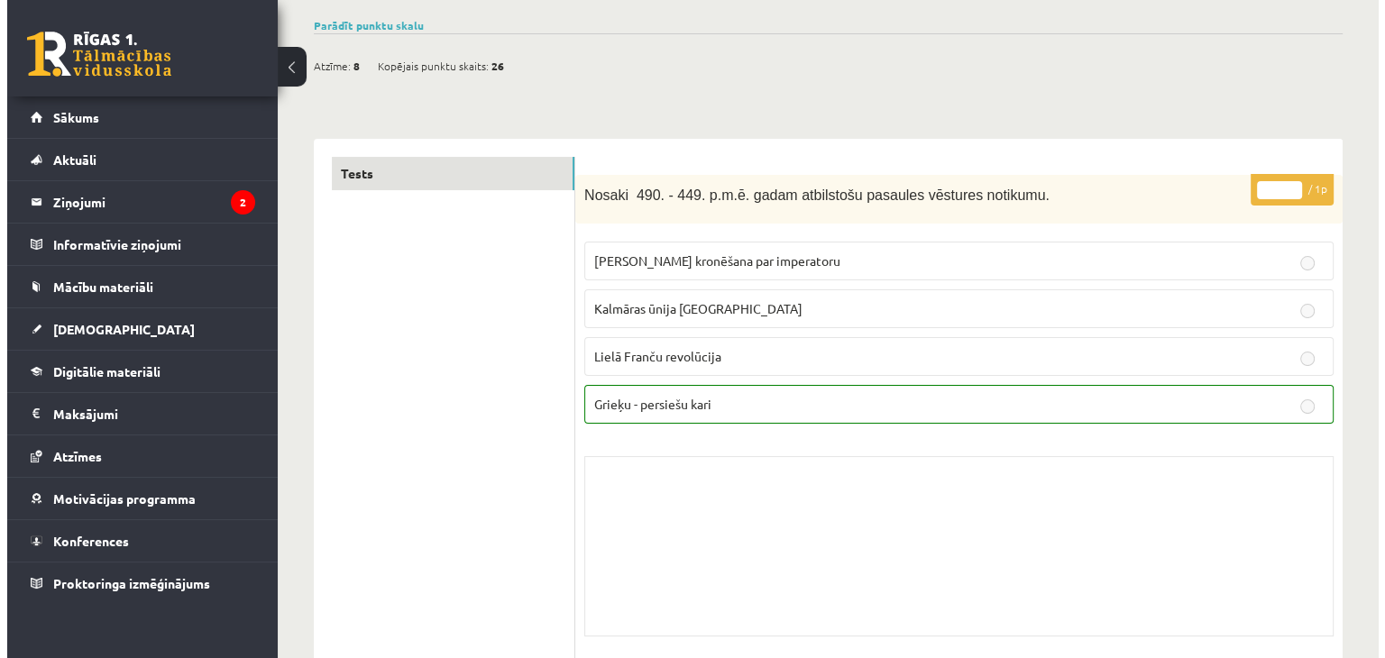
scroll to position [0, 0]
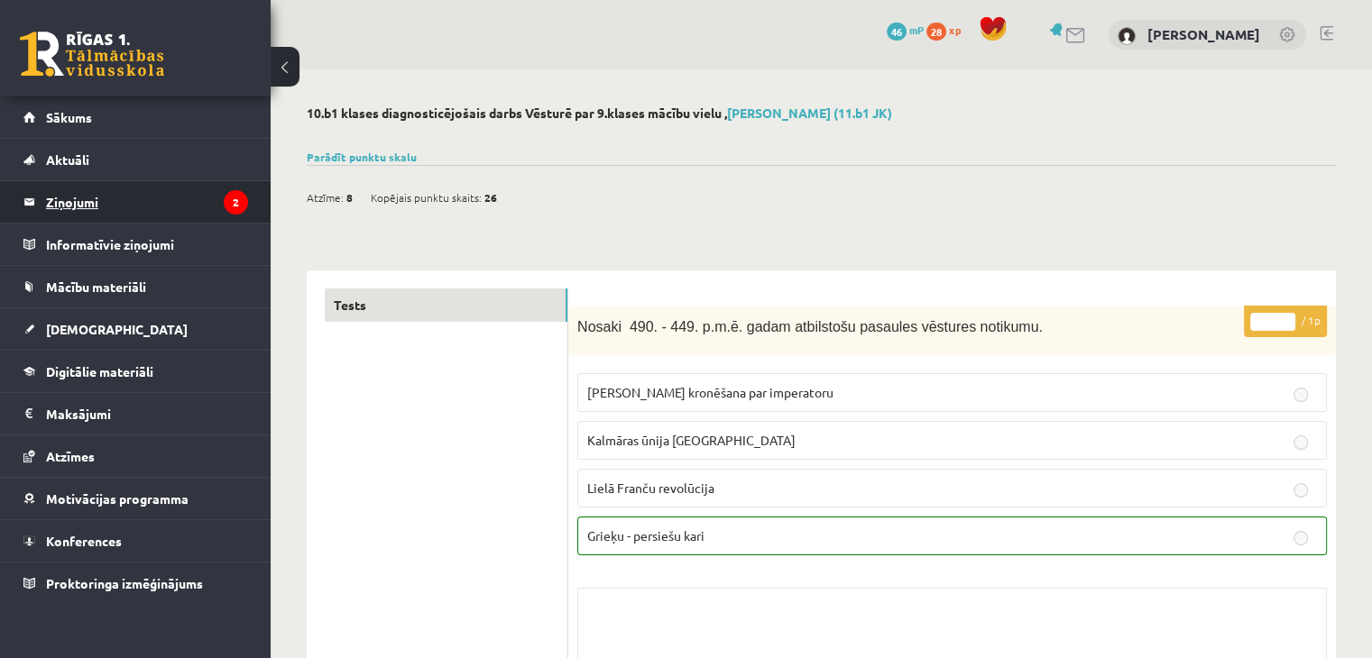
click at [145, 197] on legend "Ziņojumi 2" at bounding box center [147, 201] width 202 height 41
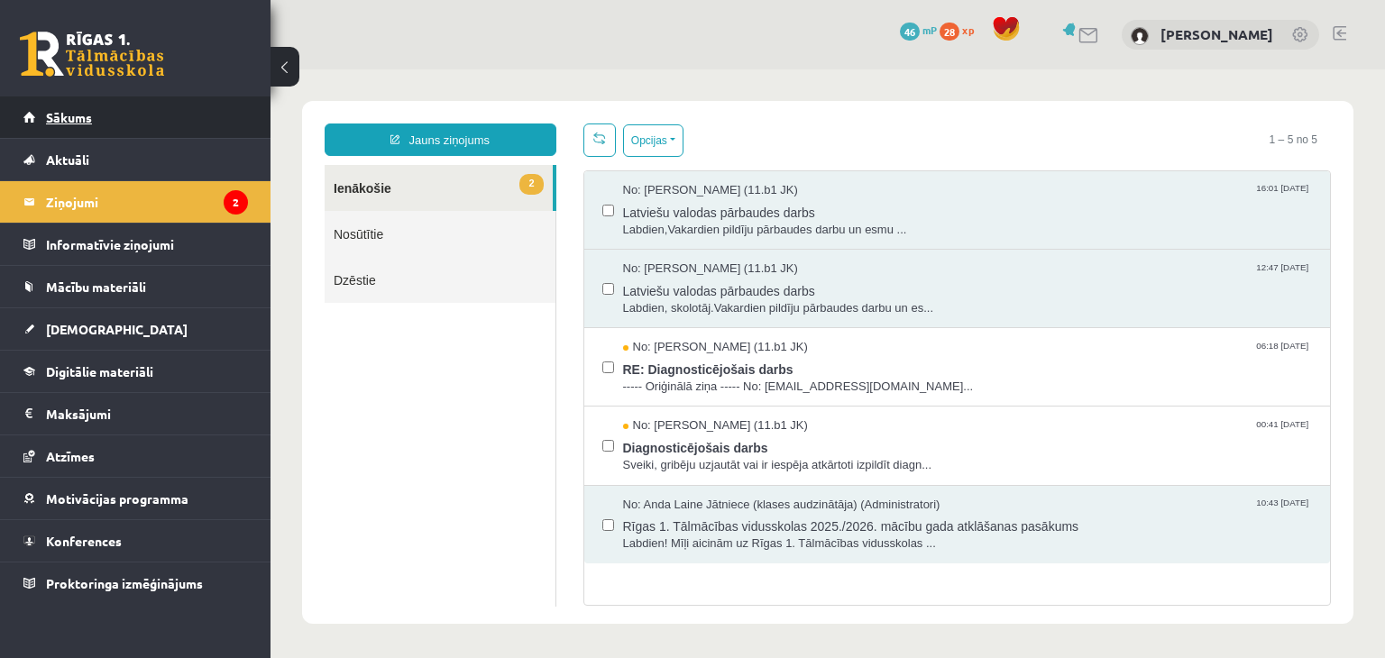
click at [130, 102] on link "Sākums" at bounding box center [135, 116] width 225 height 41
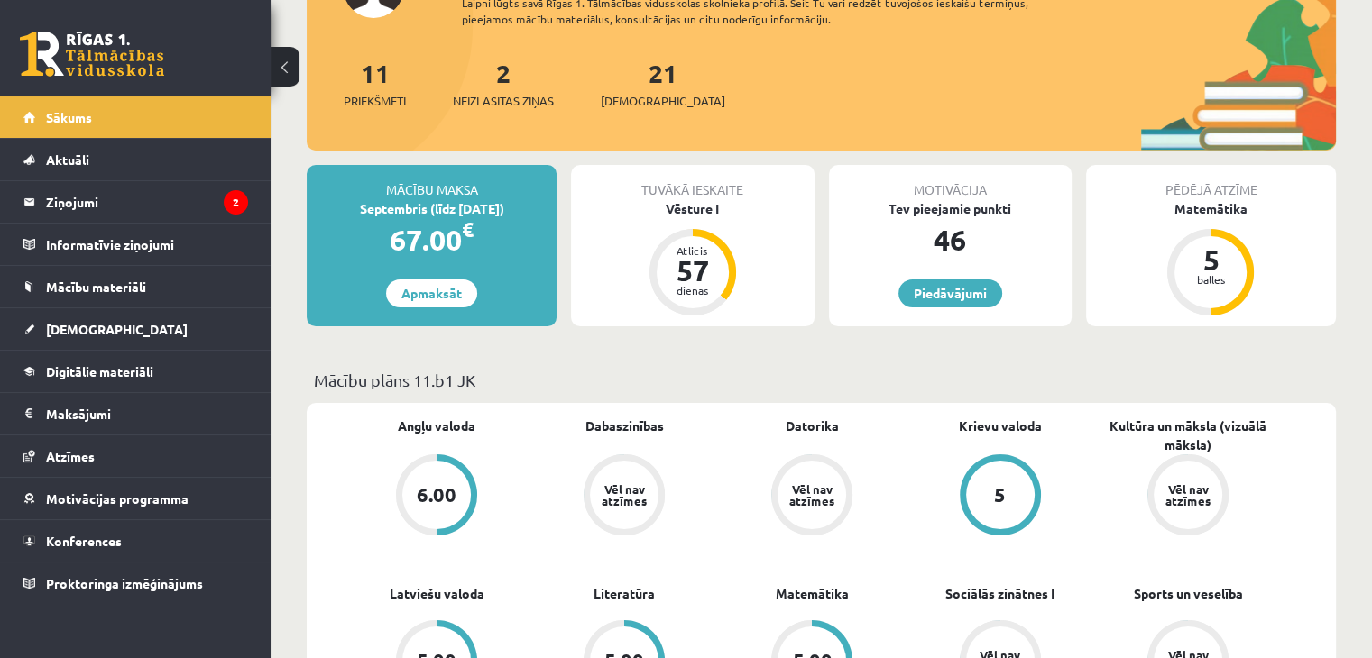
scroll to position [180, 0]
click at [96, 311] on link "[DEMOGRAPHIC_DATA]" at bounding box center [135, 328] width 225 height 41
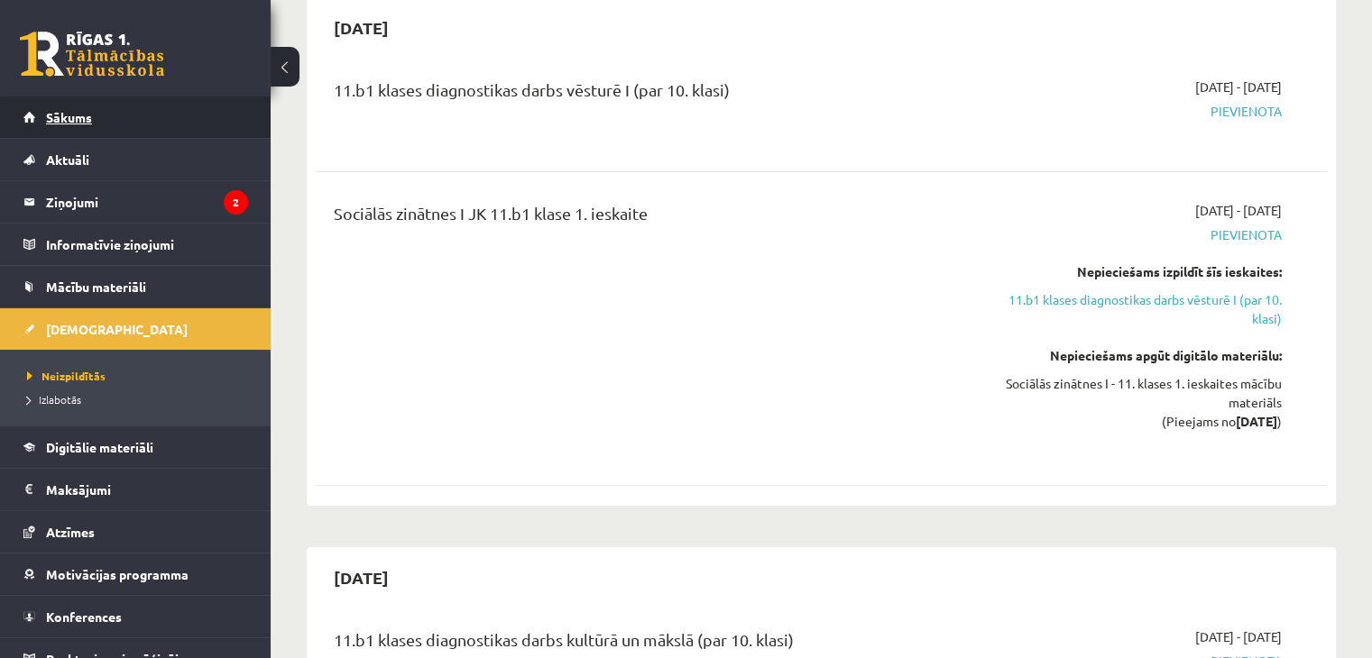
click at [118, 120] on link "Sākums" at bounding box center [135, 116] width 225 height 41
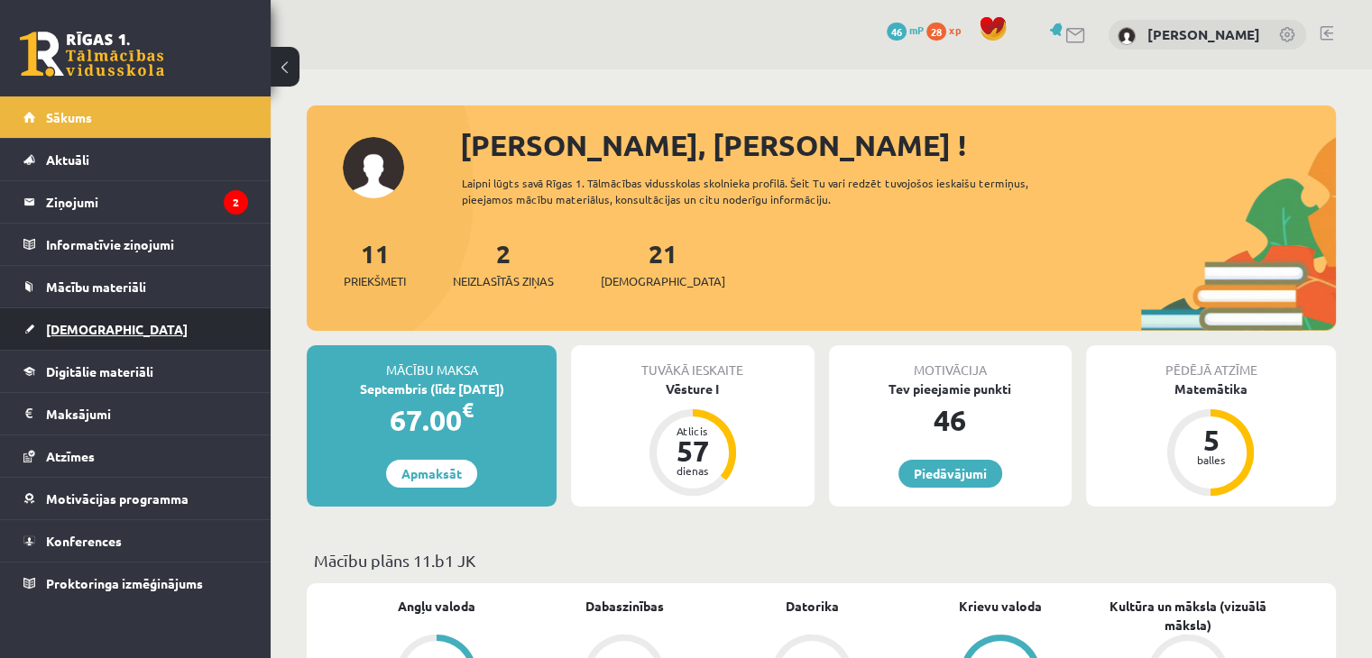
click at [152, 339] on link "[DEMOGRAPHIC_DATA]" at bounding box center [135, 328] width 225 height 41
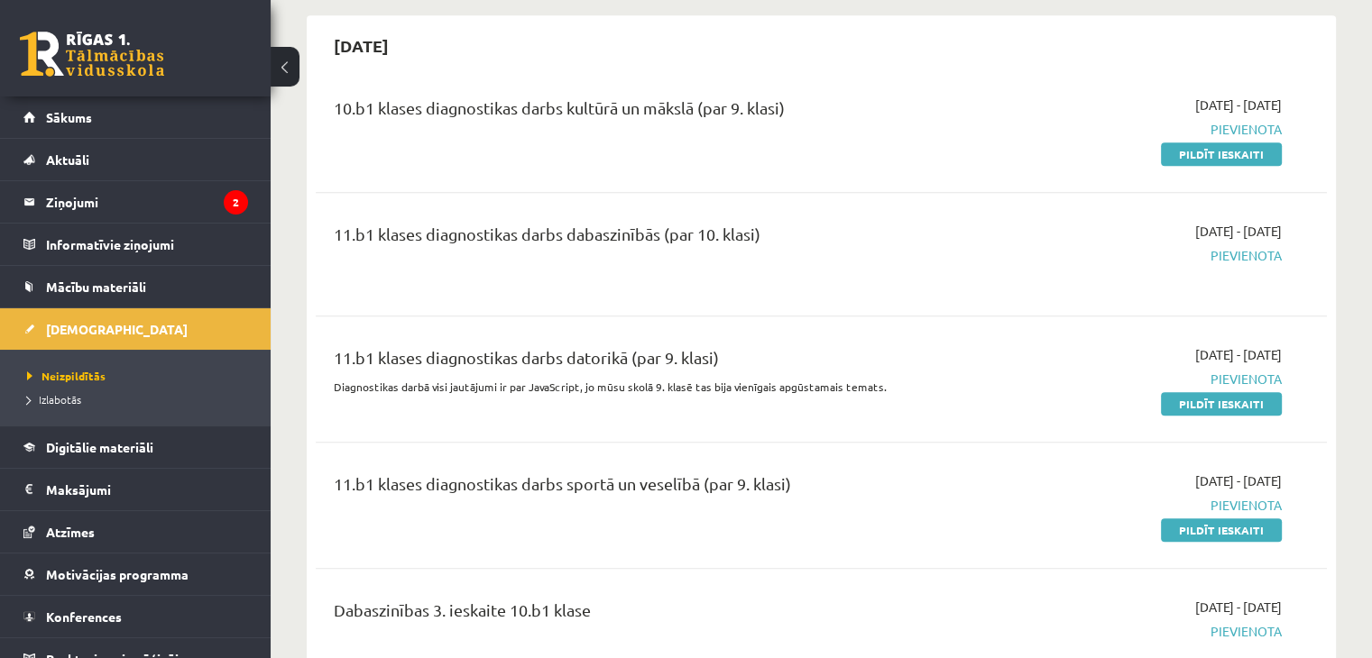
scroll to position [1262, 0]
click at [1216, 529] on link "Pildīt ieskaiti" at bounding box center [1221, 529] width 121 height 23
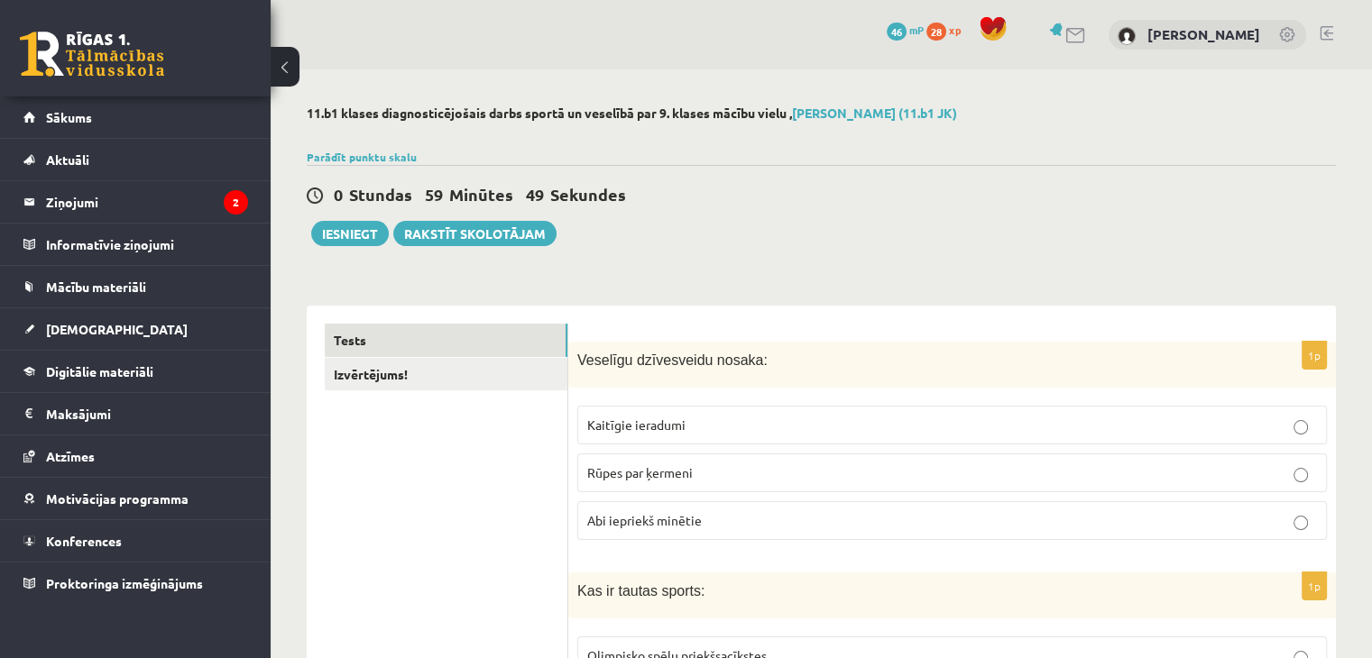
scroll to position [180, 0]
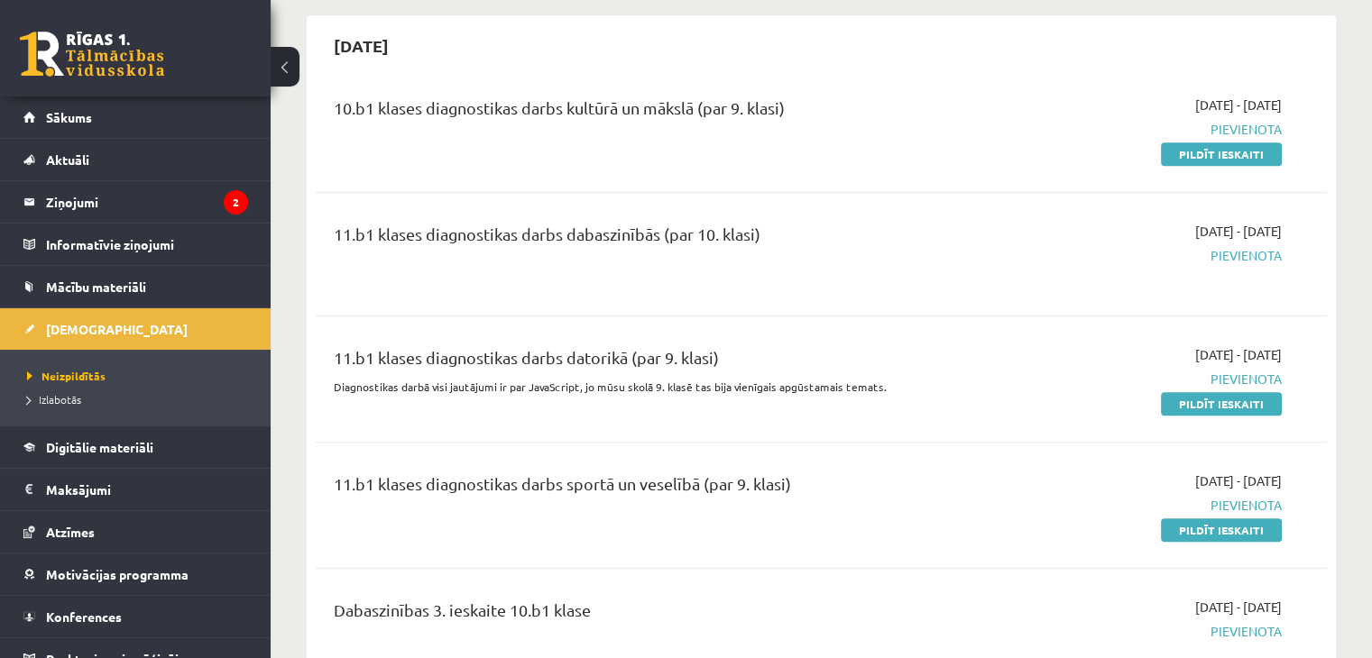
scroll to position [1443, 0]
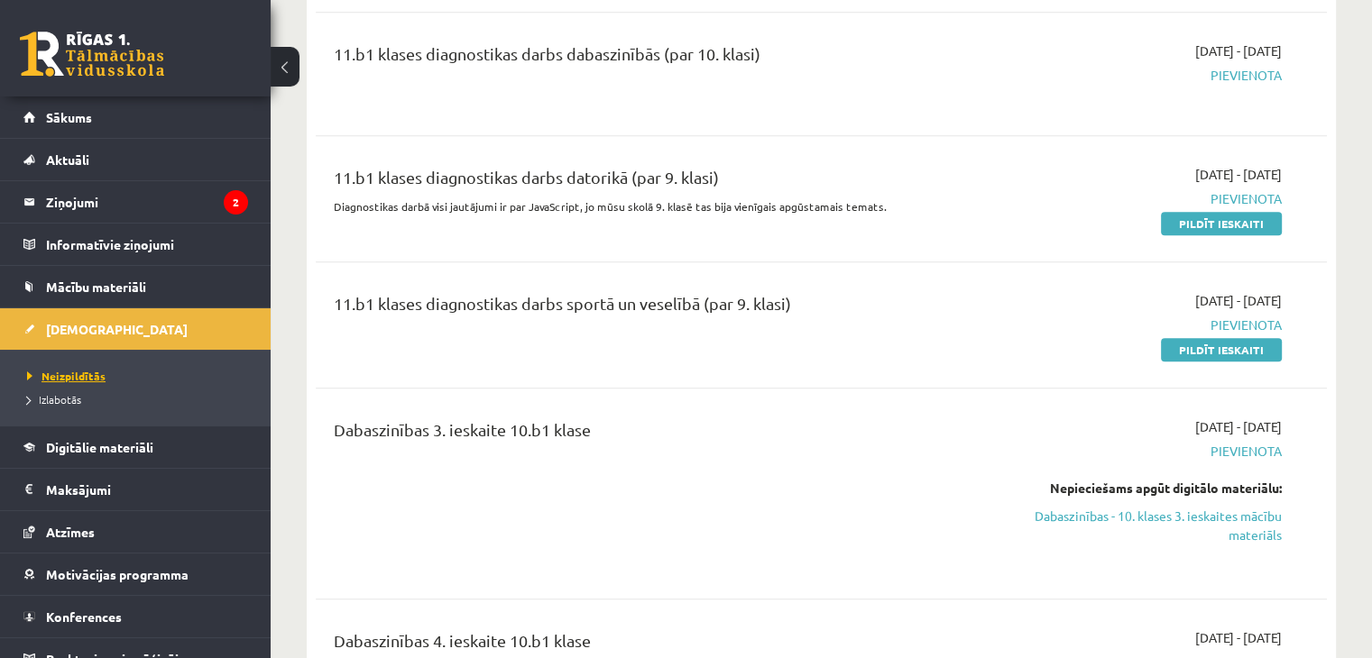
click at [94, 377] on span "Neizpildītās" at bounding box center [66, 376] width 78 height 14
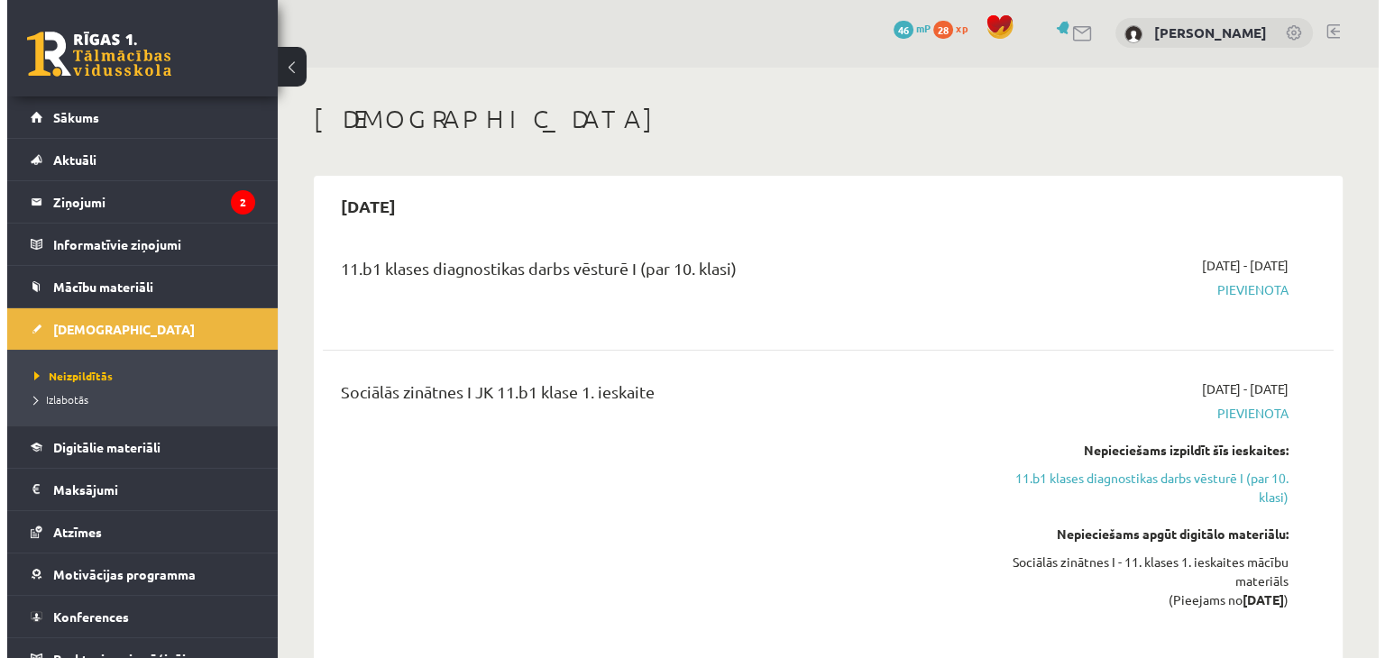
scroll to position [0, 0]
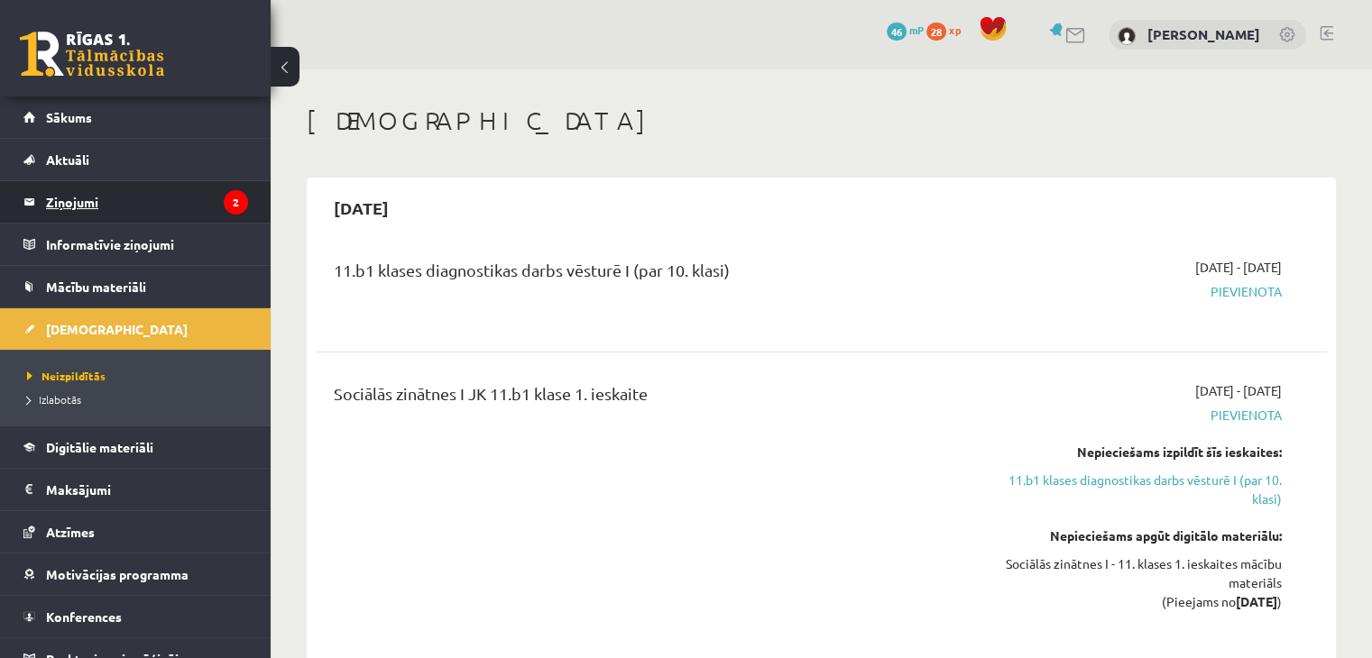
click at [155, 207] on legend "Ziņojumi 2" at bounding box center [147, 201] width 202 height 41
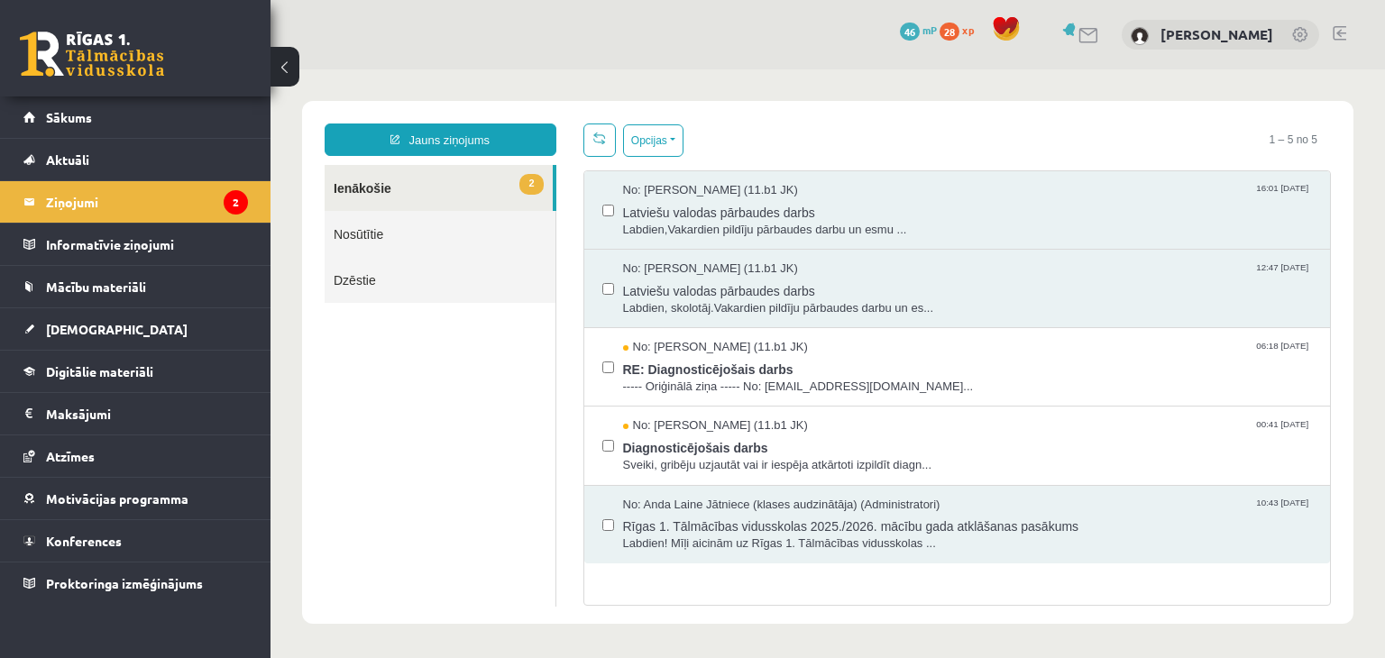
click at [183, 88] on div "0 Dāvanas 46 mP 28 xp" at bounding box center [135, 48] width 271 height 96
click at [180, 106] on link "Sākums" at bounding box center [135, 116] width 225 height 41
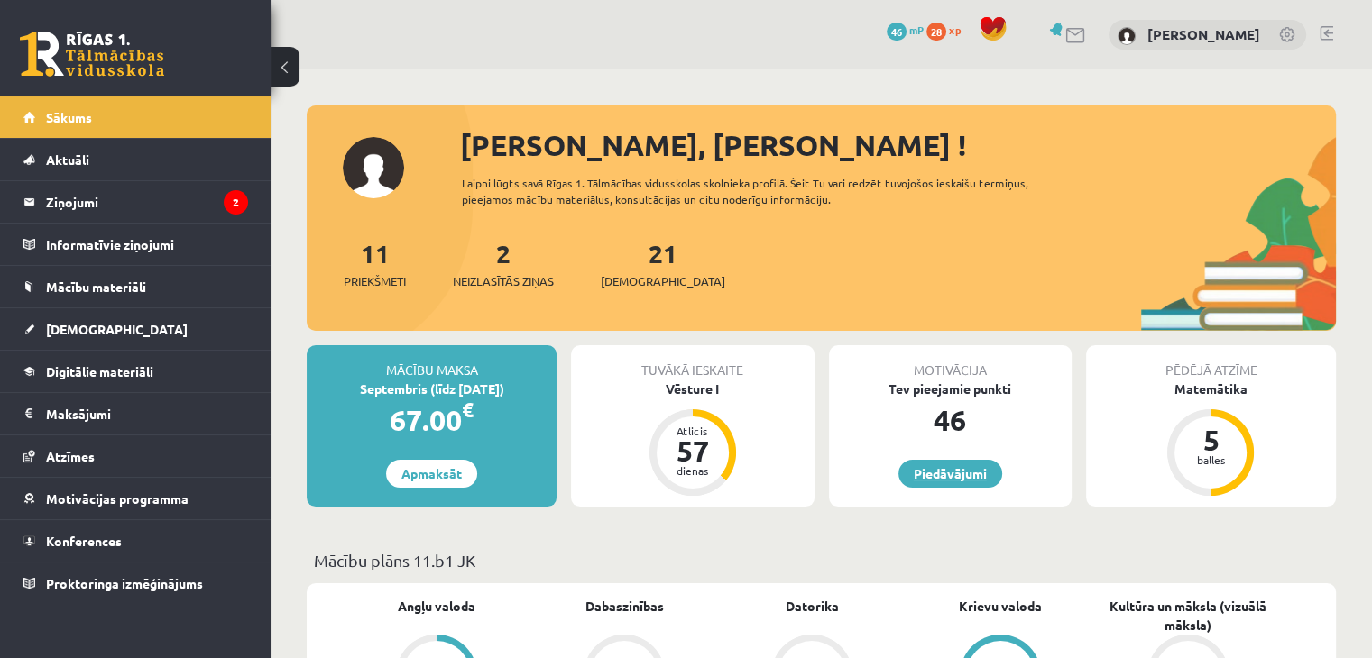
click at [968, 464] on link "Piedāvājumi" at bounding box center [950, 474] width 104 height 28
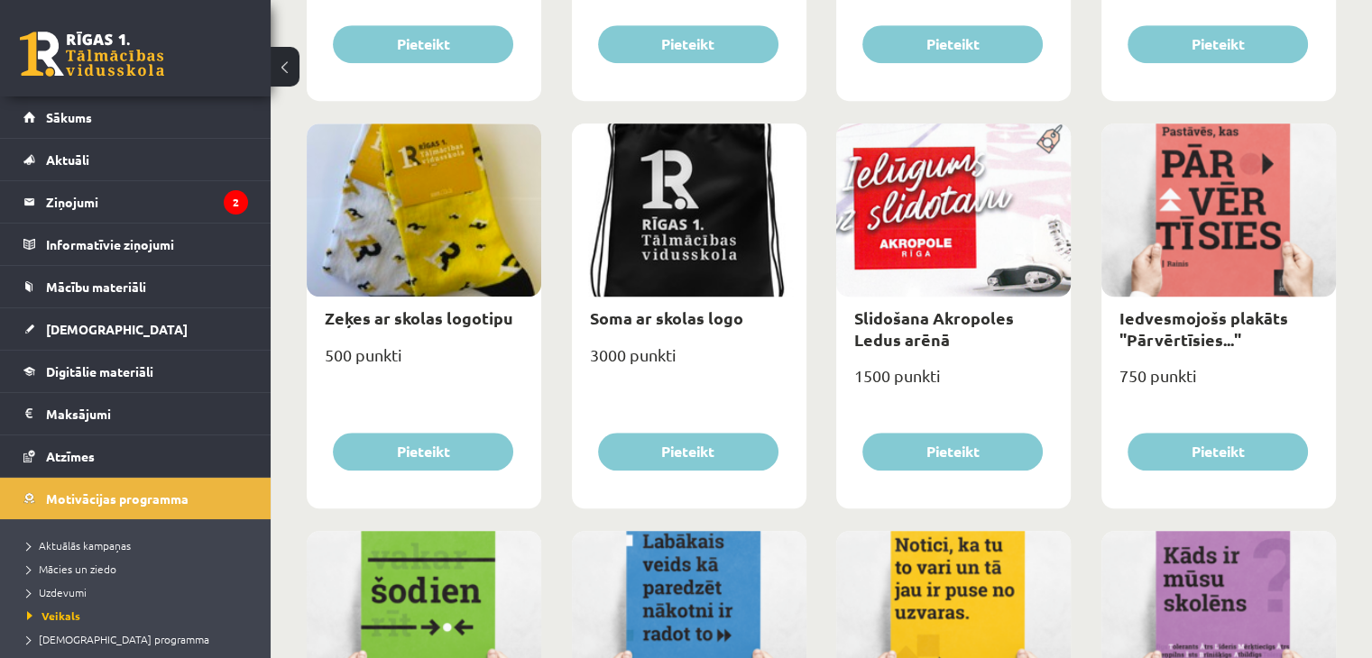
scroll to position [1391, 0]
